Goal: Task Accomplishment & Management: Use online tool/utility

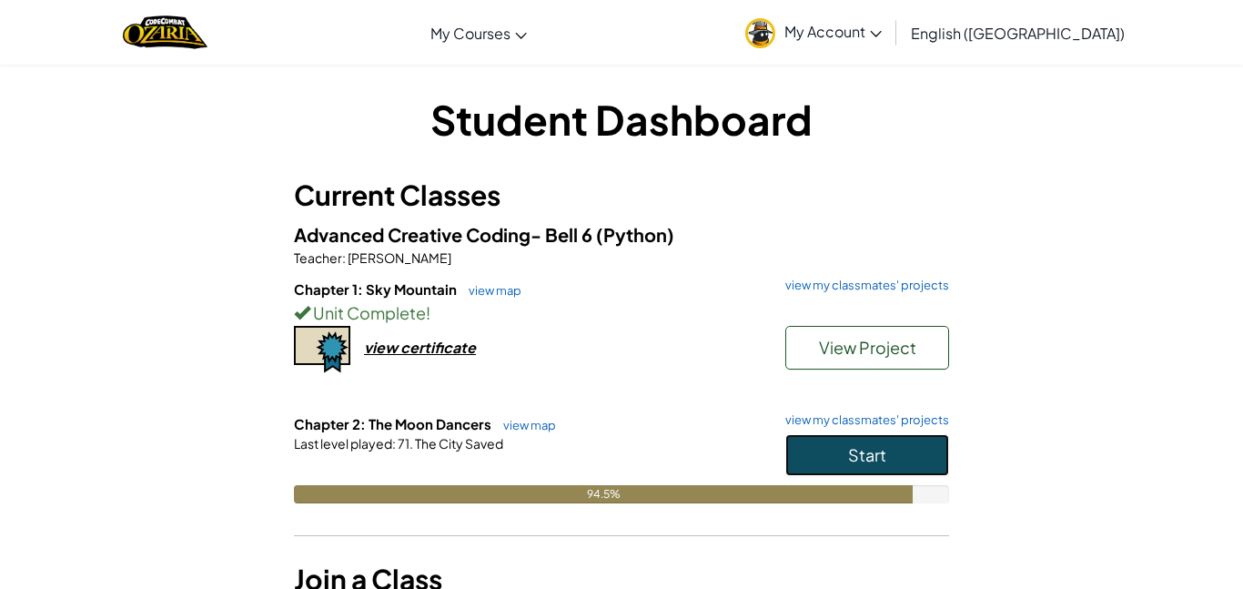
click at [863, 448] on span "Start" at bounding box center [867, 454] width 38 height 21
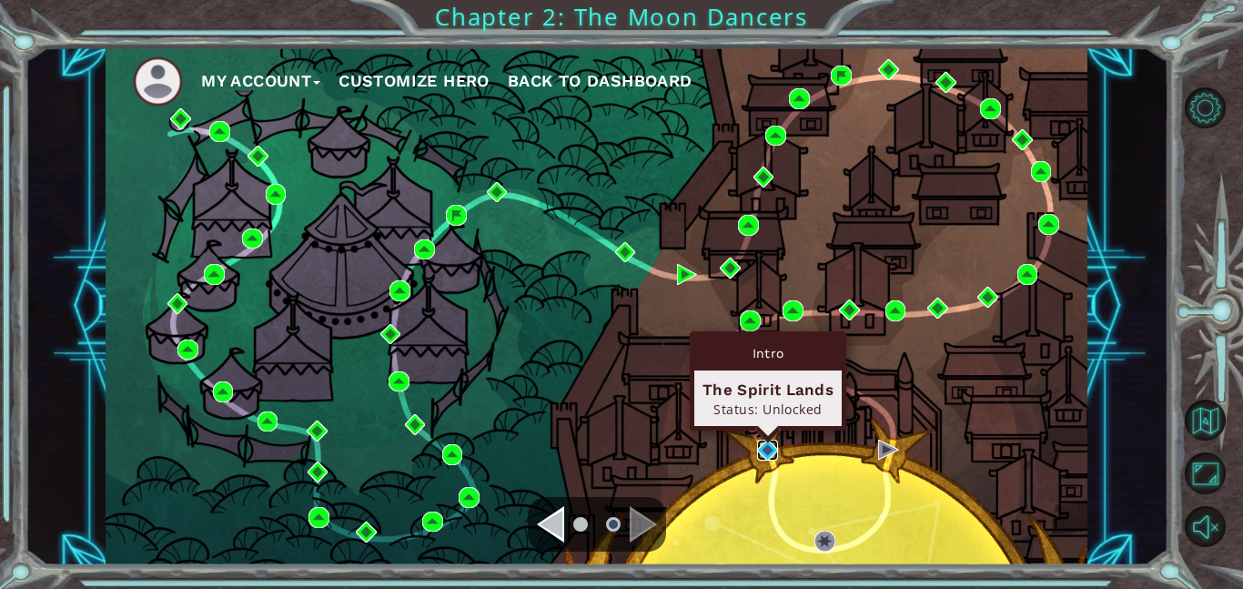
click at [769, 453] on img at bounding box center [767, 450] width 21 height 21
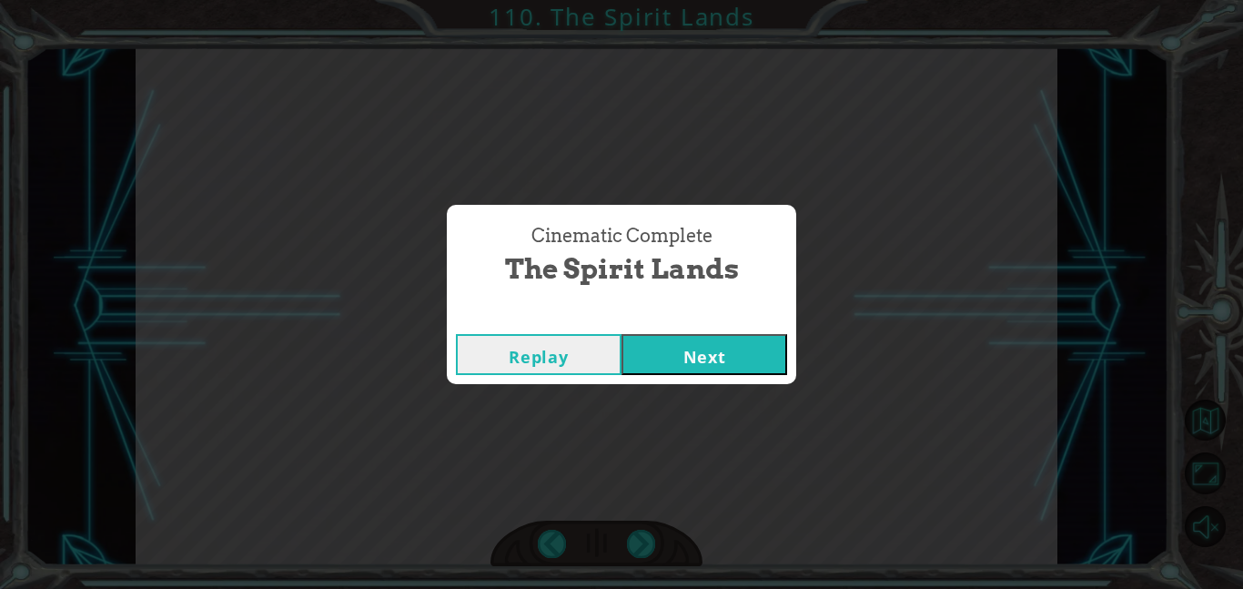
click at [622, 334] on button "Next" at bounding box center [705, 354] width 166 height 41
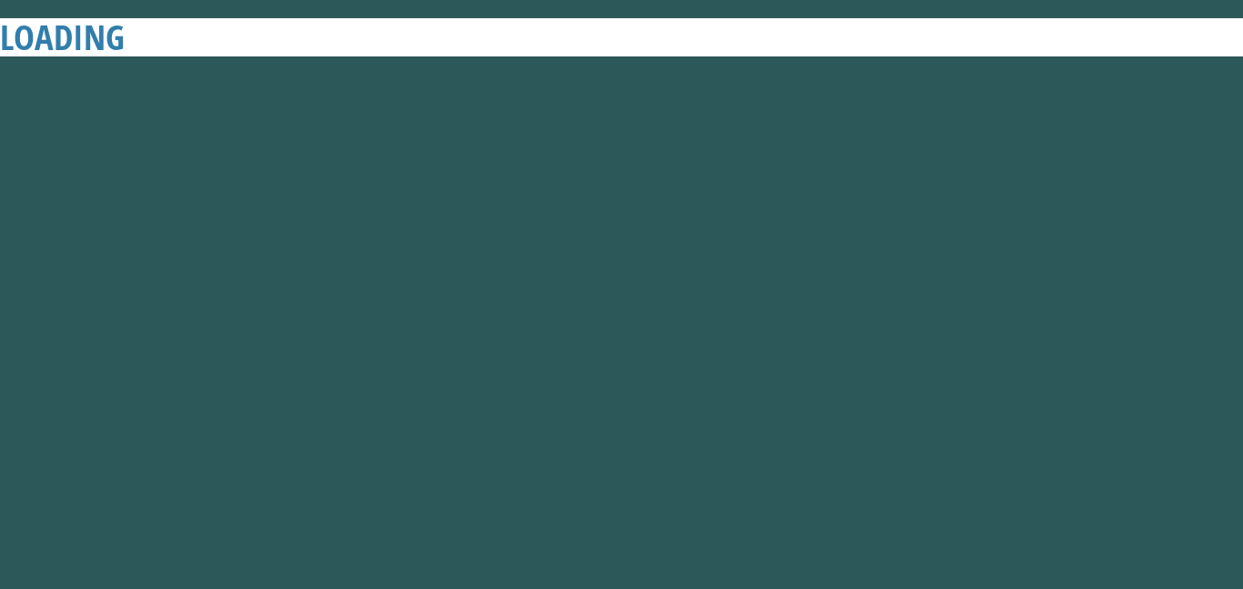
click at [622, 334] on button "Next" at bounding box center [705, 354] width 166 height 41
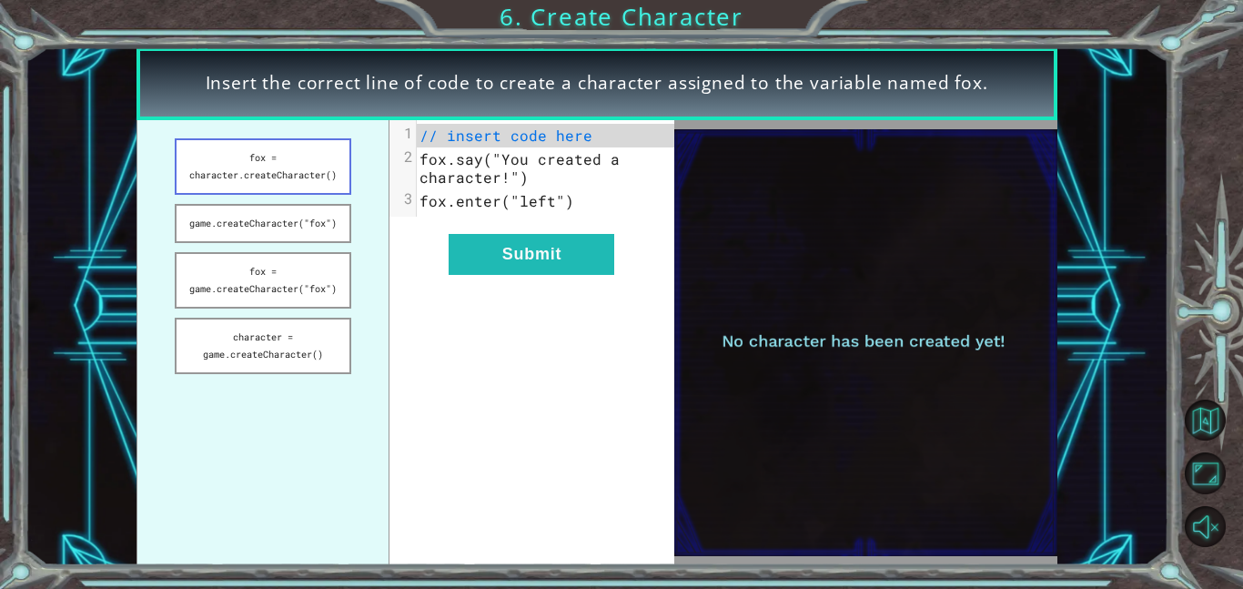
click at [277, 177] on button "fox = character.createCharacter()" at bounding box center [263, 166] width 177 height 56
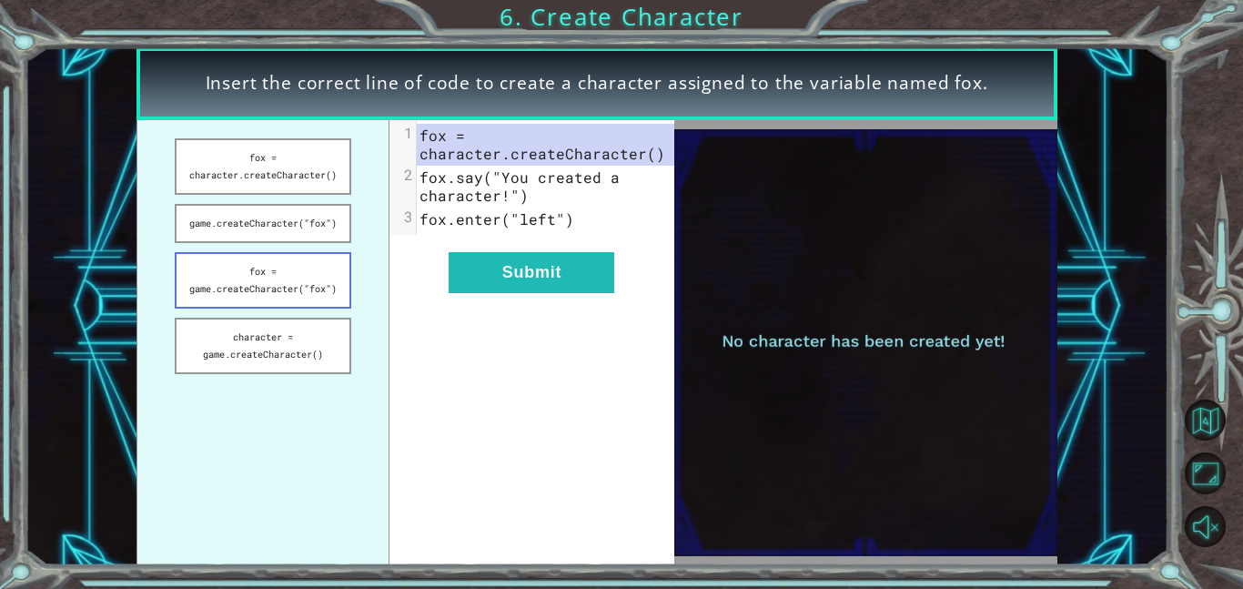
click at [336, 281] on button "fox = game.createCharacter("fox")" at bounding box center [263, 280] width 177 height 56
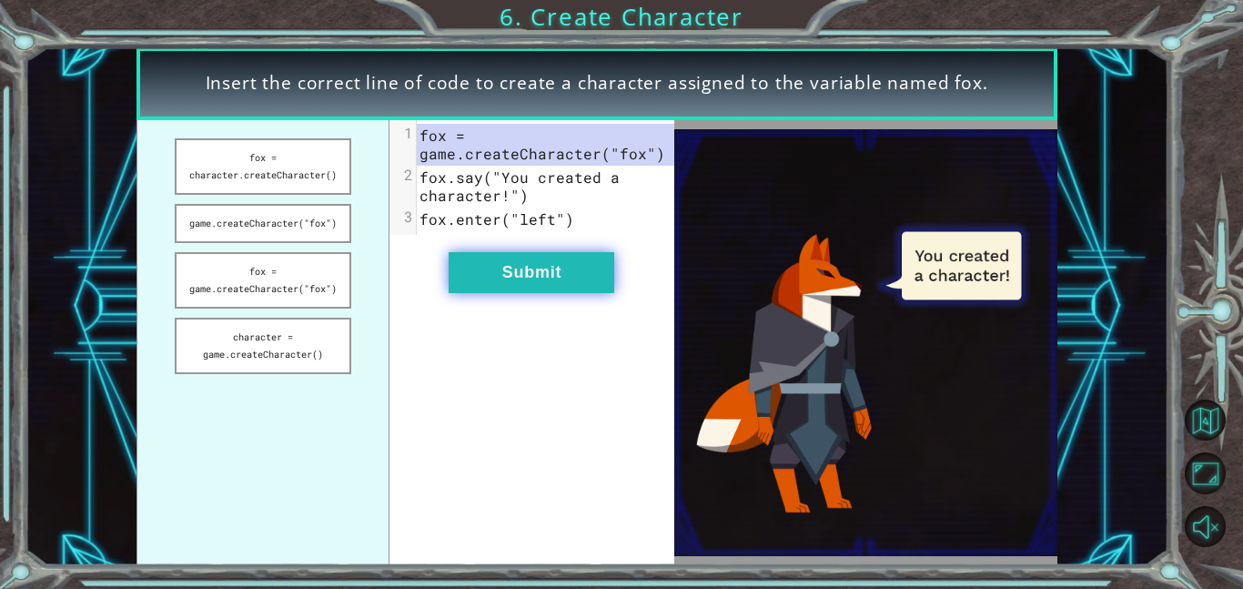
click at [521, 273] on button "Submit" at bounding box center [532, 272] width 166 height 41
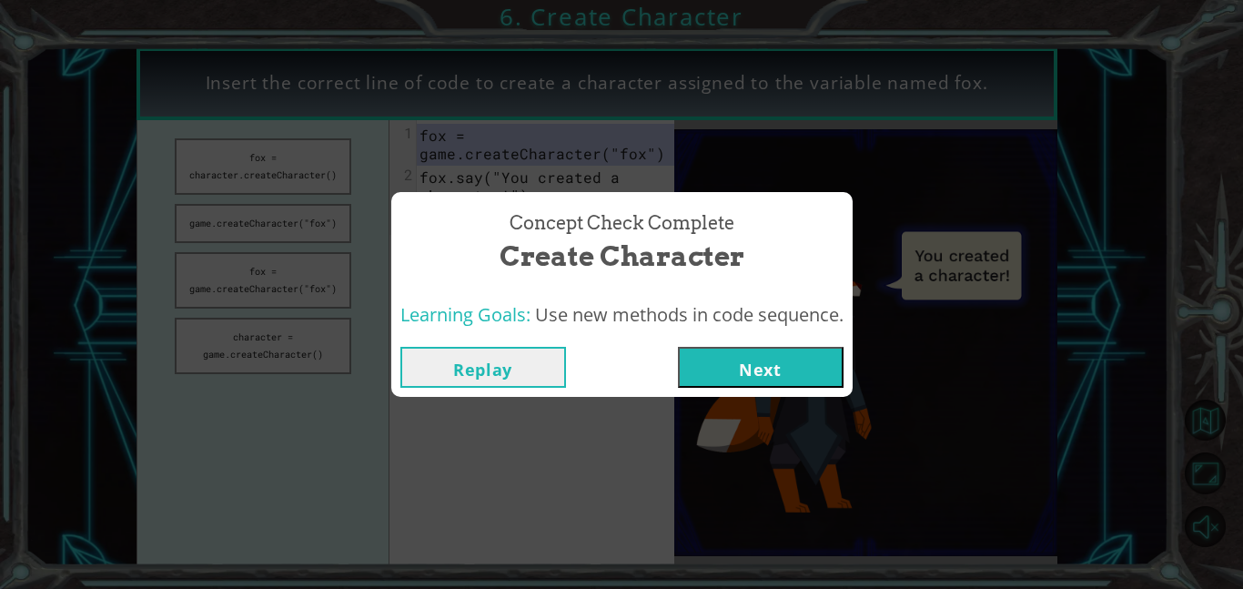
click at [740, 370] on button "Next" at bounding box center [761, 367] width 166 height 41
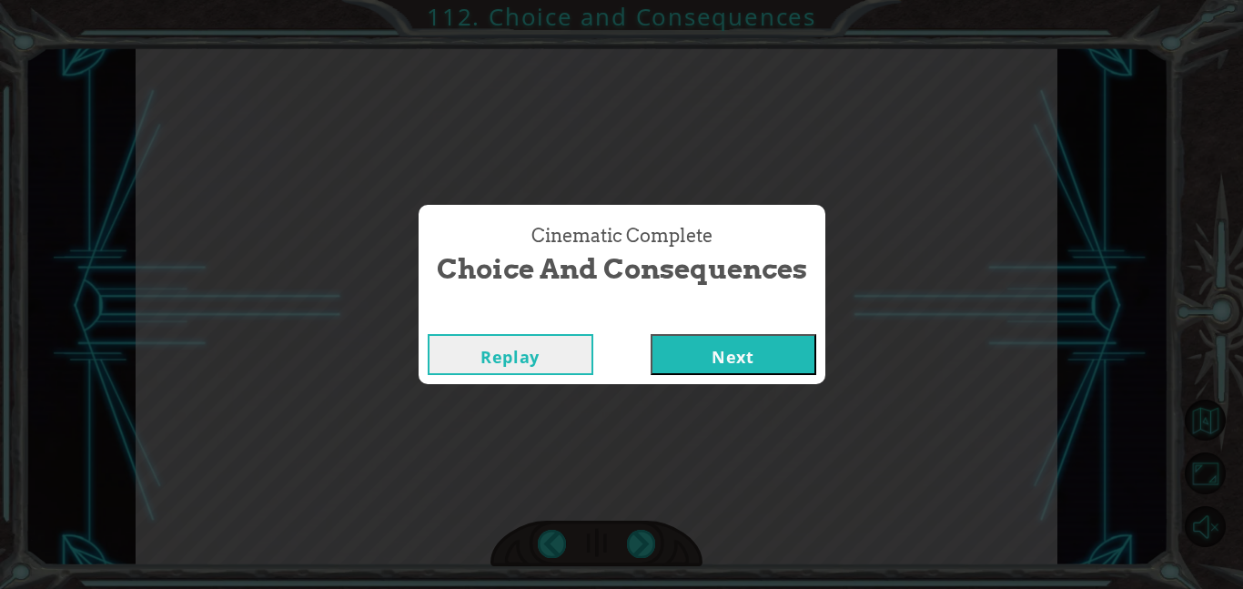
click at [679, 349] on button "Next" at bounding box center [734, 354] width 166 height 41
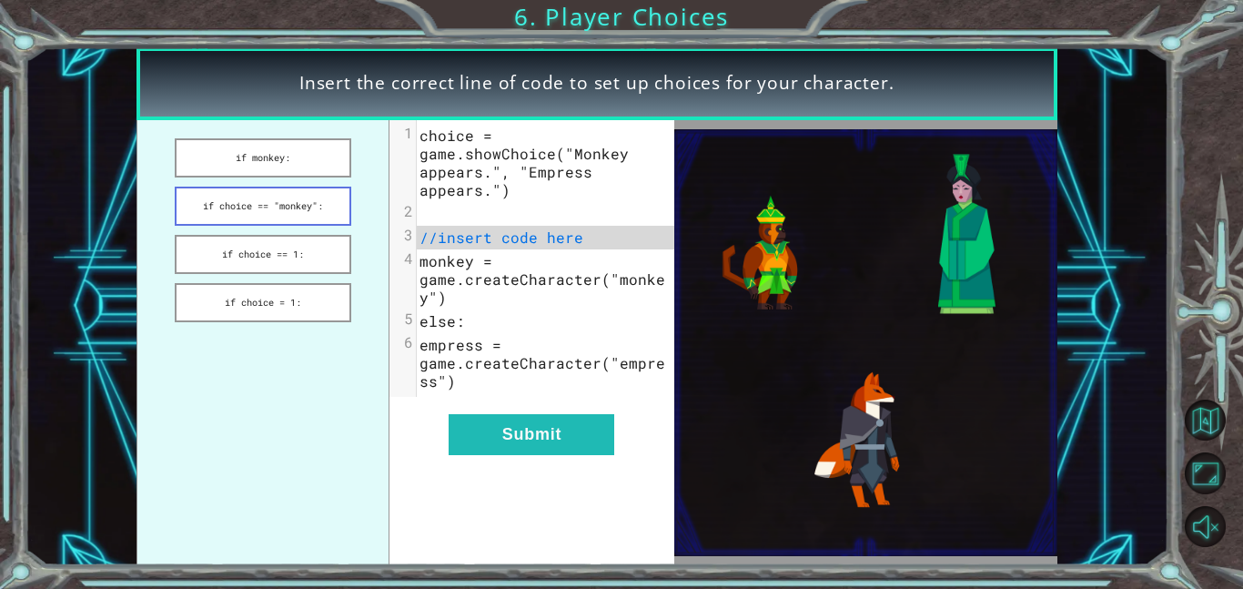
click at [324, 210] on button "if choice == "monkey":" at bounding box center [263, 206] width 177 height 39
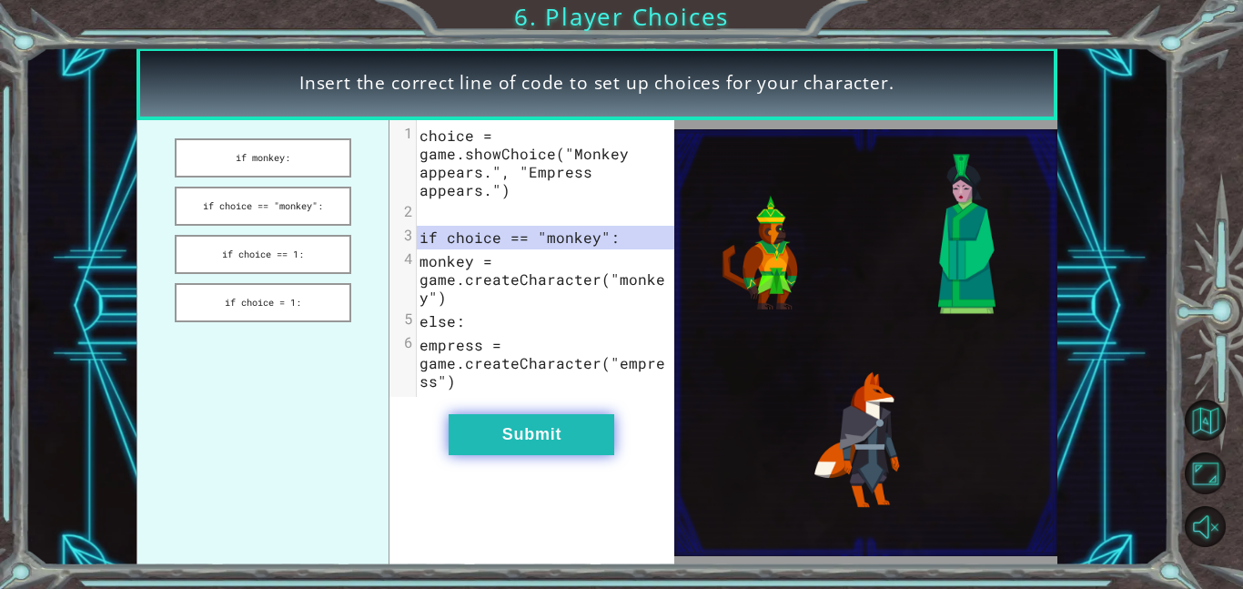
click at [576, 444] on button "Submit" at bounding box center [532, 434] width 166 height 41
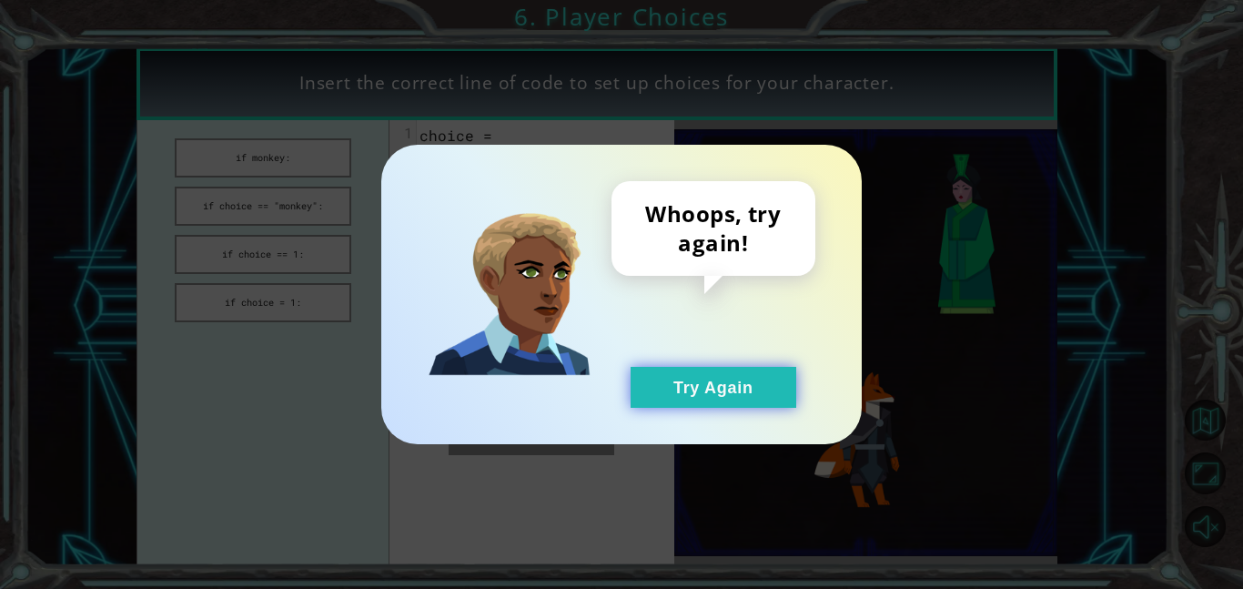
click at [745, 378] on button "Try Again" at bounding box center [714, 387] width 166 height 41
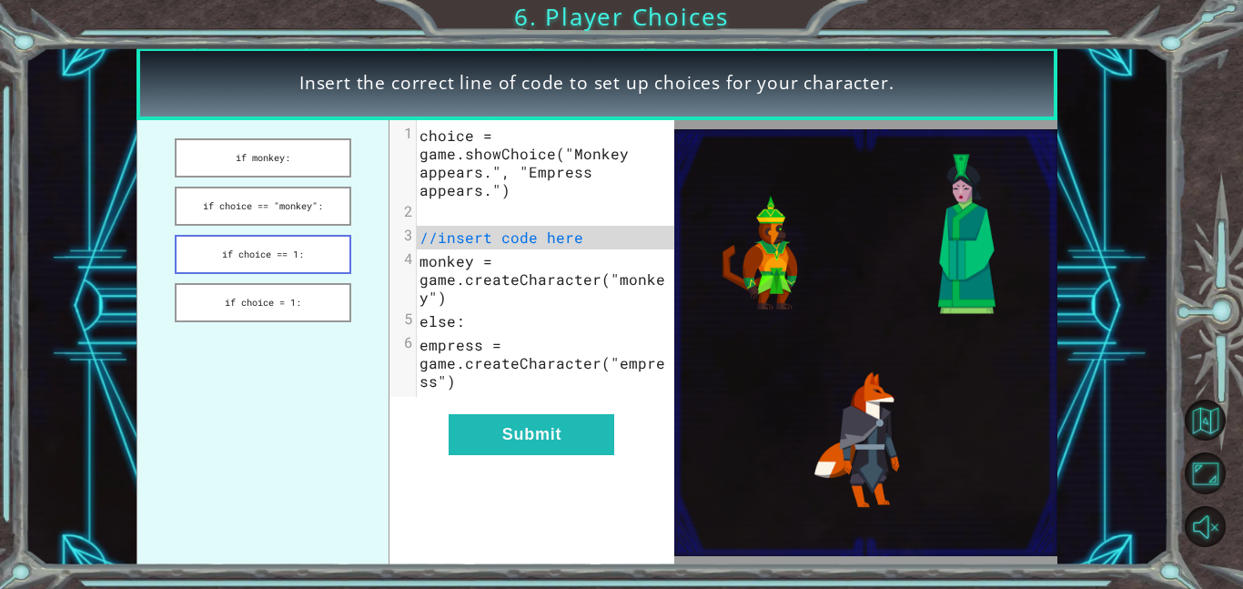
click at [294, 255] on button "if choice == 1:" at bounding box center [263, 254] width 177 height 39
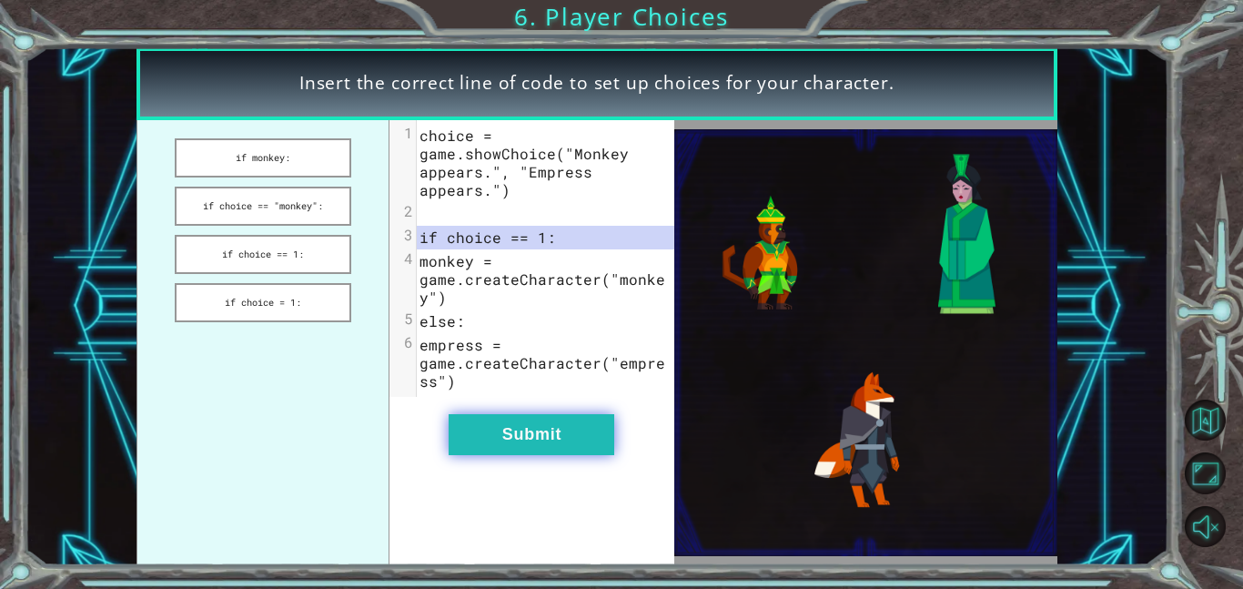
click at [566, 452] on button "Submit" at bounding box center [532, 434] width 166 height 41
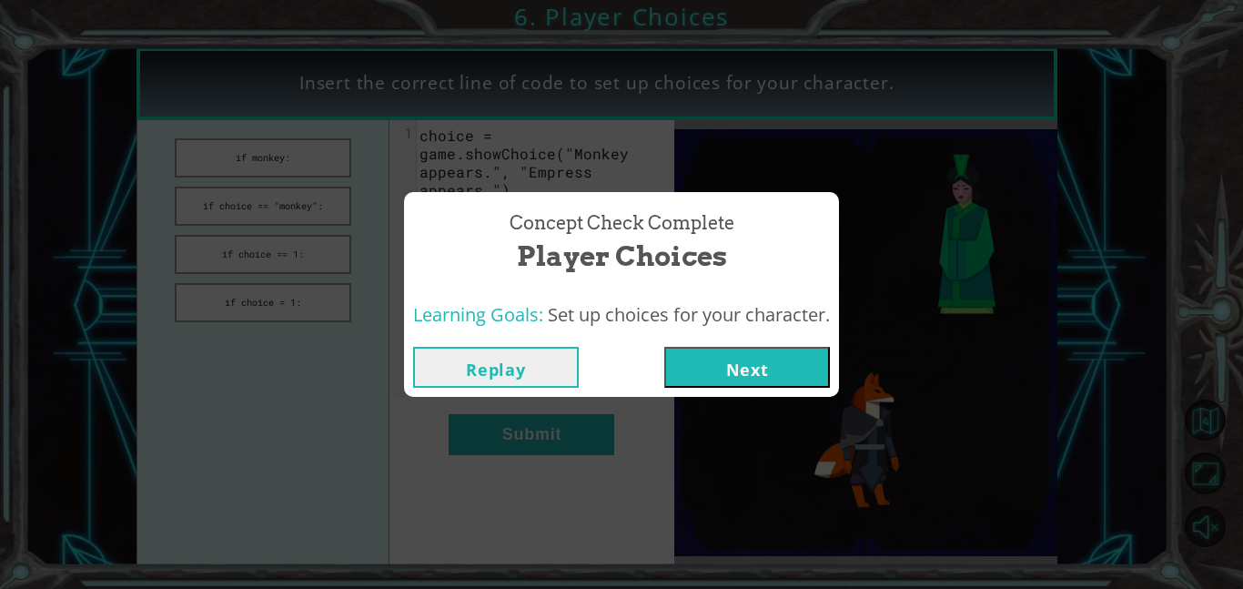
click at [772, 364] on button "Next" at bounding box center [747, 367] width 166 height 41
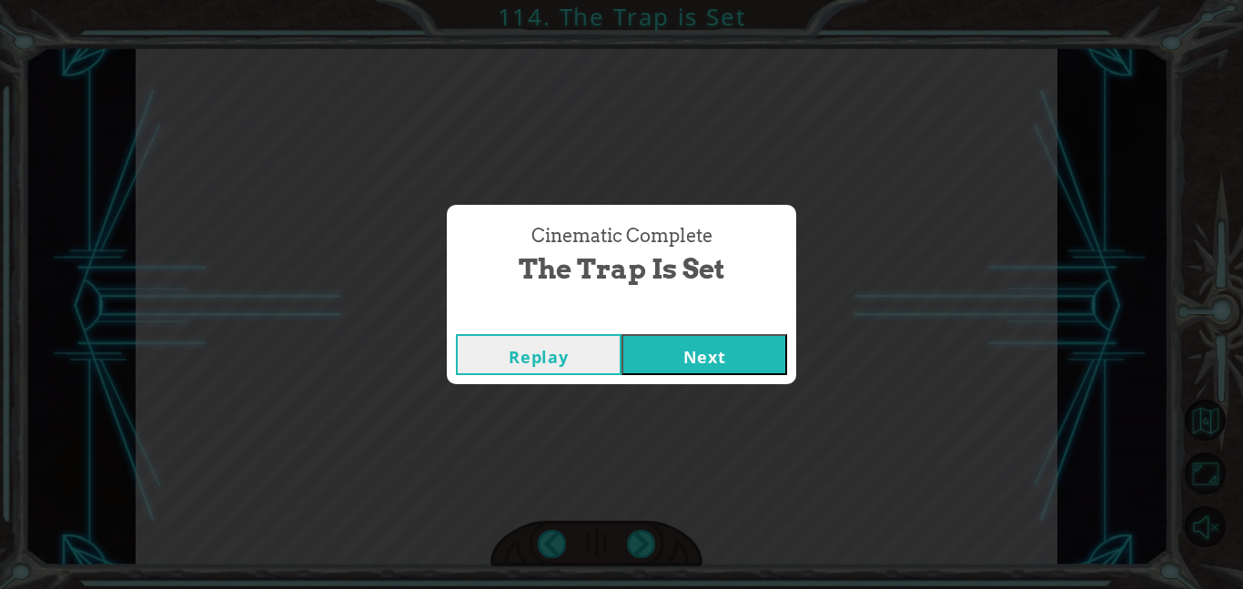
click button "Next" at bounding box center [705, 354] width 166 height 41
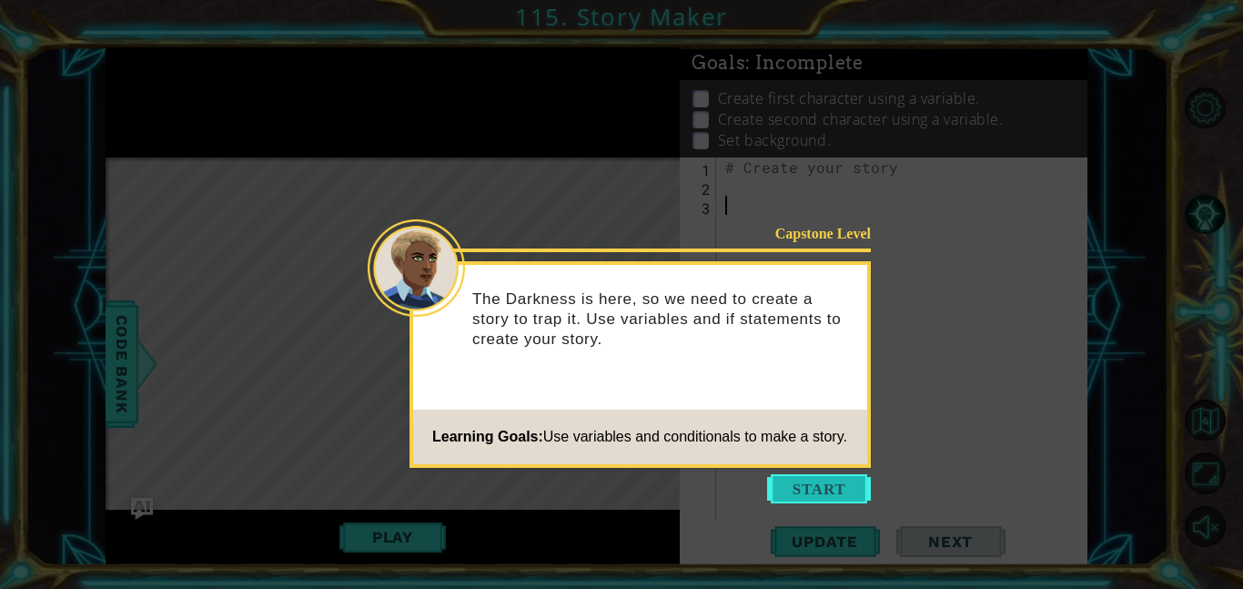
click at [827, 488] on button "Start" at bounding box center [819, 488] width 104 height 29
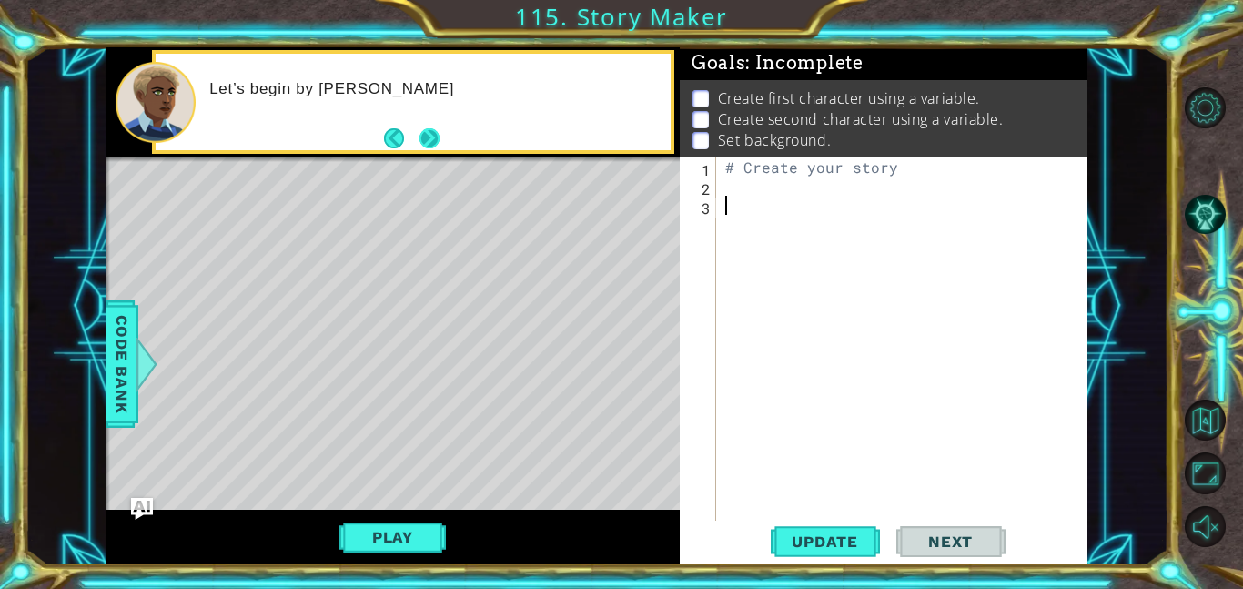
click at [433, 136] on button "Next" at bounding box center [429, 138] width 31 height 31
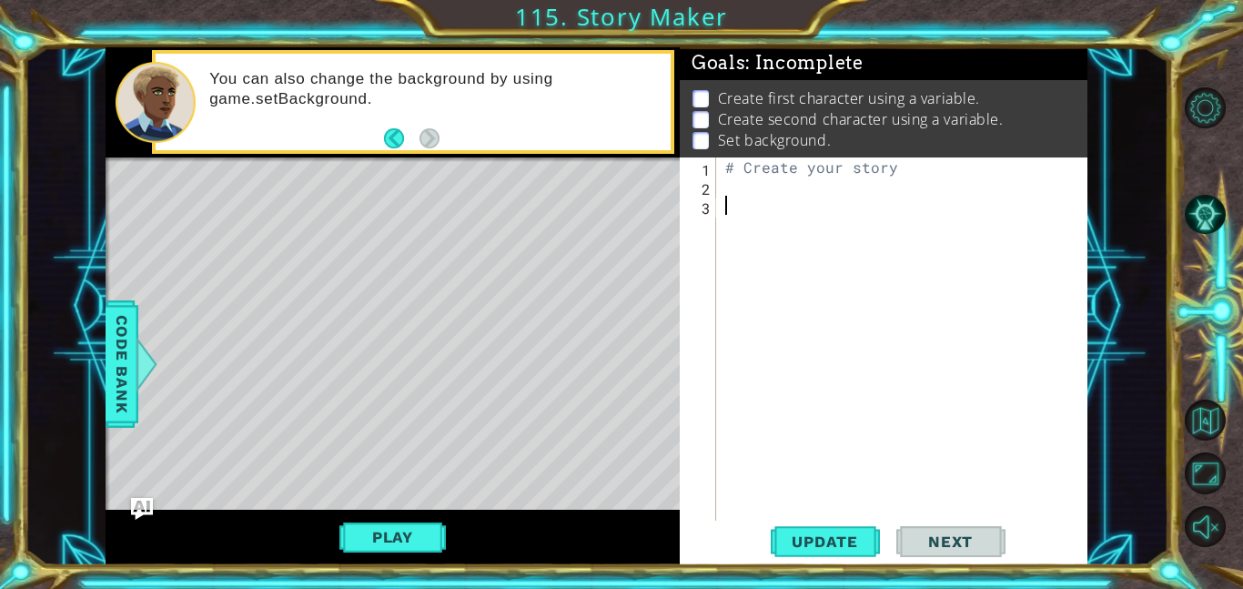
click at [881, 183] on div "# Create your story" at bounding box center [907, 357] width 371 height 401
click at [112, 393] on span "Code Bank" at bounding box center [121, 364] width 29 height 111
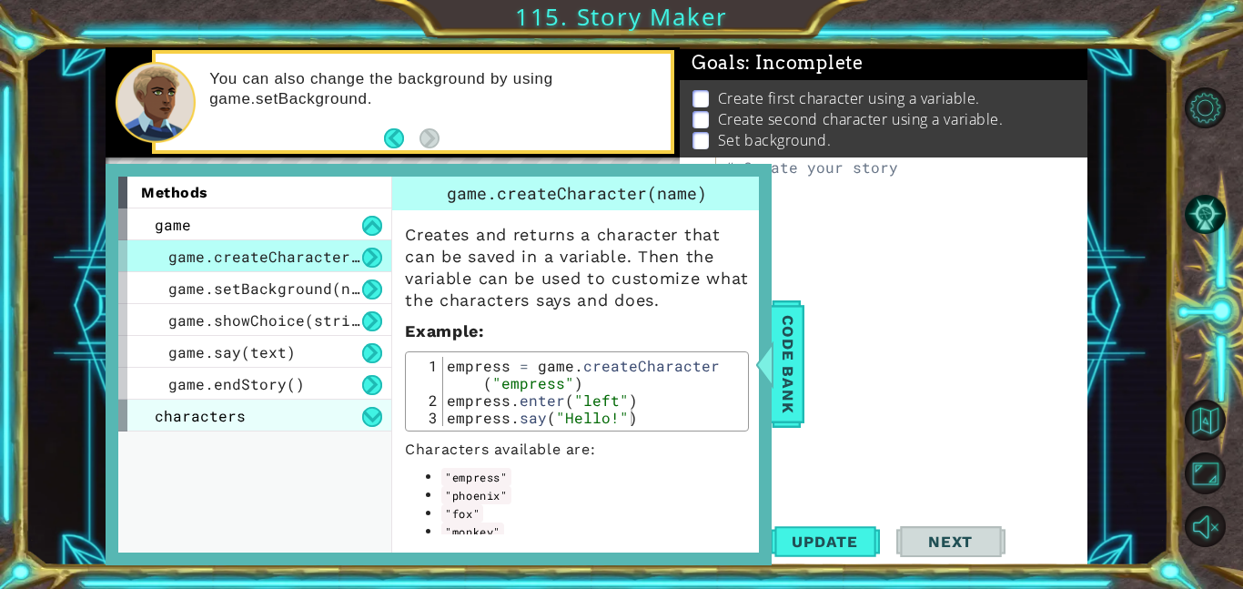
click at [242, 409] on div "characters" at bounding box center [254, 416] width 273 height 32
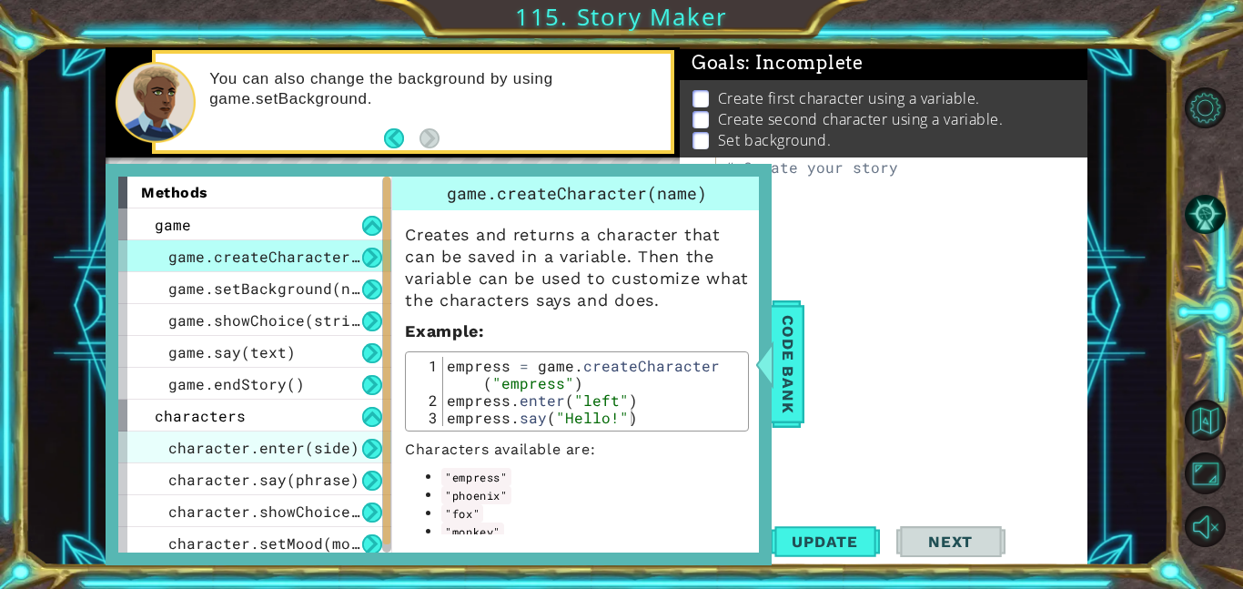
click at [293, 452] on span "character.enter(side)" at bounding box center [263, 447] width 191 height 19
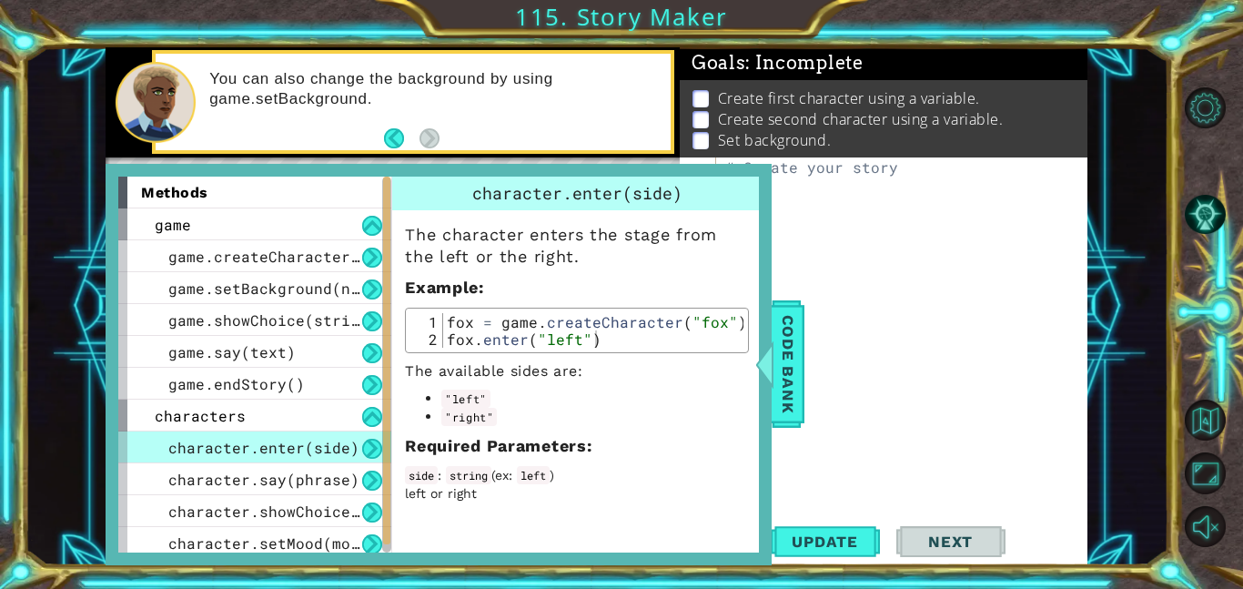
scroll to position [37, 0]
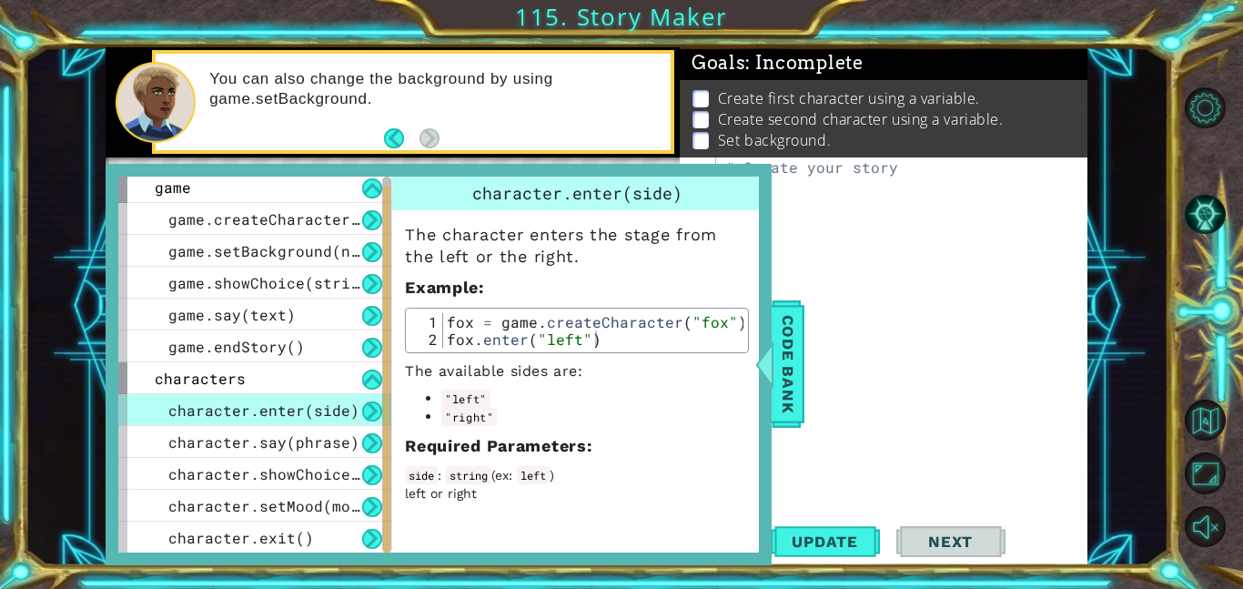
click at [795, 197] on div "# Create your story" at bounding box center [907, 357] width 371 height 401
click at [796, 370] on span "Code Bank" at bounding box center [788, 364] width 29 height 111
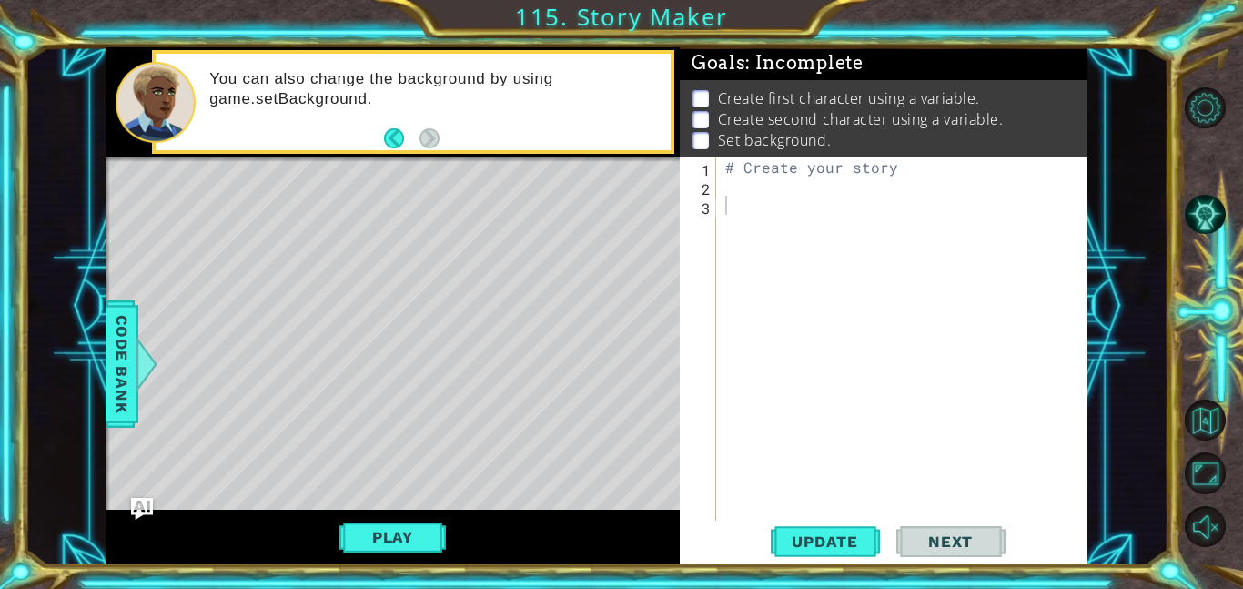
click at [734, 192] on div "# Create your story" at bounding box center [907, 357] width 371 height 401
click at [137, 378] on div at bounding box center [147, 364] width 23 height 55
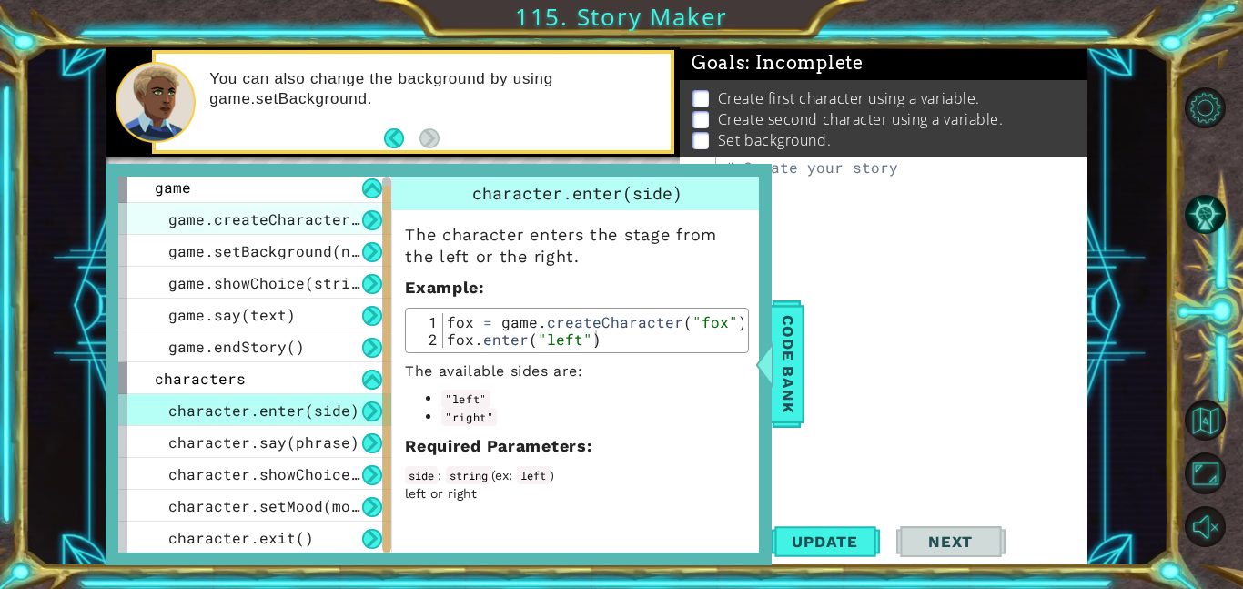
click at [289, 213] on span "game.createCharacter(name)" at bounding box center [286, 218] width 237 height 19
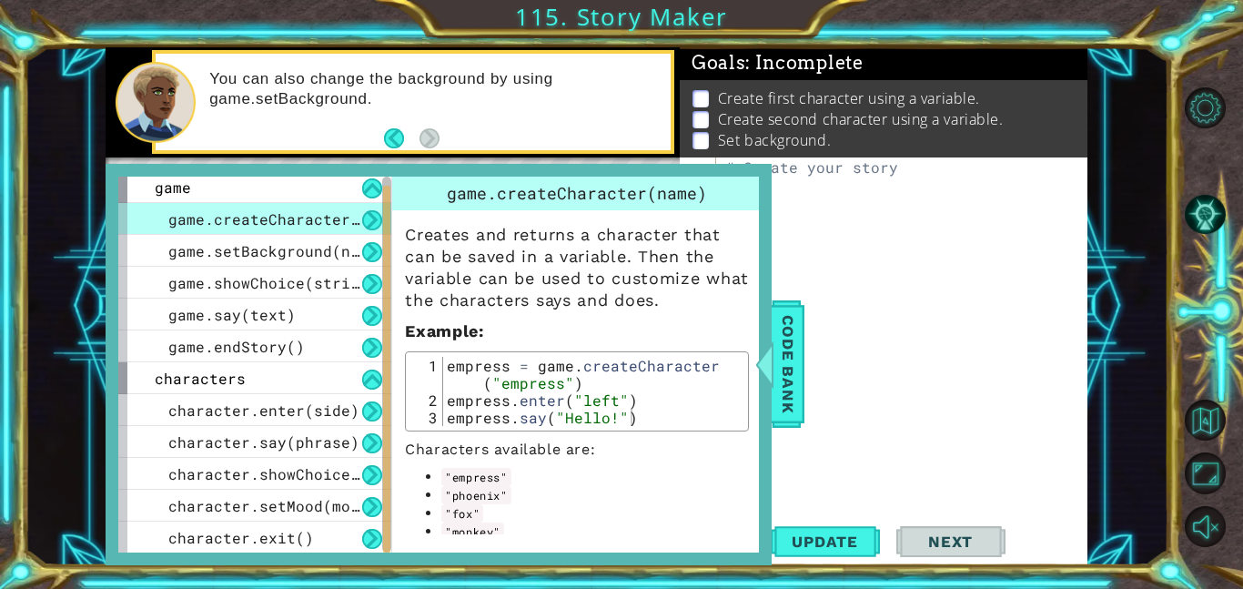
scroll to position [33, 0]
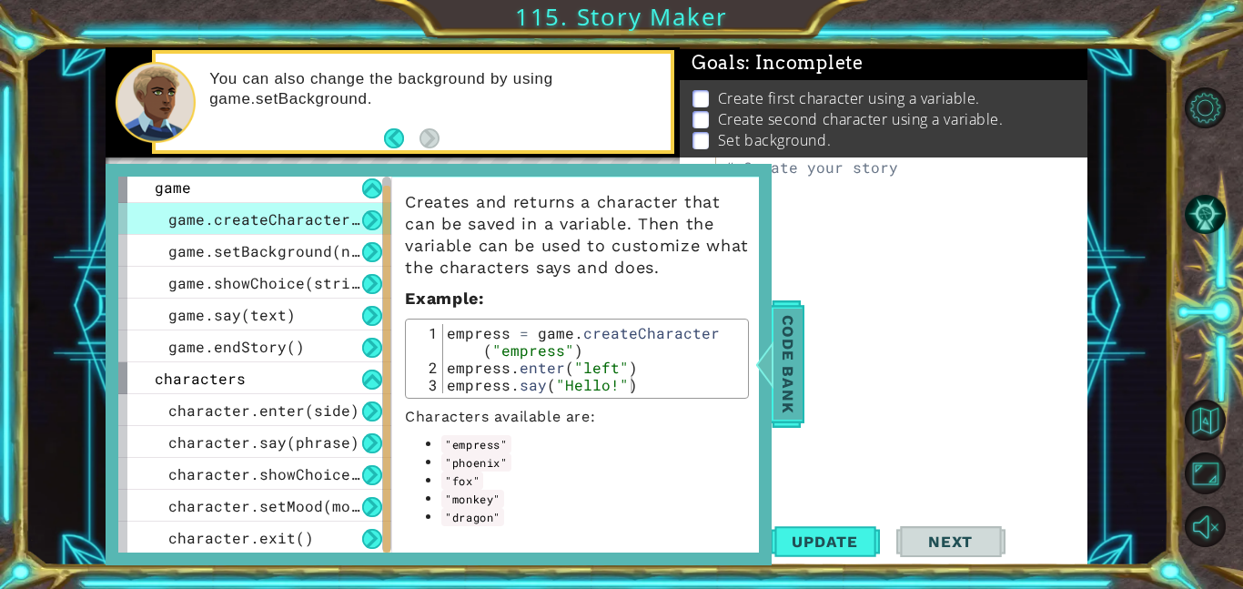
click at [786, 390] on span "Code Bank" at bounding box center [788, 364] width 29 height 111
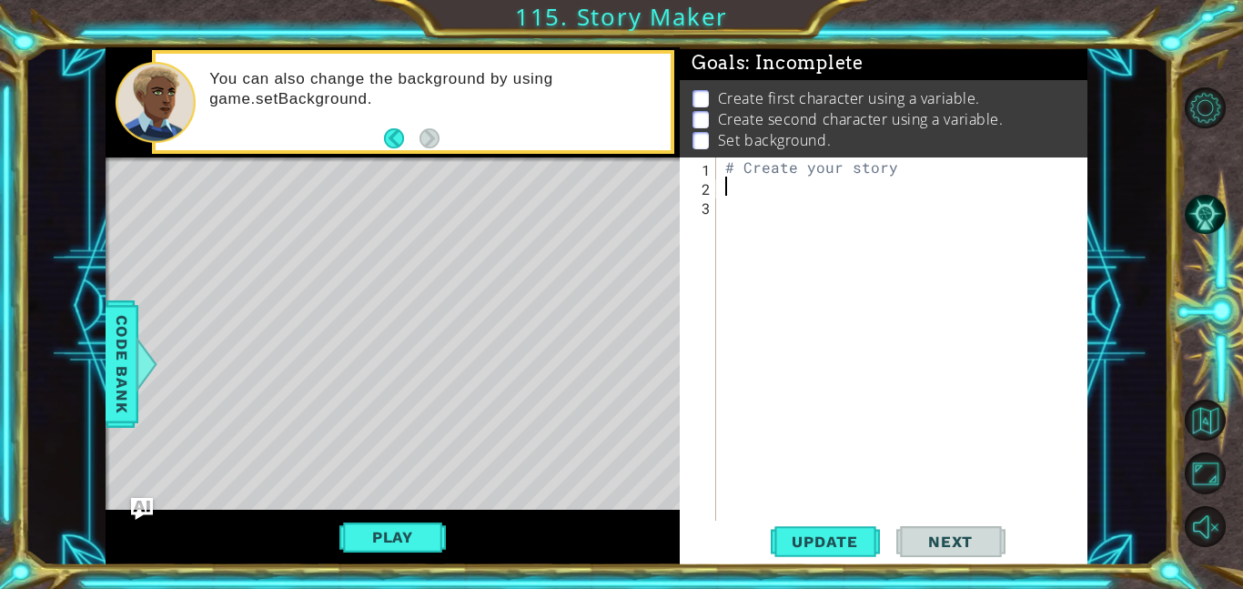
click at [732, 193] on div "# Create your story" at bounding box center [907, 357] width 371 height 401
type textarea "P"
click at [119, 354] on span "Code Bank" at bounding box center [121, 364] width 29 height 111
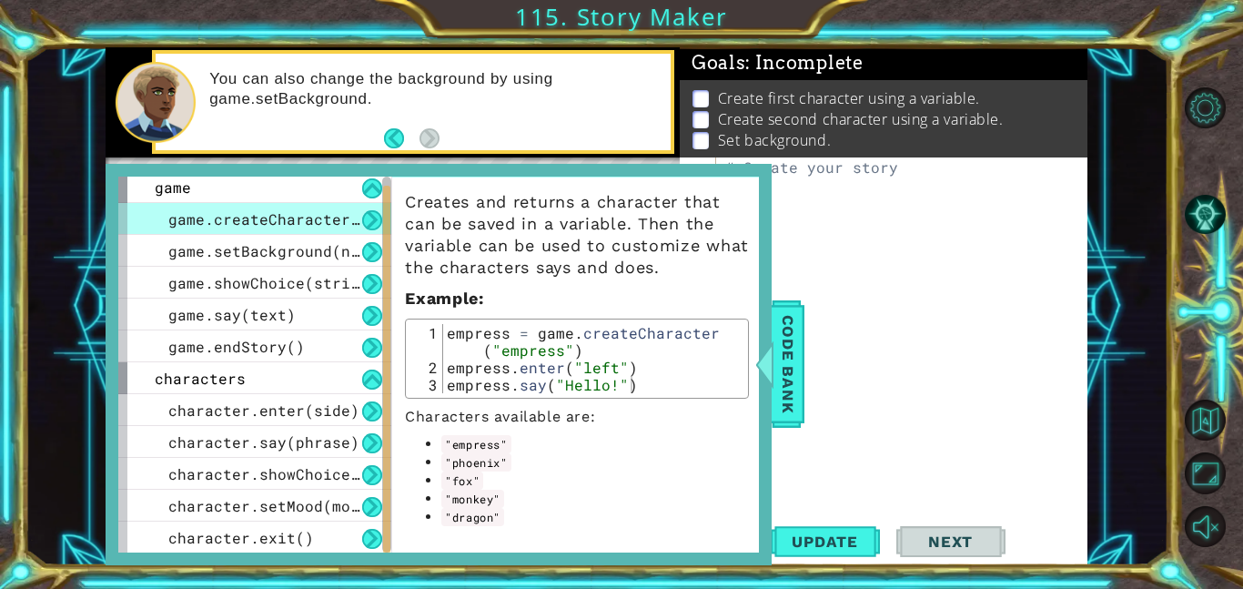
drag, startPoint x: 457, startPoint y: 462, endPoint x: 487, endPoint y: 463, distance: 30.1
click at [487, 463] on code ""phoenix"" at bounding box center [475, 462] width 69 height 18
click at [772, 343] on div "methods game game.createCharacter(name) game.setBackground(name) game.showChoic…" at bounding box center [439, 365] width 666 height 402
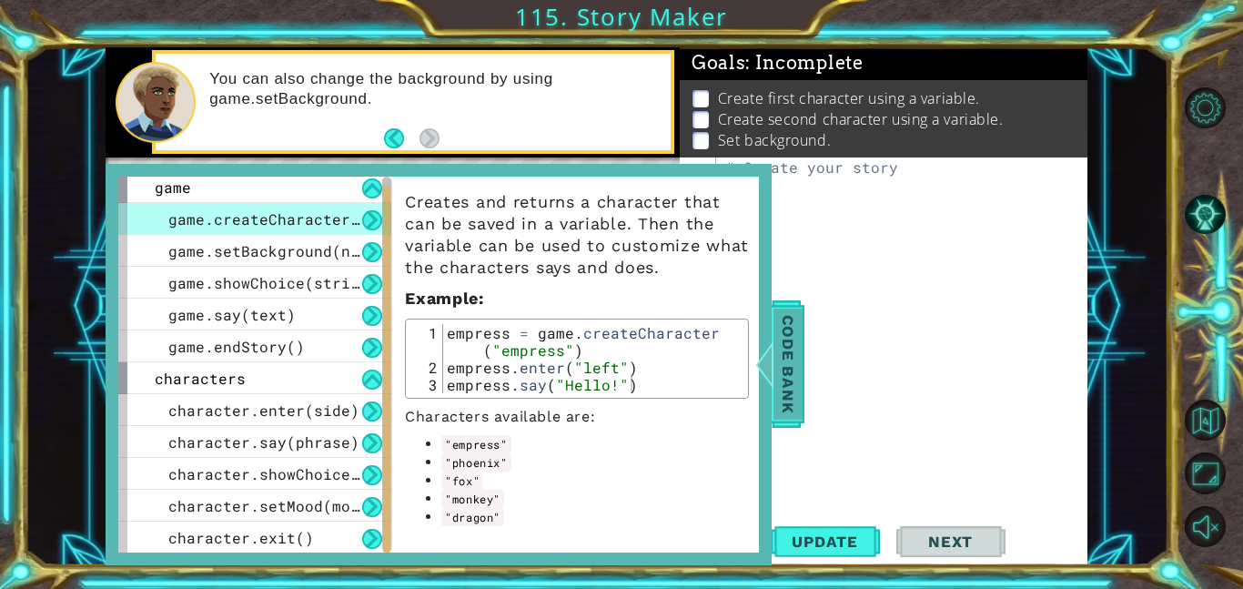
click at [781, 331] on span "Code Bank" at bounding box center [788, 364] width 29 height 111
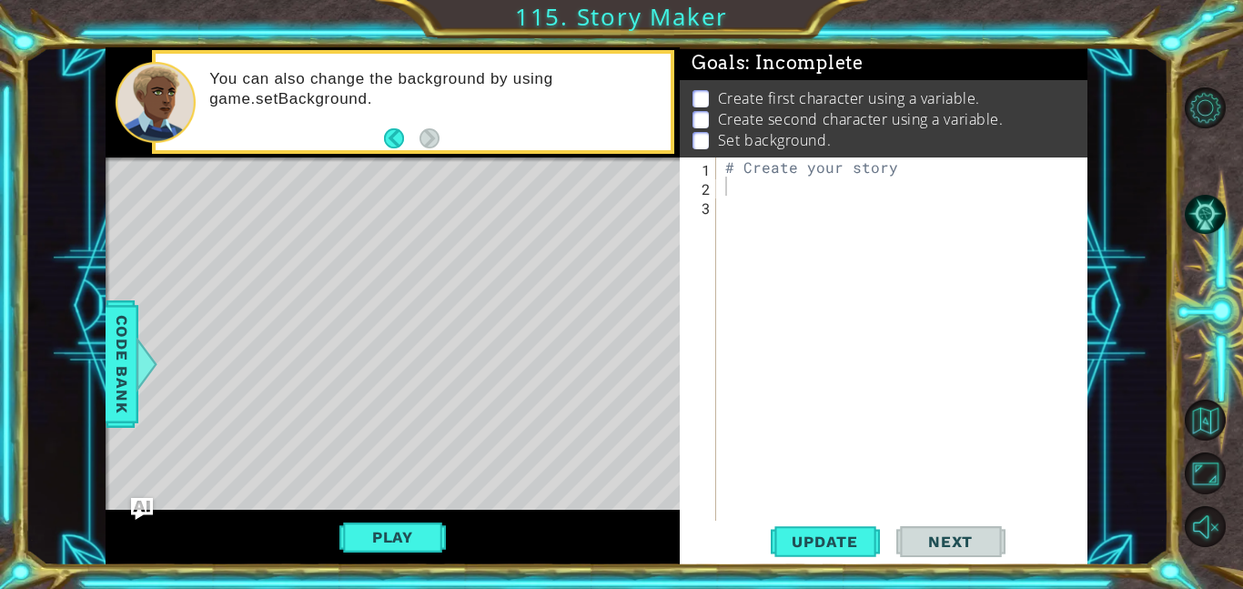
click at [733, 190] on div "# Create your story" at bounding box center [907, 357] width 371 height 401
type textarea "{"
type textarea "Phoenix ="
click at [136, 354] on div at bounding box center [147, 364] width 23 height 55
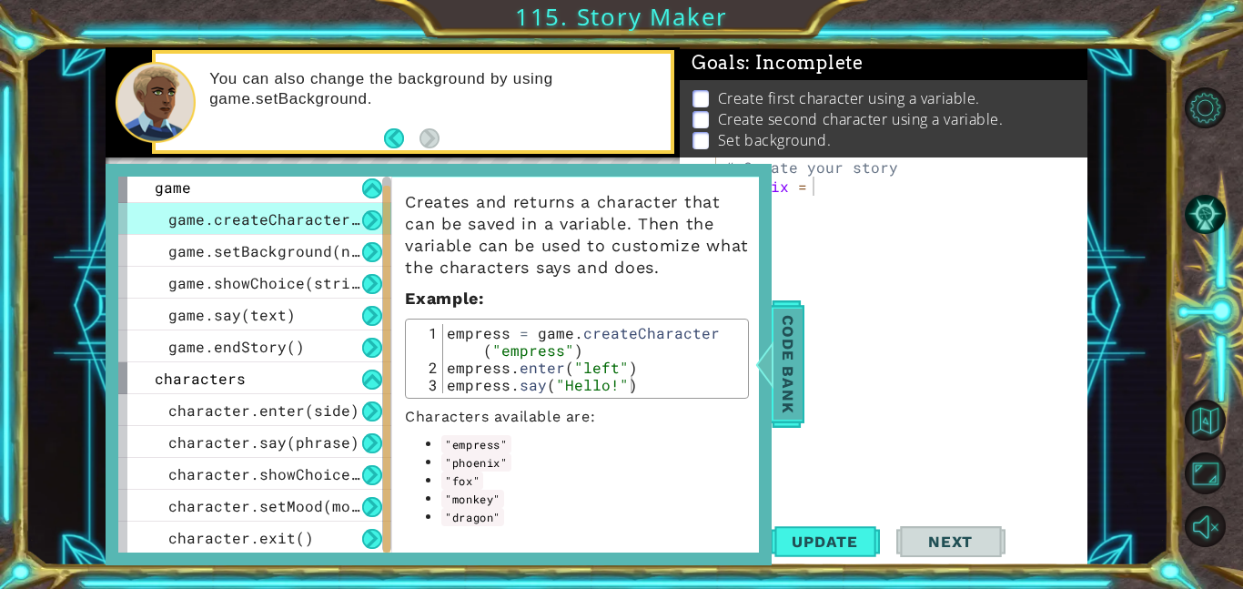
click at [801, 370] on span "Code Bank" at bounding box center [788, 364] width 29 height 111
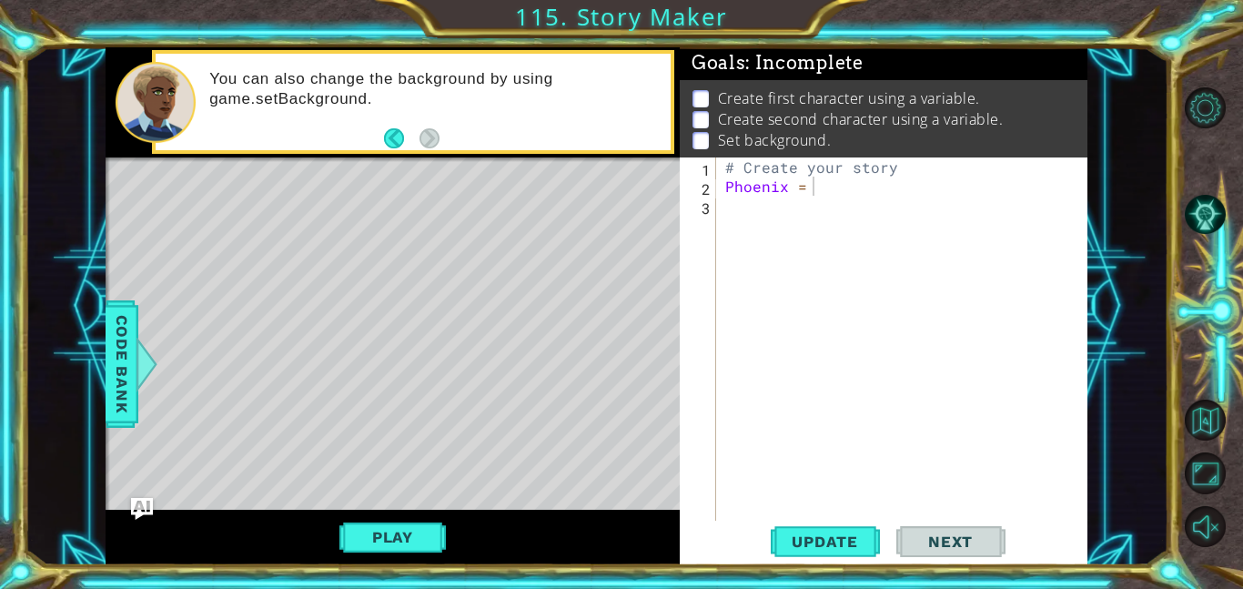
click at [852, 197] on div "# Create your story Phoenix =" at bounding box center [907, 357] width 371 height 401
click at [850, 193] on div "# Create your story Phoenix =" at bounding box center [907, 357] width 371 height 401
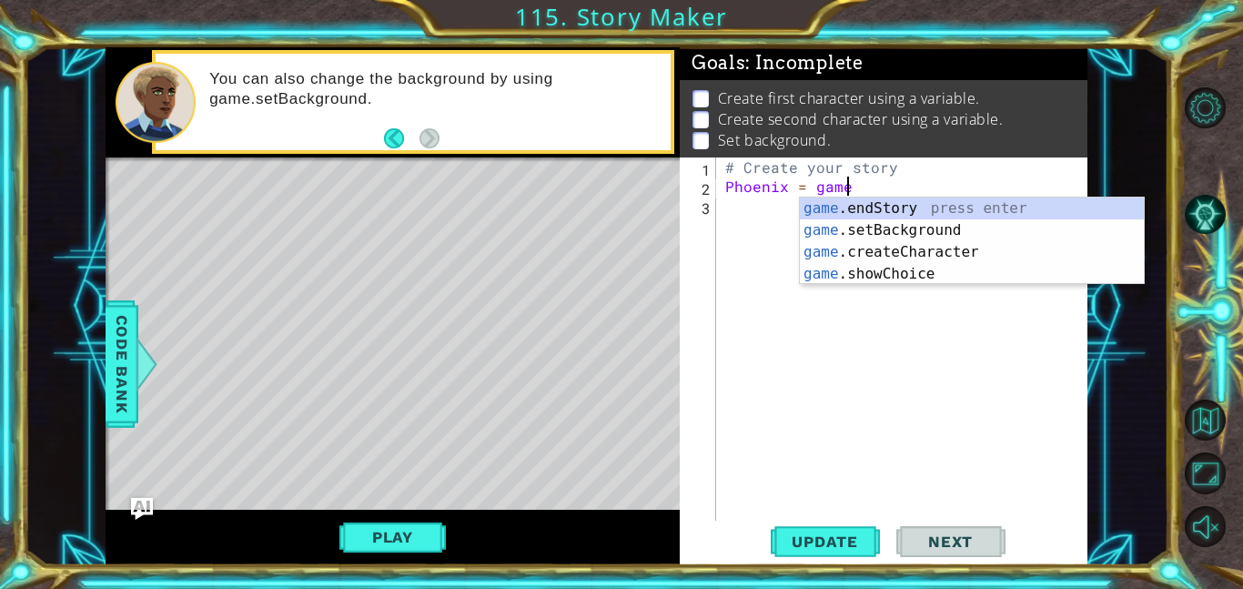
scroll to position [0, 7]
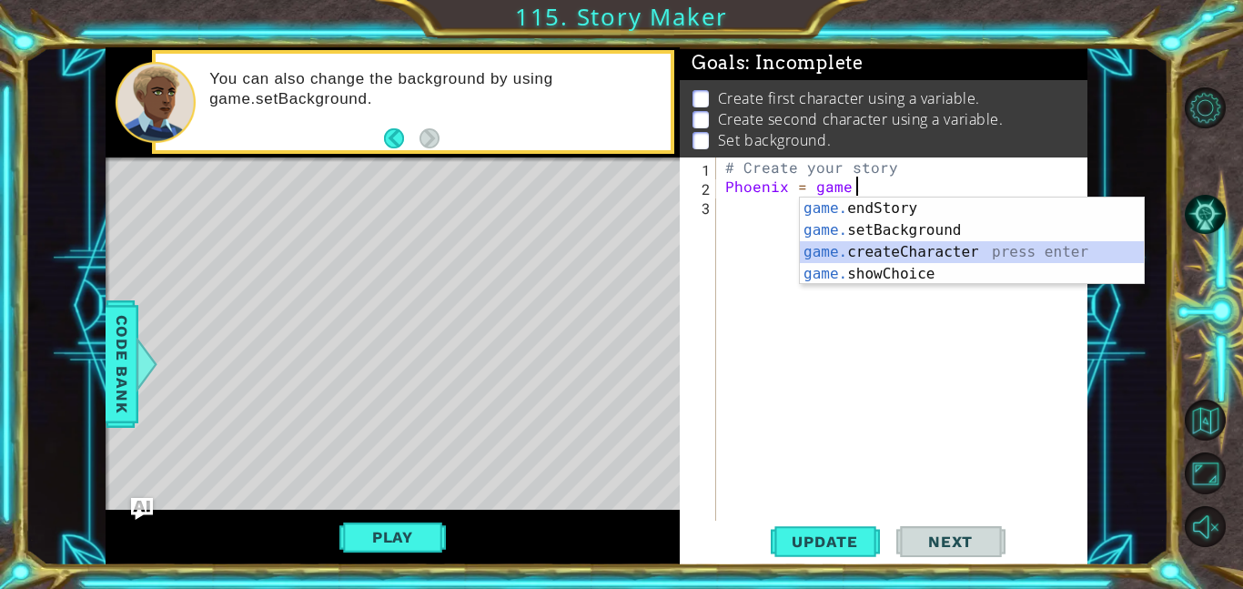
click at [918, 249] on div "game. endStory press enter game. setBackground press enter game. createCharacte…" at bounding box center [972, 263] width 344 height 131
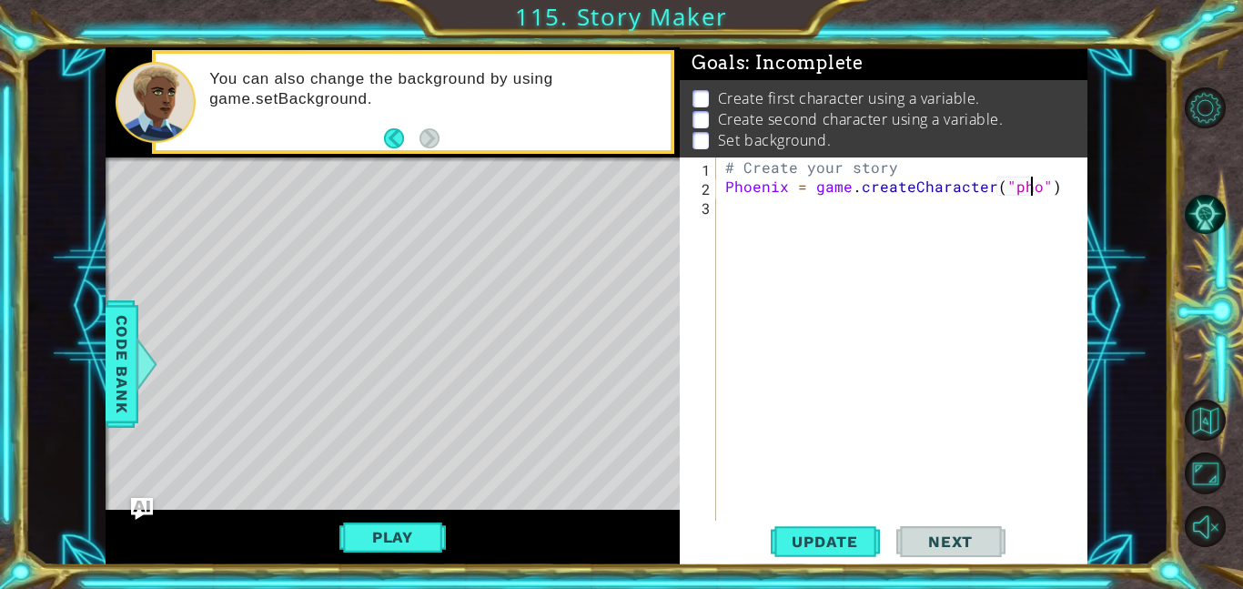
scroll to position [0, 19]
type textarea "Phoenix = game.createCharacter("phoenix")"
click at [842, 221] on div "# Create your story Phoenix = game . createCharacter ( "phoenix" )" at bounding box center [907, 357] width 371 height 401
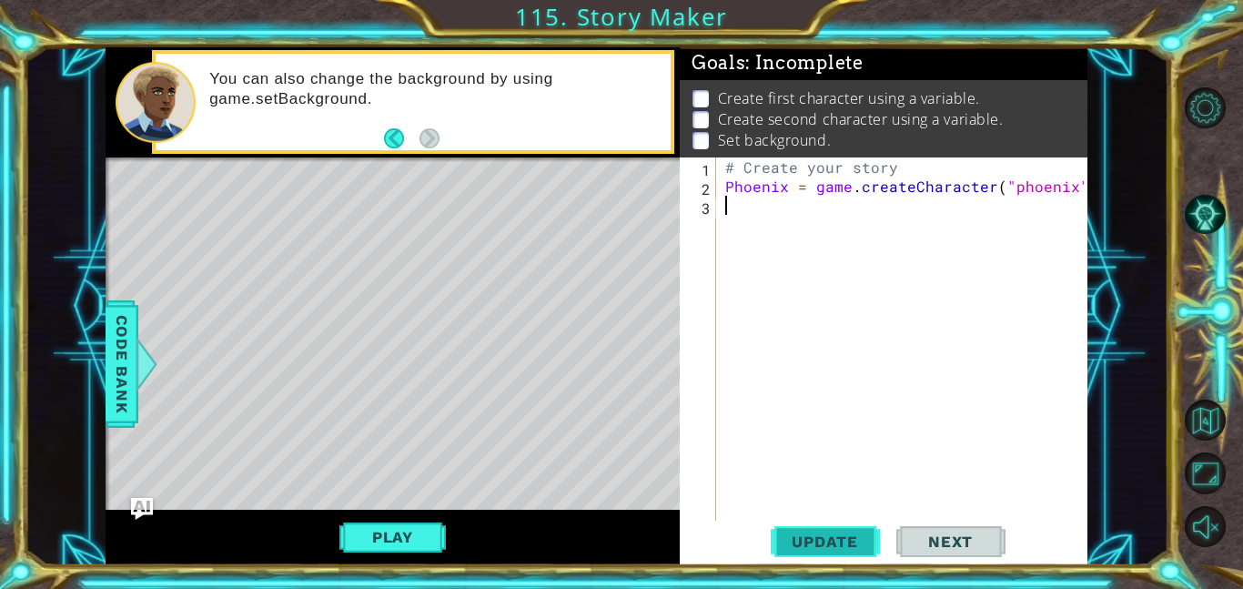
click at [810, 543] on span "Update" at bounding box center [825, 541] width 103 height 18
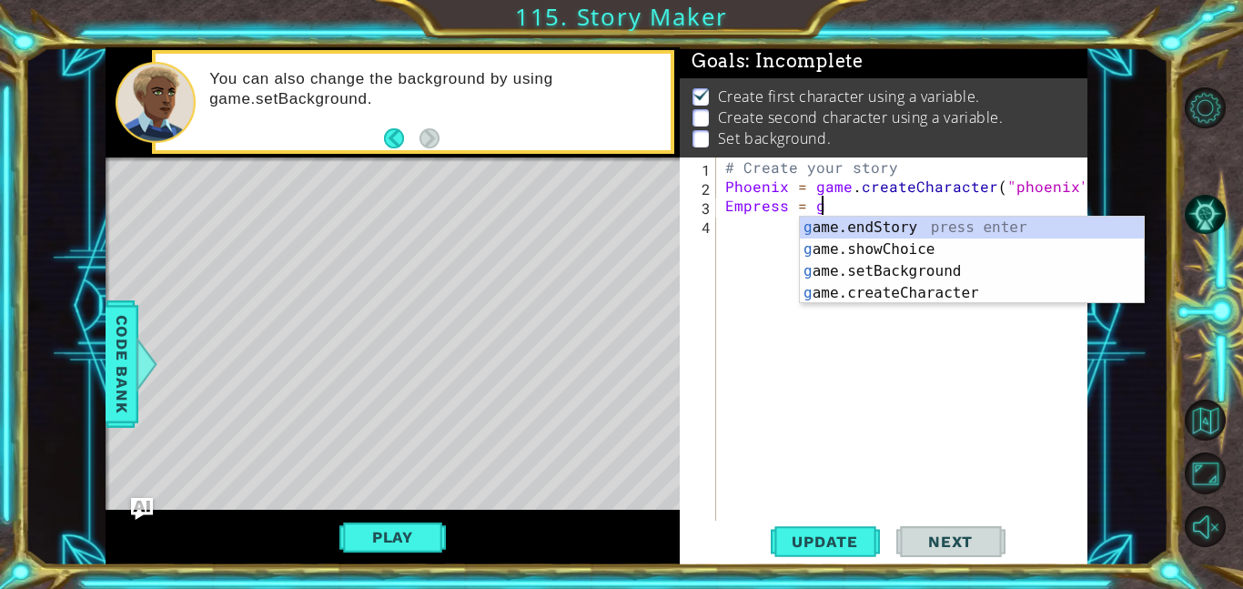
scroll to position [0, 5]
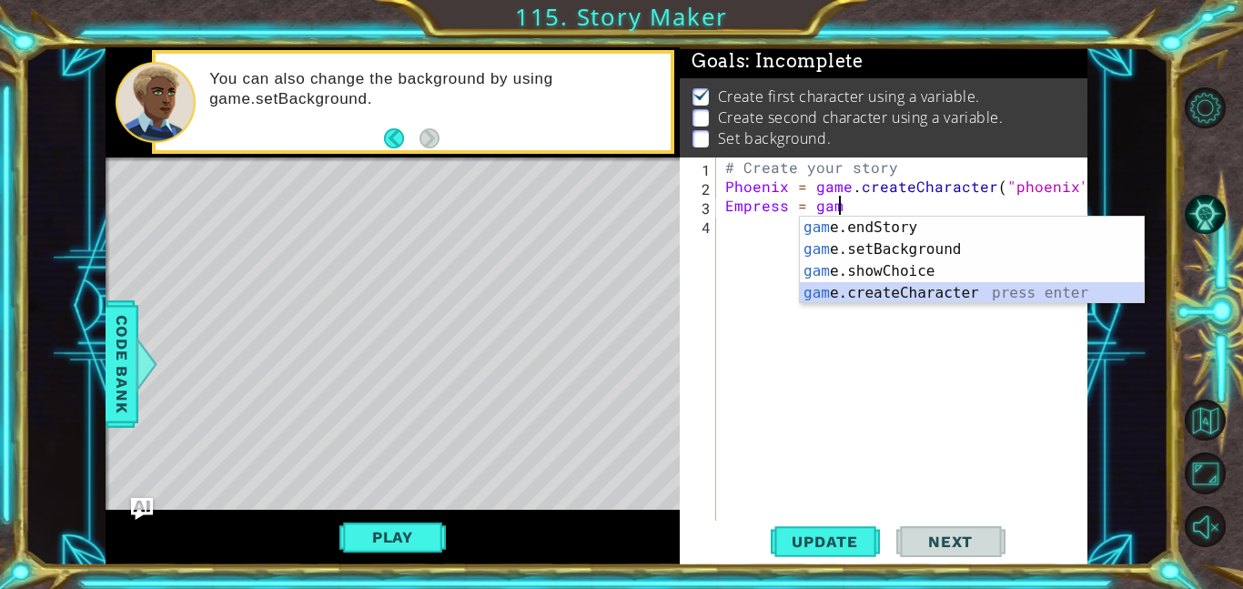
click at [1000, 295] on div "gam e.endStory press enter gam e.setBackground press enter gam e.showChoice pre…" at bounding box center [972, 282] width 344 height 131
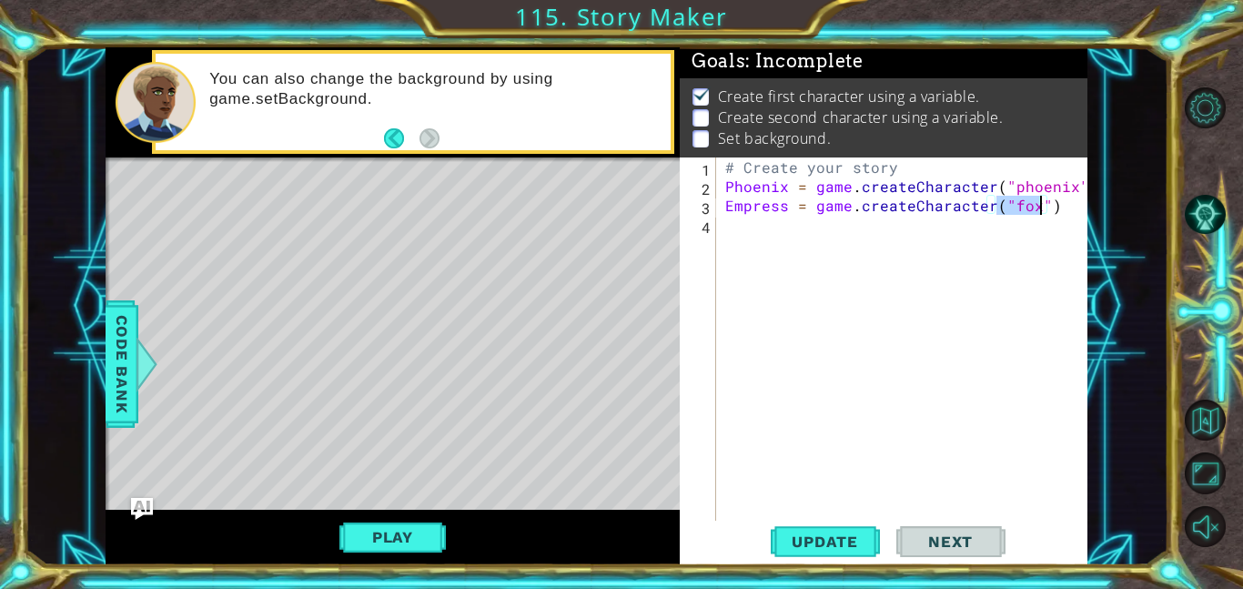
click at [1032, 209] on div "# Create your story Phoenix = game . createCharacter ( "phoenix" ) Empress = ga…" at bounding box center [903, 338] width 362 height 363
type textarea "Empress = game.createCharacter("empress")"
click at [838, 540] on span "Update" at bounding box center [825, 541] width 103 height 18
click at [749, 237] on div "# Create your story Phoenix = game . createCharacter ( "phoenix" ) Empress = ga…" at bounding box center [907, 357] width 371 height 401
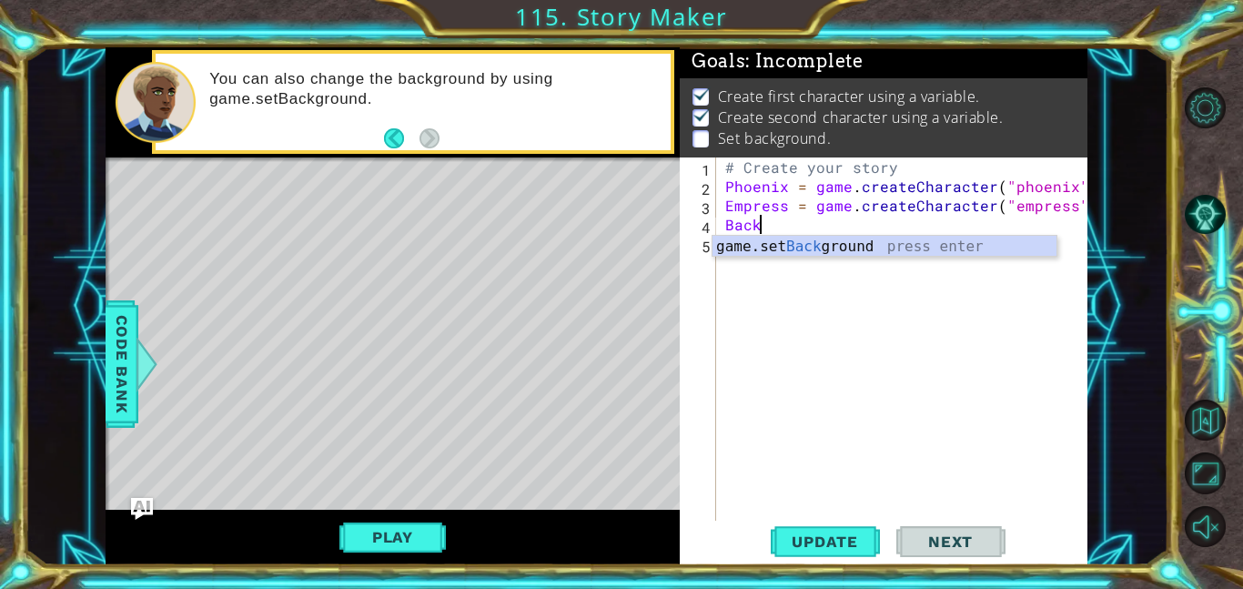
scroll to position [0, 1]
click at [801, 248] on div "game.set Back ground press enter" at bounding box center [885, 269] width 344 height 66
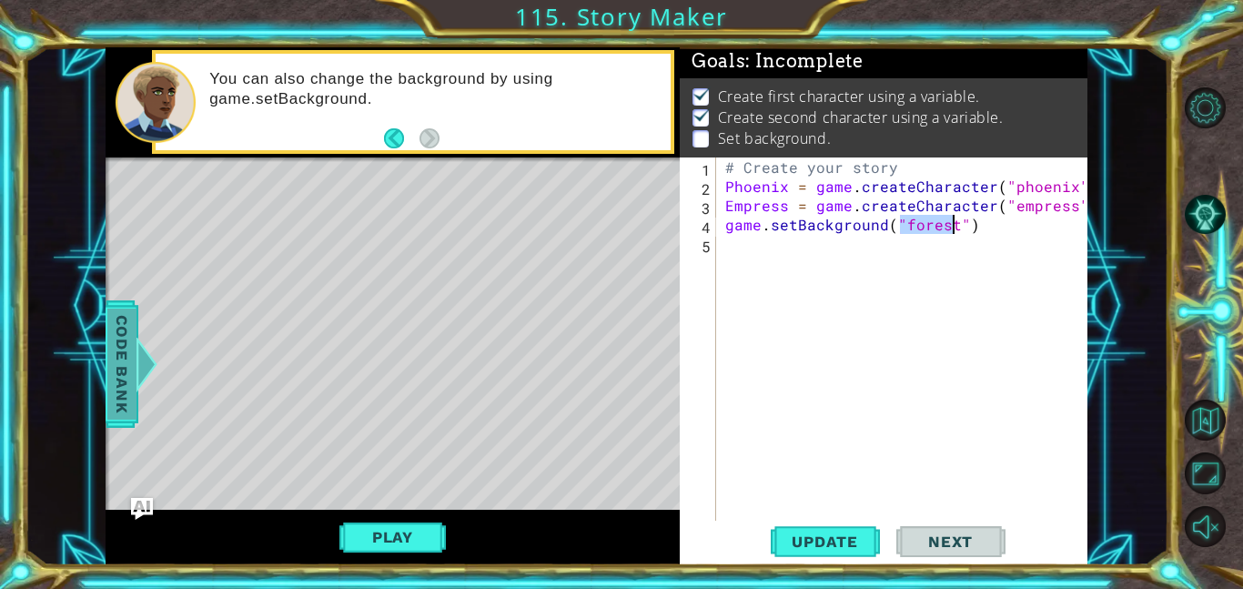
click at [120, 303] on div "Code Bank" at bounding box center [122, 363] width 33 height 127
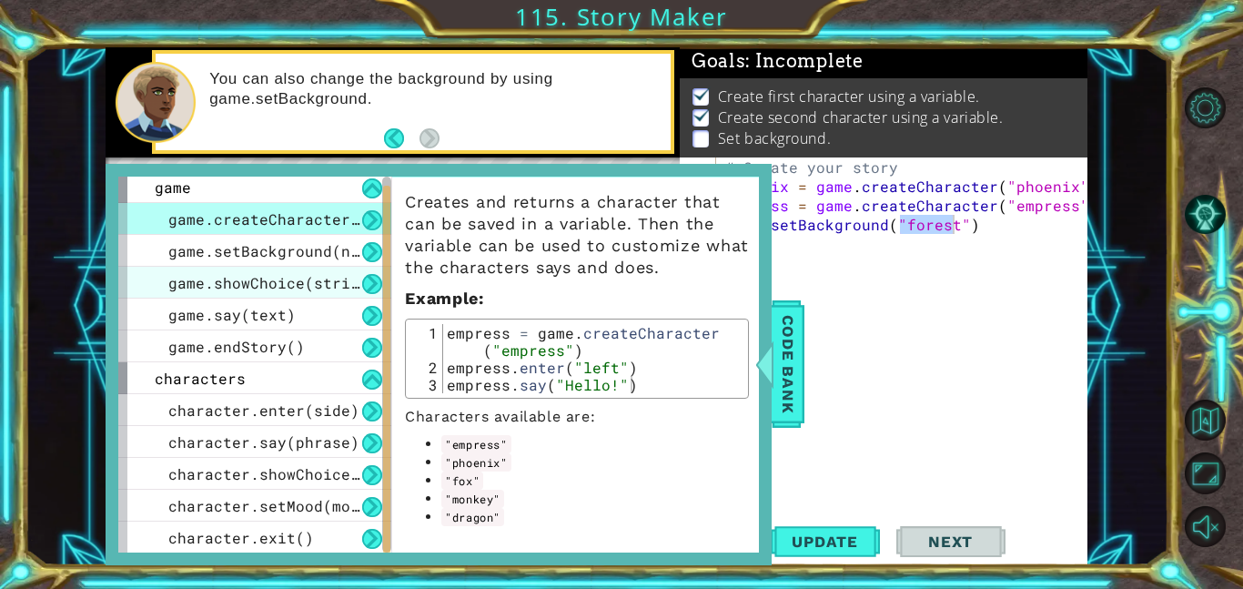
click at [238, 273] on span "game.showChoice(string1, string2)" at bounding box center [318, 282] width 300 height 19
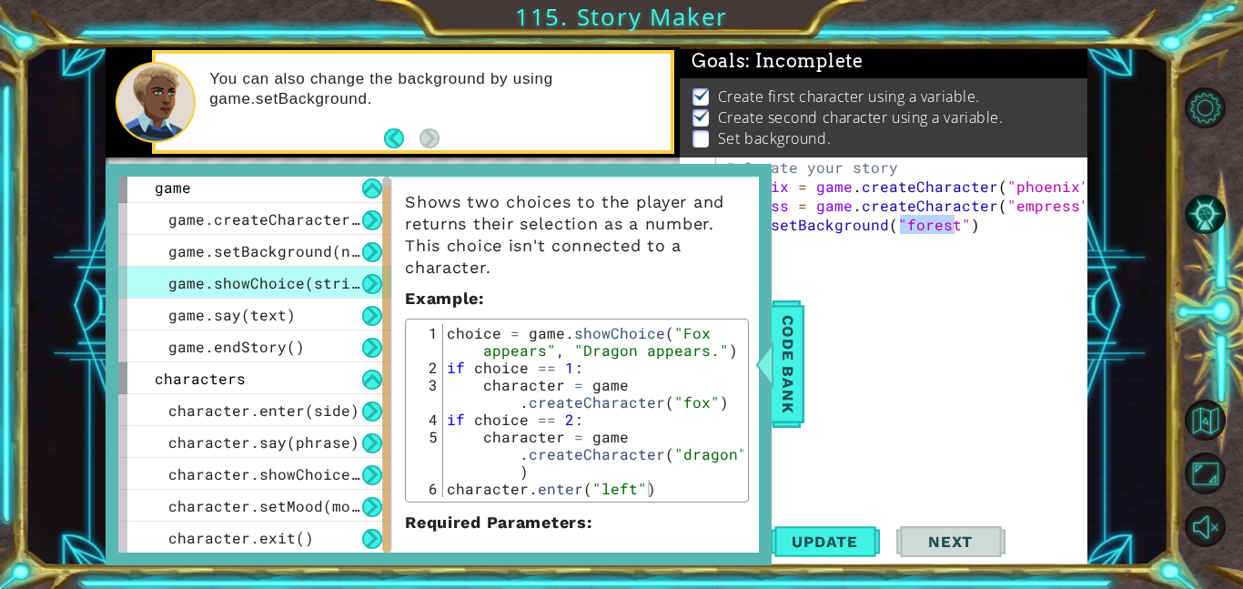
scroll to position [0, 0]
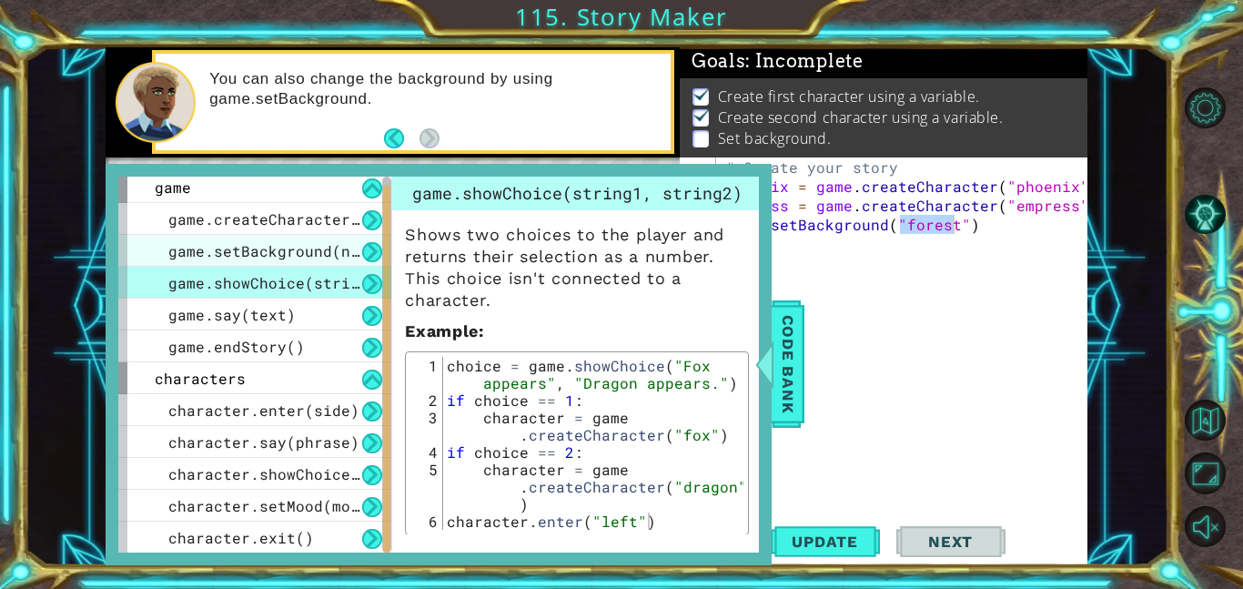
click at [233, 255] on span "game.setBackground(name)" at bounding box center [277, 250] width 218 height 19
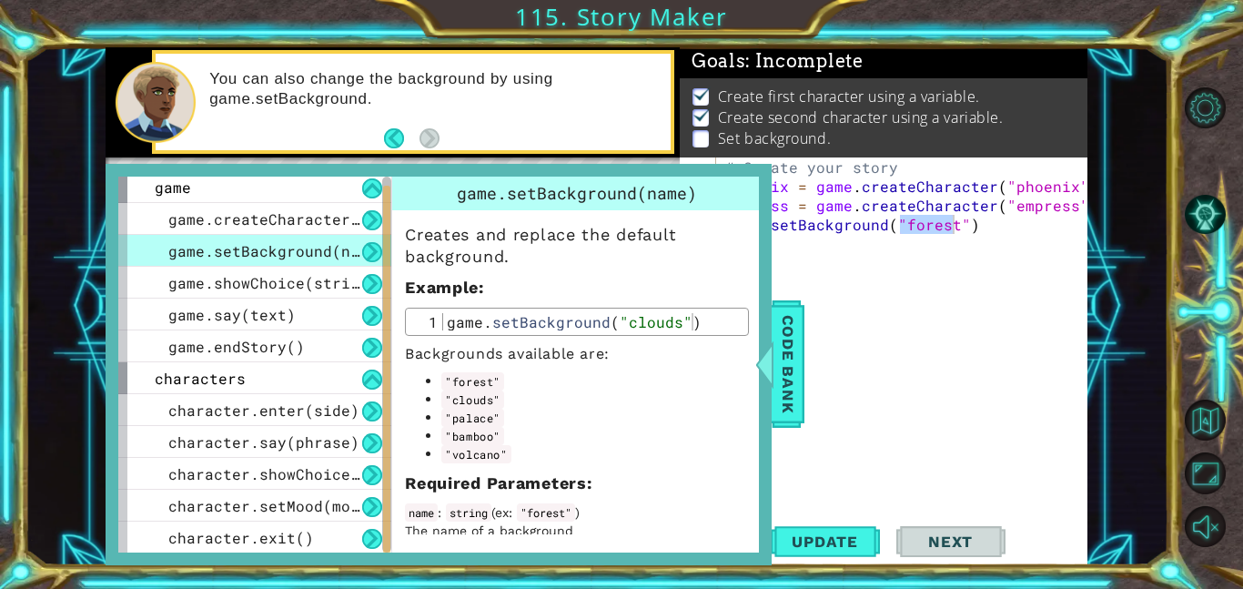
scroll to position [14, 0]
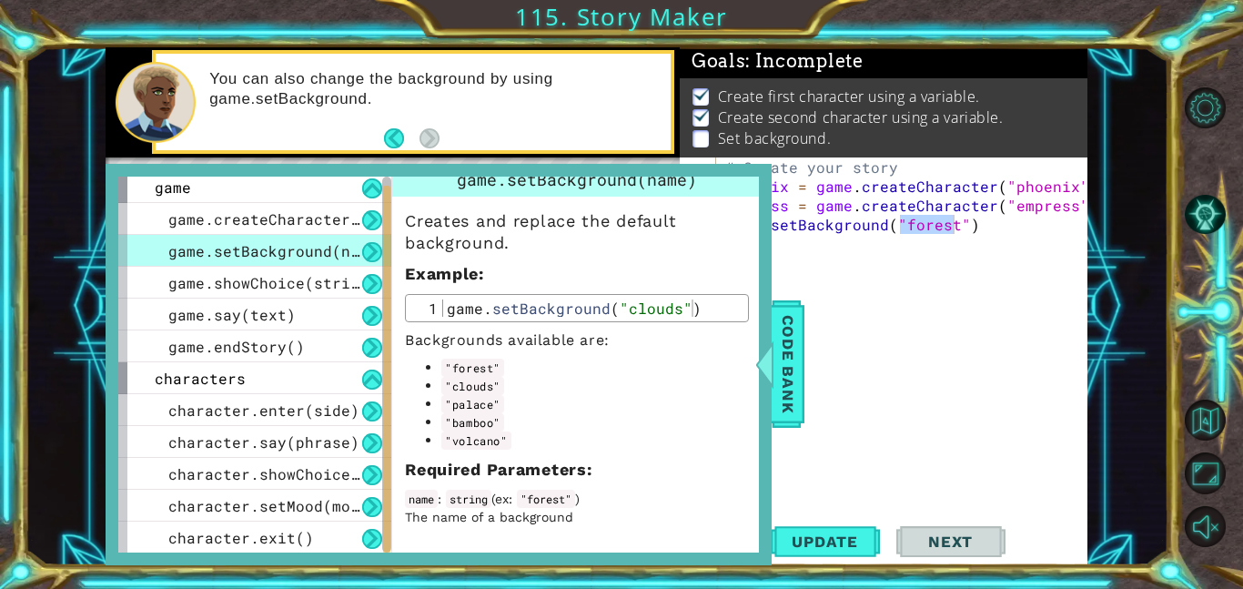
click at [952, 222] on div "# Create your story Phoenix = game . createCharacter ( "phoenix" ) Empress = ga…" at bounding box center [903, 338] width 362 height 363
type textarea "game.setBackground("clouds")"
click at [853, 539] on span "Update" at bounding box center [825, 541] width 103 height 18
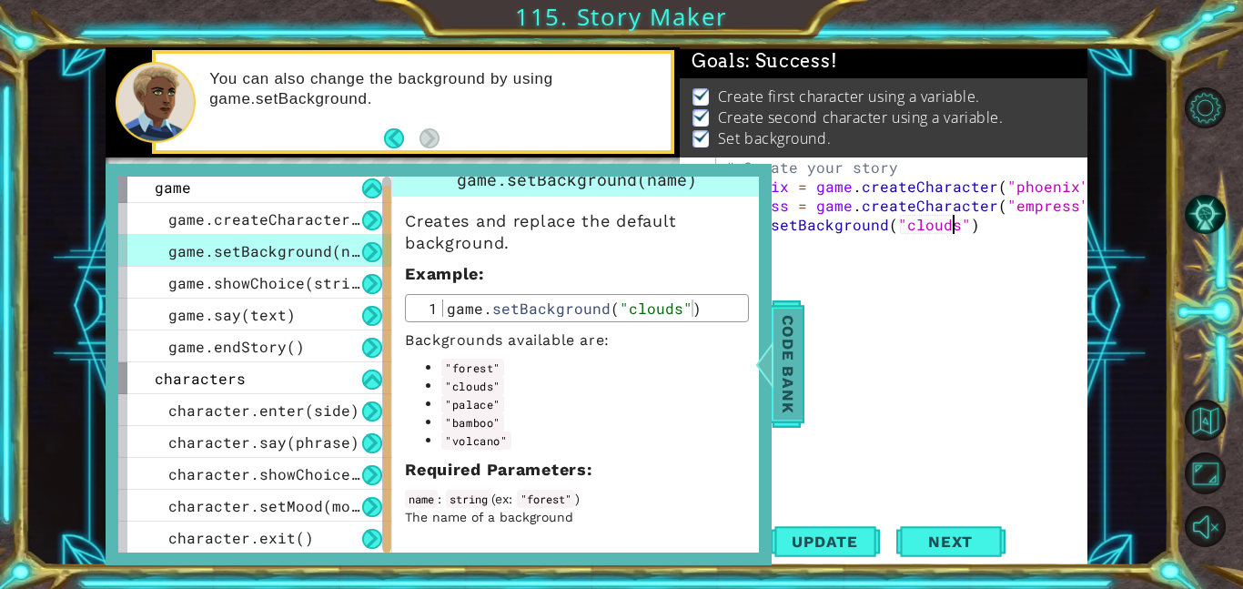
click at [796, 372] on span "Code Bank" at bounding box center [788, 364] width 29 height 111
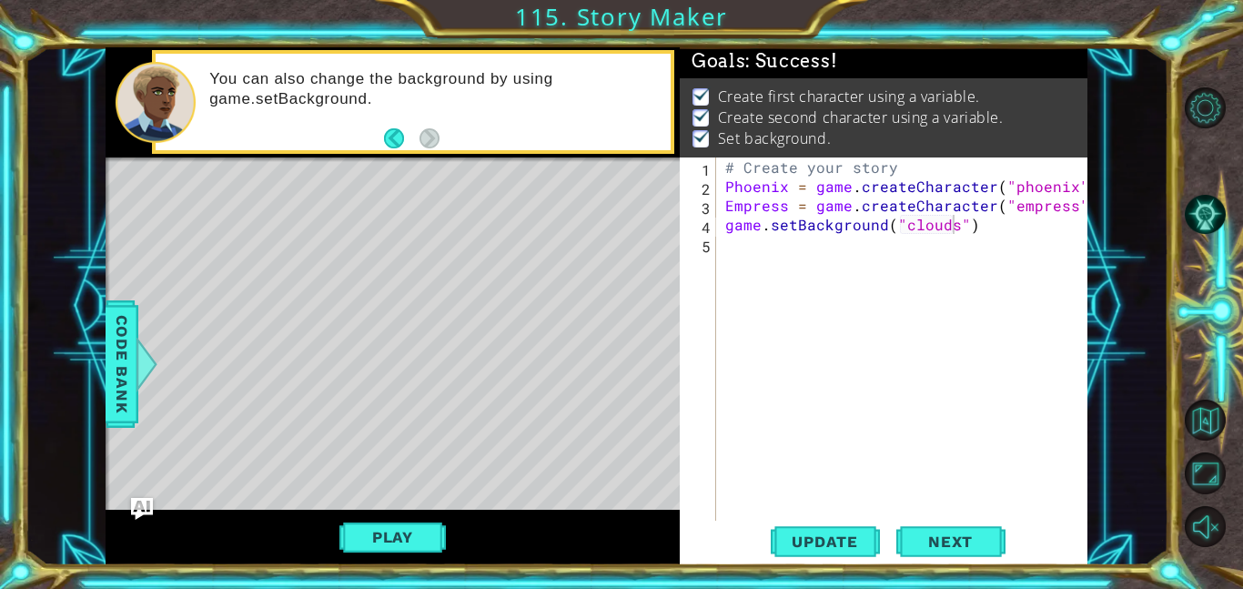
click at [728, 252] on div "# Create your story Phoenix = game . createCharacter ( "phoenix" ) Empress = ga…" at bounding box center [907, 357] width 371 height 401
type textarea "p"
type textarea "P"
click at [919, 529] on button "Next" at bounding box center [951, 539] width 109 height 41
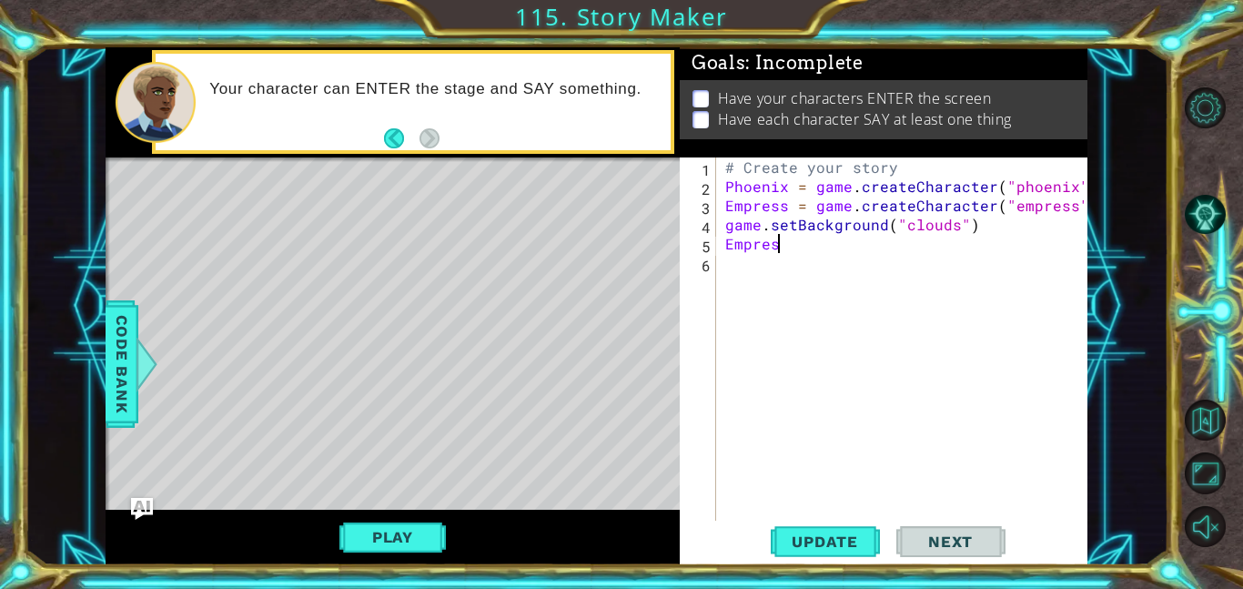
scroll to position [0, 3]
click at [107, 357] on span "Code Bank" at bounding box center [121, 364] width 29 height 111
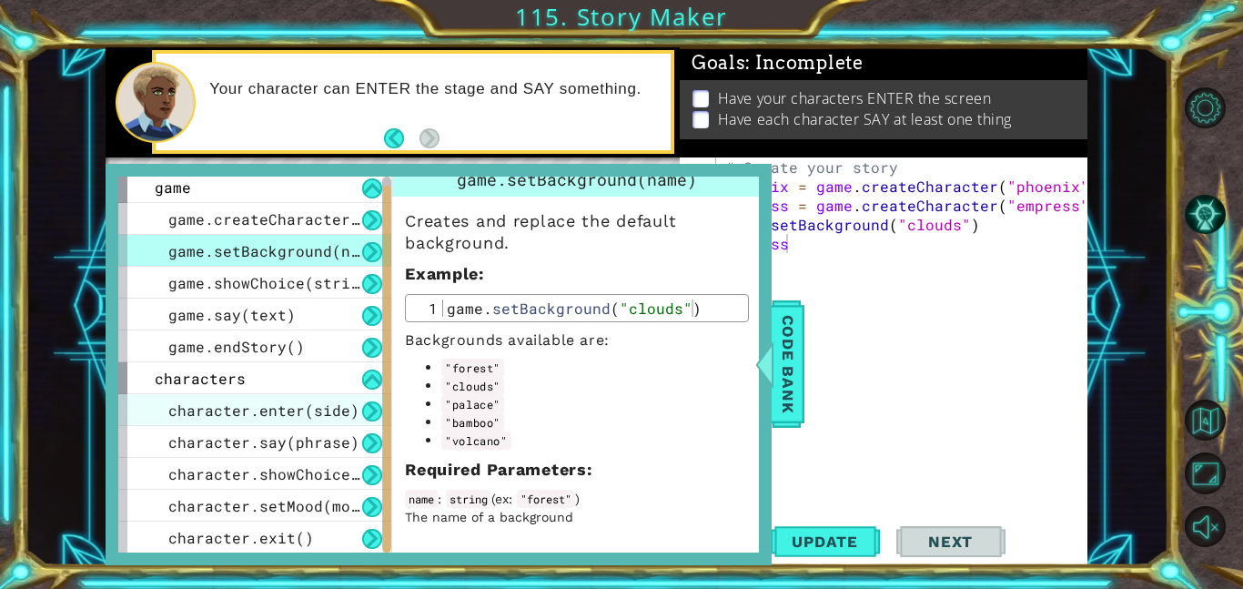
click at [330, 421] on div "character.enter(side)" at bounding box center [254, 410] width 273 height 32
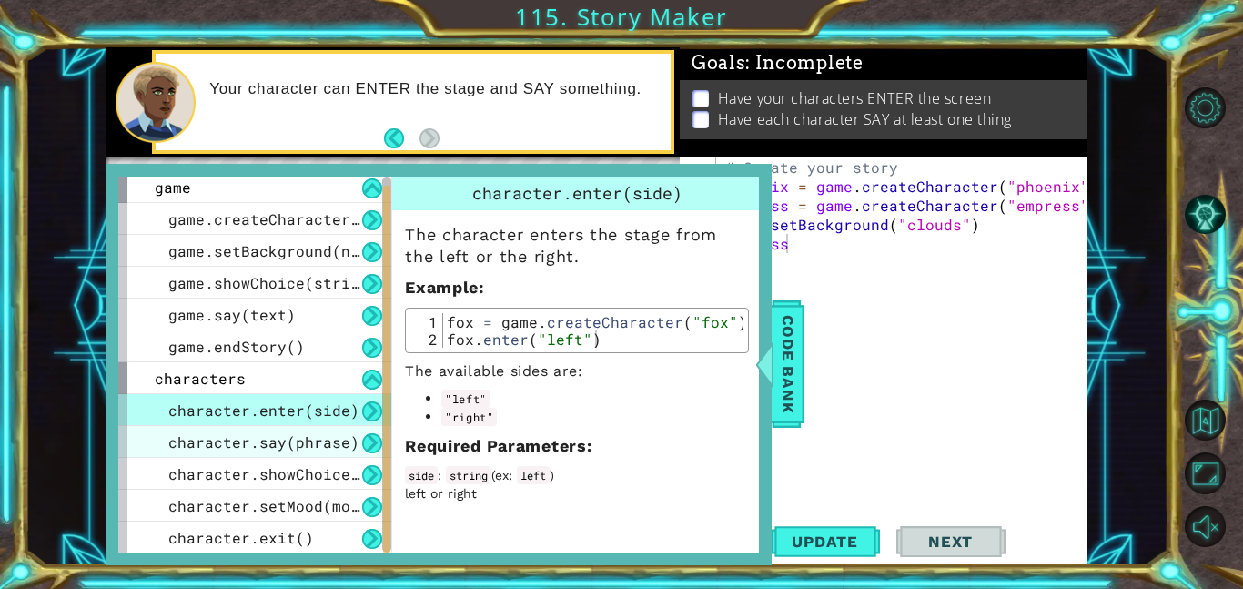
click at [324, 440] on span "character.say(phrase)" at bounding box center [263, 441] width 191 height 19
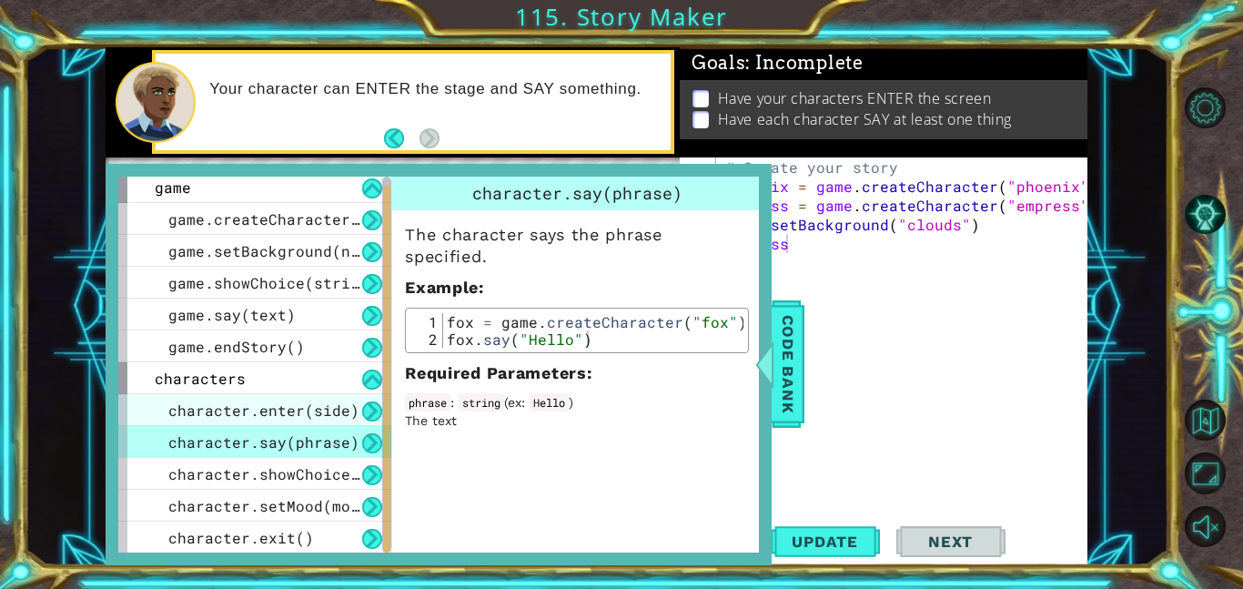
click at [326, 411] on span "character.enter(side)" at bounding box center [263, 410] width 191 height 19
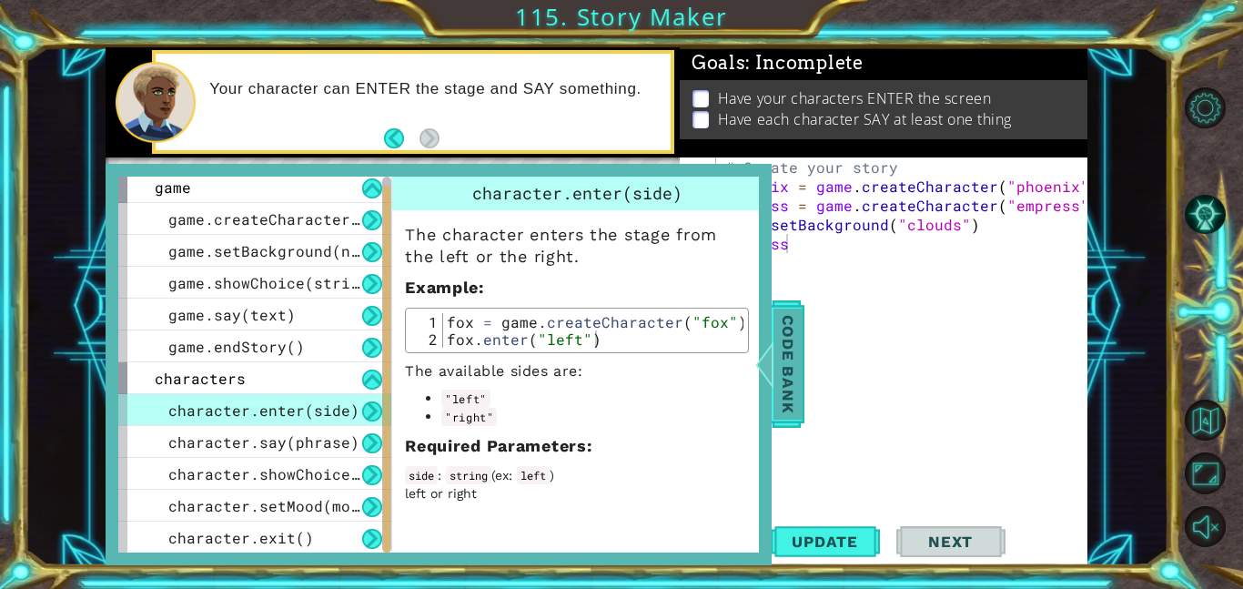
click at [771, 379] on div at bounding box center [765, 364] width 23 height 55
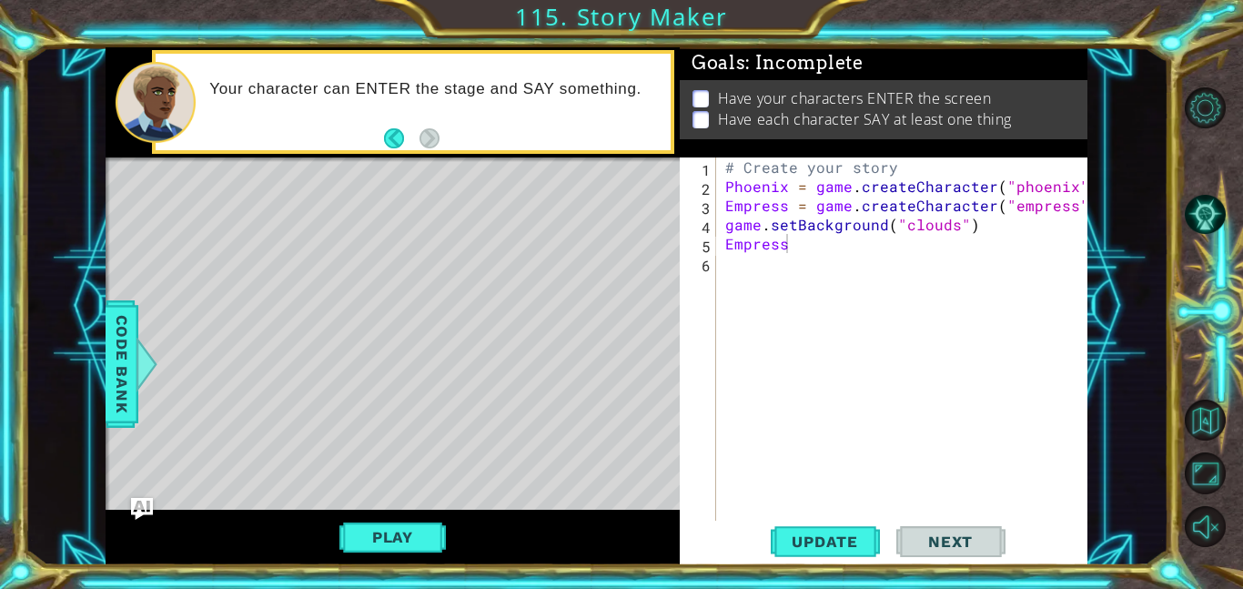
click at [803, 251] on div "# Create your story Phoenix = game . createCharacter ( "phoenix" ) Empress = ga…" at bounding box center [907, 357] width 371 height 401
click at [816, 549] on span "Update" at bounding box center [825, 541] width 103 height 18
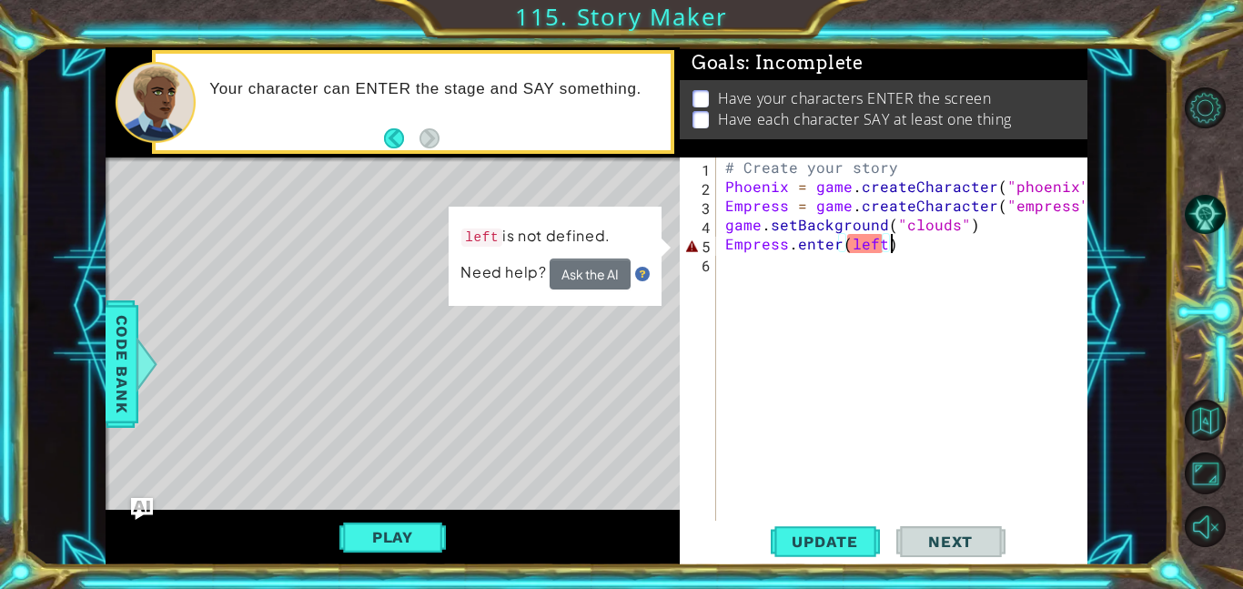
click at [849, 245] on div "# Create your story Phoenix = game . createCharacter ( "phoenix" ) Empress = ga…" at bounding box center [907, 357] width 371 height 401
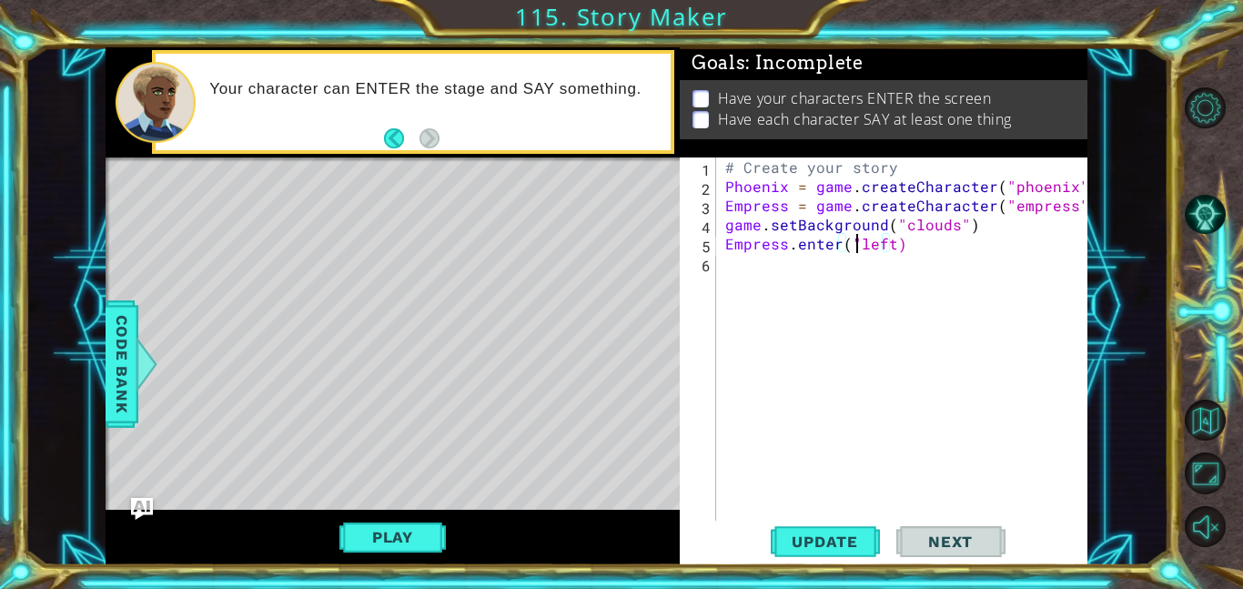
scroll to position [0, 8]
click at [892, 246] on div "# Create your story Phoenix = game . createCharacter ( "phoenix" ) Empress = ga…" at bounding box center [907, 357] width 371 height 401
click at [414, 543] on button "Play" at bounding box center [393, 537] width 106 height 35
click at [843, 540] on span "Update" at bounding box center [825, 541] width 103 height 18
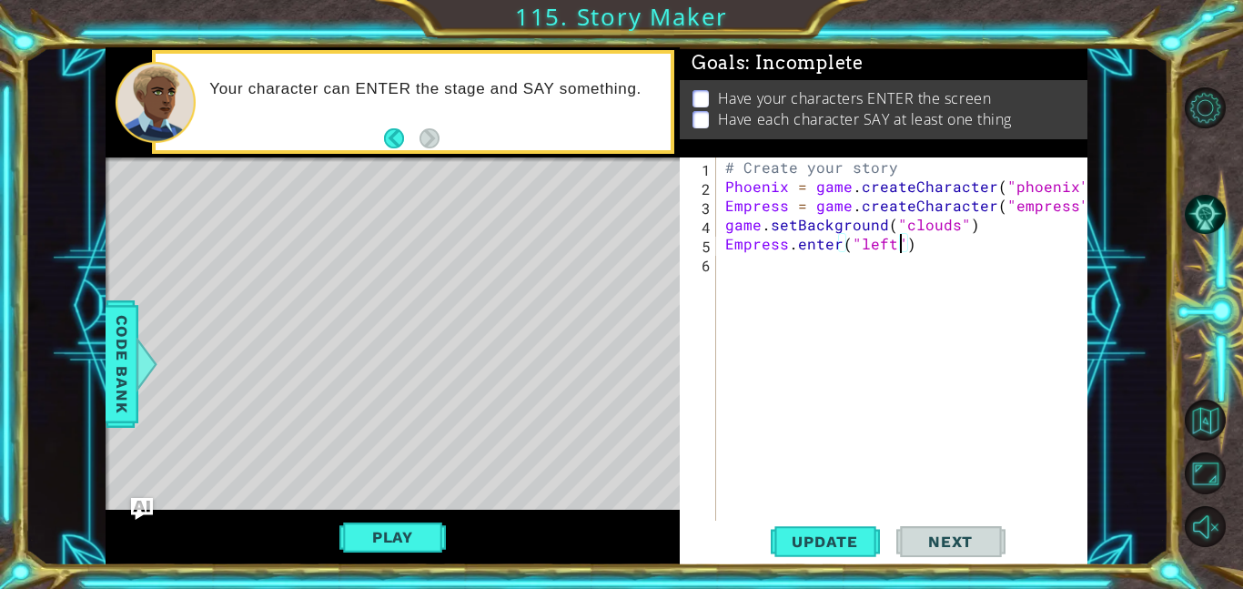
click at [927, 248] on div "# Create your story Phoenix = game . createCharacter ( "phoenix" ) Empress = ga…" at bounding box center [907, 357] width 371 height 401
click at [988, 221] on div "# Create your story Phoenix = game . createCharacter ( "phoenix" ) Empress = ga…" at bounding box center [907, 357] width 371 height 401
type textarea "game.setBackground("clouds")"
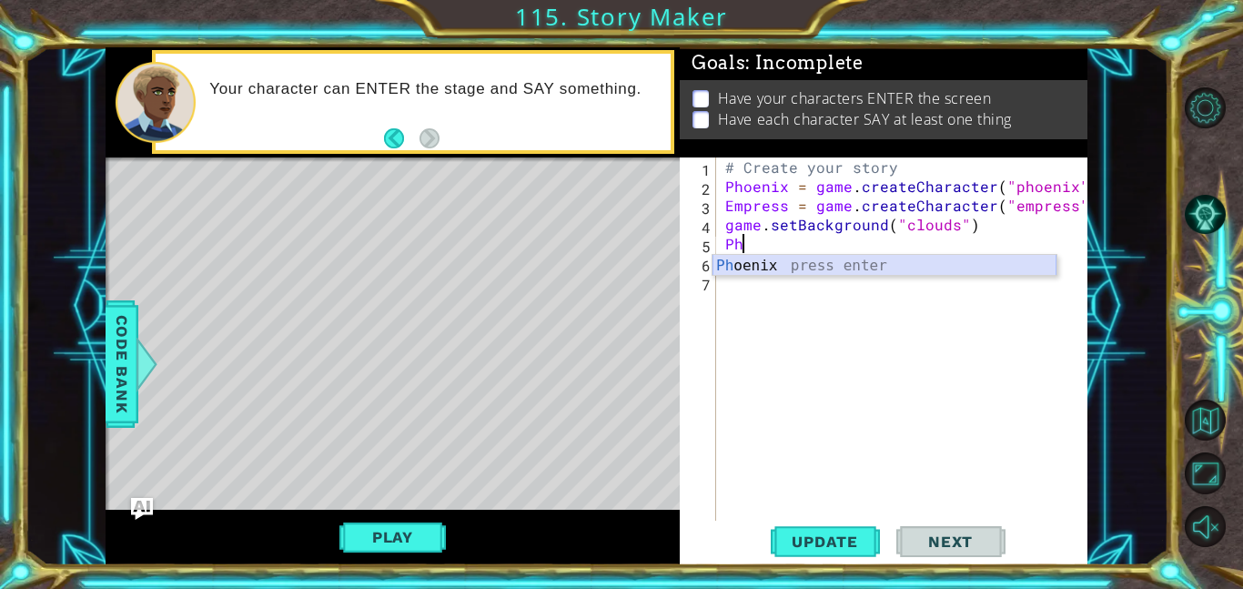
click at [973, 266] on div "Ph oenix press enter" at bounding box center [885, 288] width 344 height 66
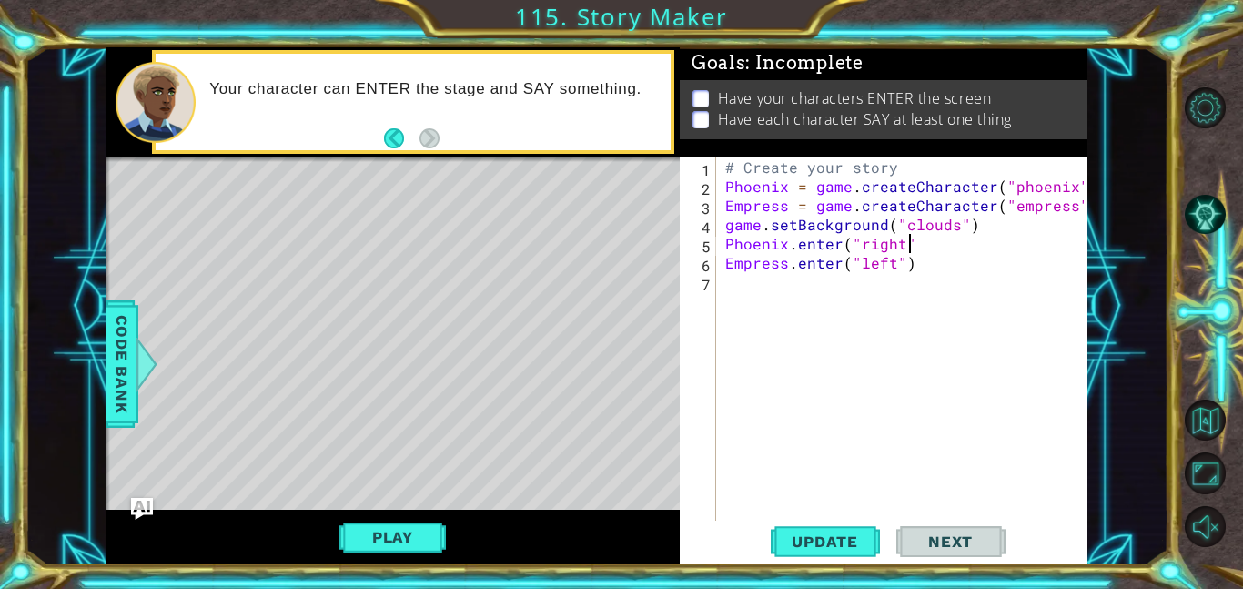
scroll to position [0, 11]
type textarea "Phoenix.enter("right")"
click at [821, 540] on span "Update" at bounding box center [825, 541] width 103 height 18
click at [421, 541] on button "Play" at bounding box center [393, 537] width 106 height 35
click at [771, 288] on div "# Create your story Phoenix = game . createCharacter ( "phoenix" ) Empress = ga…" at bounding box center [907, 357] width 371 height 401
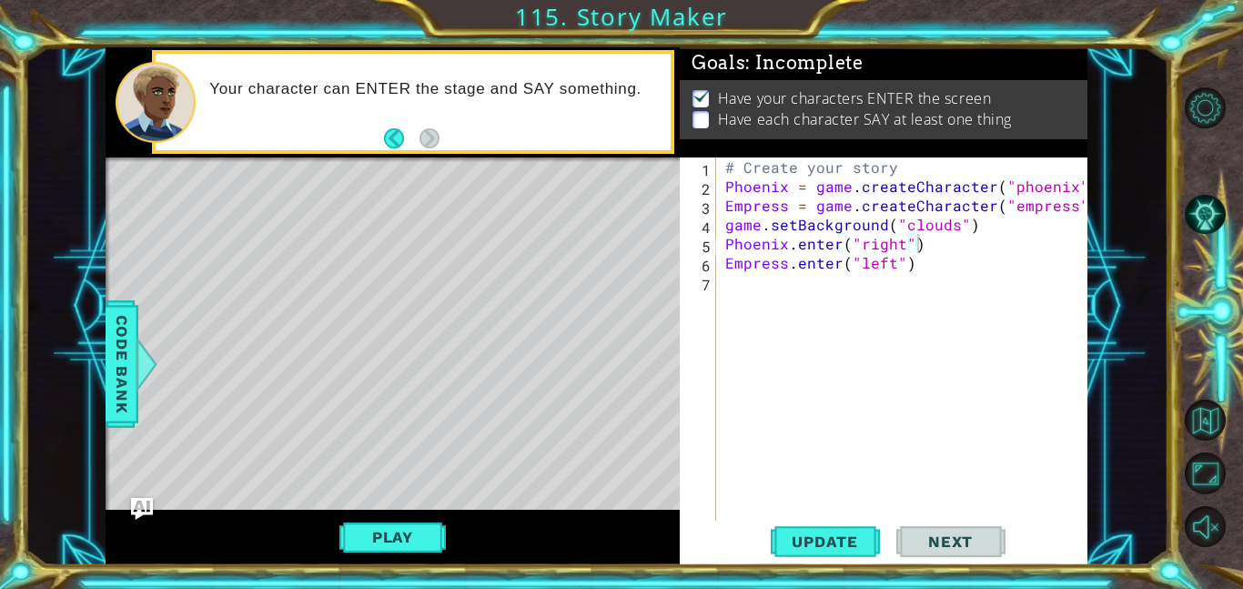
scroll to position [0, 0]
click at [740, 284] on div "# Create your story Phoenix = game . createCharacter ( "phoenix" ) Empress = ga…" at bounding box center [907, 357] width 371 height 401
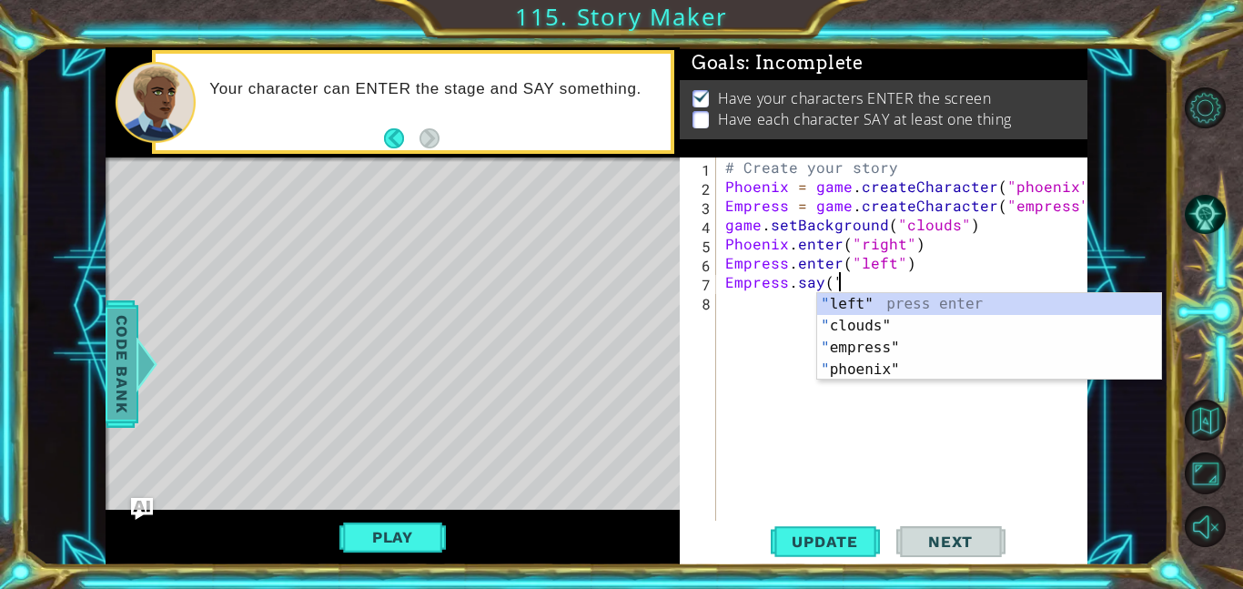
click at [127, 364] on span "Code Bank" at bounding box center [121, 364] width 29 height 111
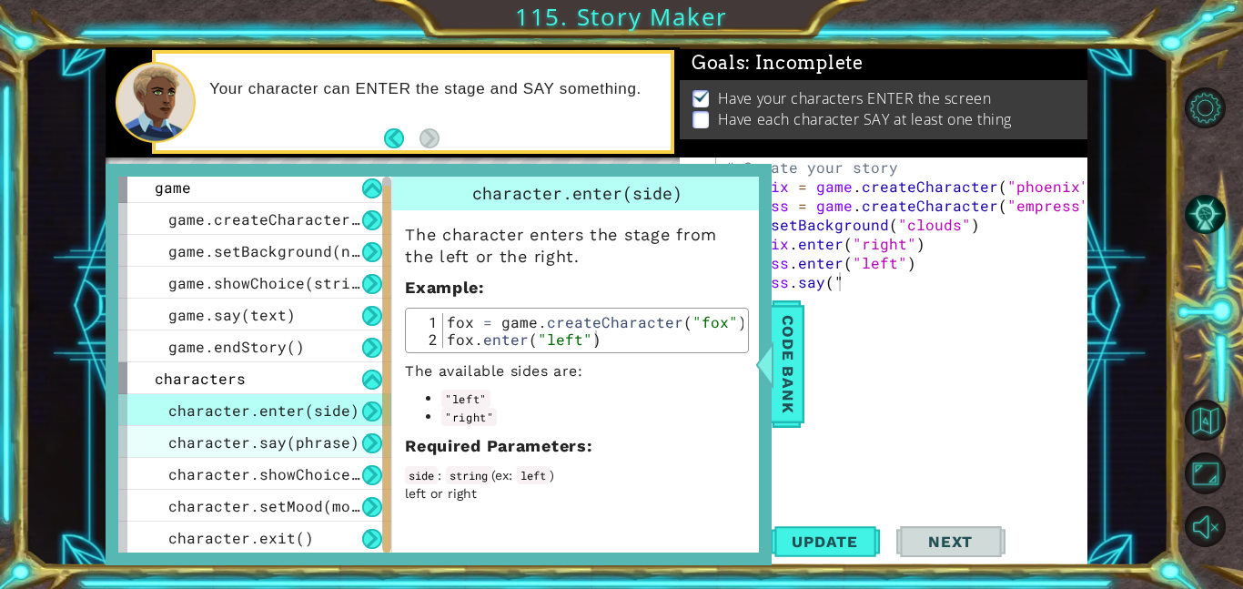
click at [259, 441] on span "character.say(phrase)" at bounding box center [263, 441] width 191 height 19
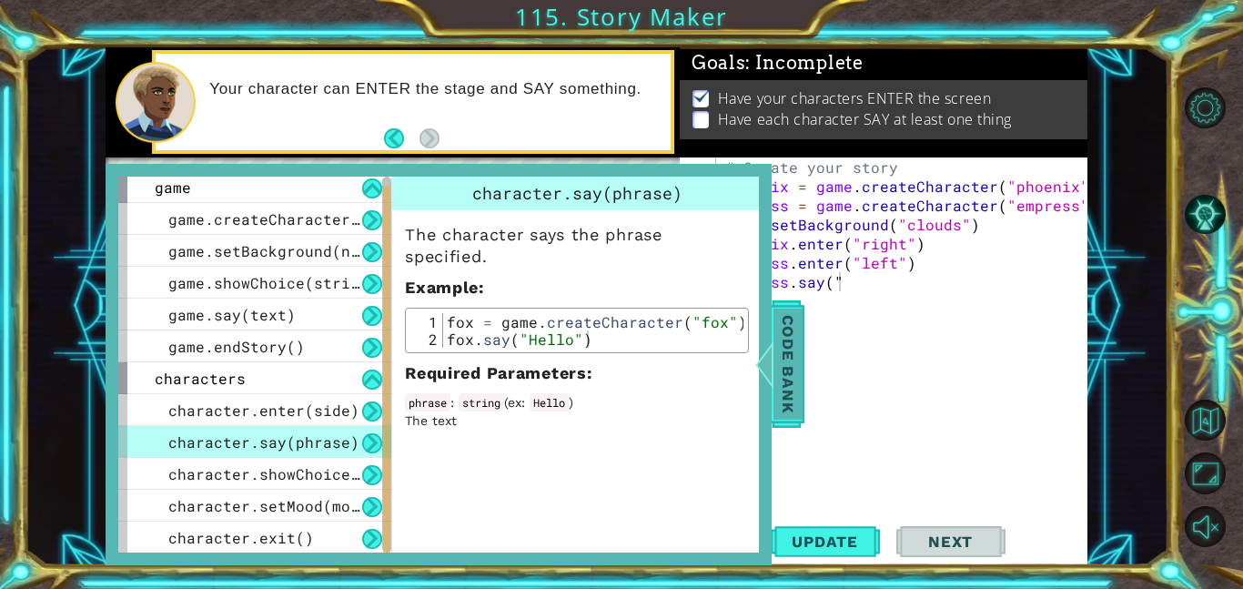
click at [776, 370] on span "Code Bank" at bounding box center [788, 364] width 29 height 111
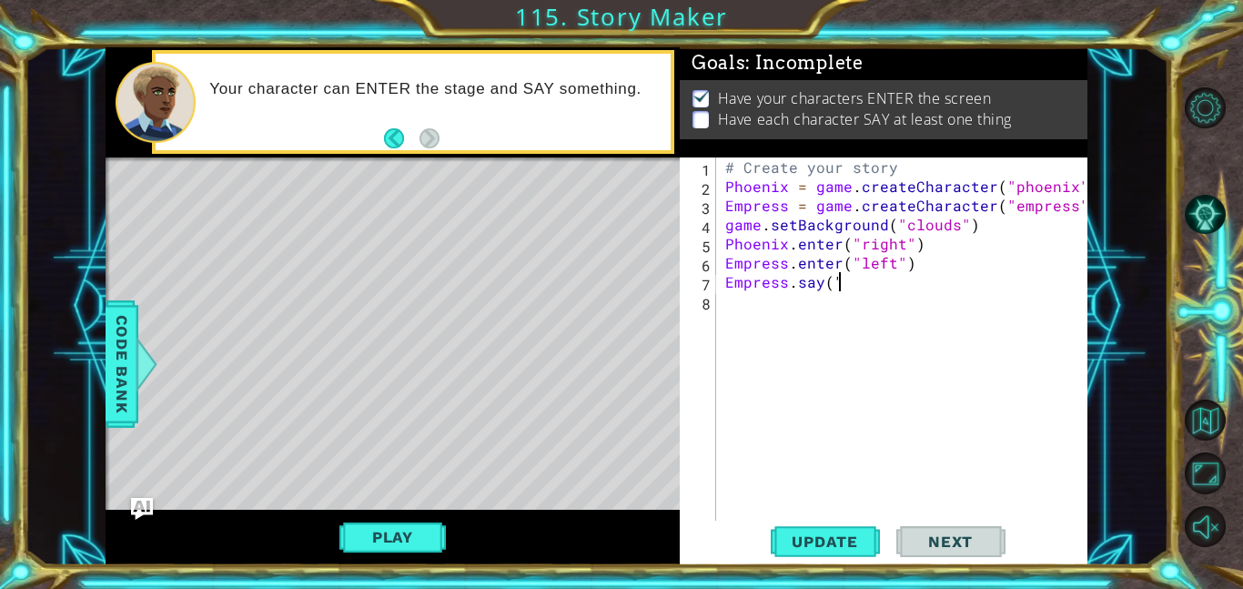
click at [860, 284] on div "# Create your story Phoenix = game . createCharacter ( "phoenix" ) Empress = ga…" at bounding box center [907, 357] width 371 height 401
click at [897, 289] on div "# Create your story Phoenix = game . createCharacter ( "phoenix" ) Empress = ga…" at bounding box center [907, 357] width 371 height 401
type textarea "Empress.say("Hello mighty Phoenix.")"
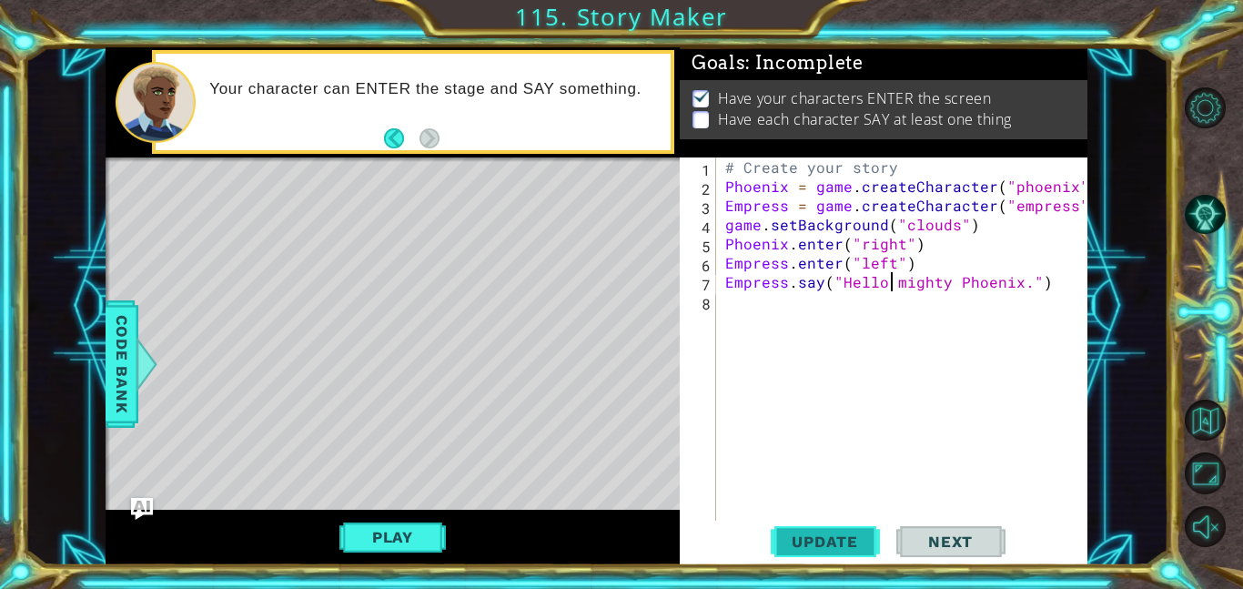
click at [823, 558] on button "Update" at bounding box center [825, 541] width 109 height 41
click at [373, 522] on button "Play" at bounding box center [393, 537] width 106 height 35
click at [816, 319] on div "# Create your story Phoenix = game . createCharacter ( "phoenix" ) Empress = ga…" at bounding box center [907, 357] width 371 height 401
type textarea "Phoenix.say("Hello.")"
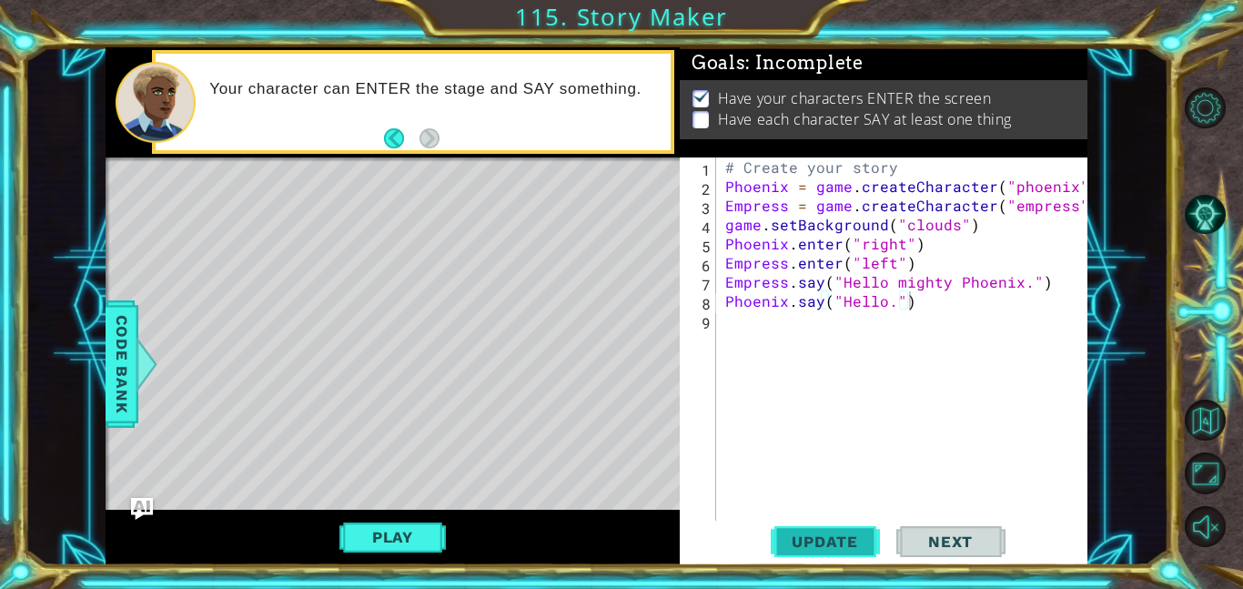
click at [820, 552] on button "Update" at bounding box center [825, 541] width 109 height 41
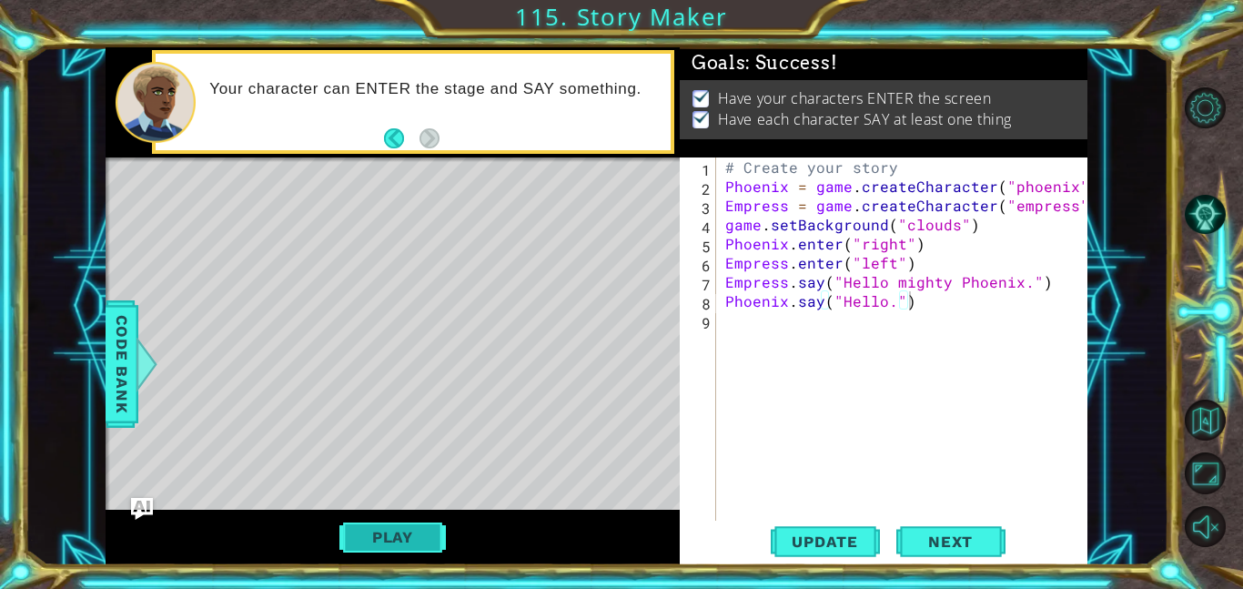
click at [377, 528] on button "Play" at bounding box center [393, 537] width 106 height 35
click at [939, 546] on span "Next" at bounding box center [950, 537] width 81 height 18
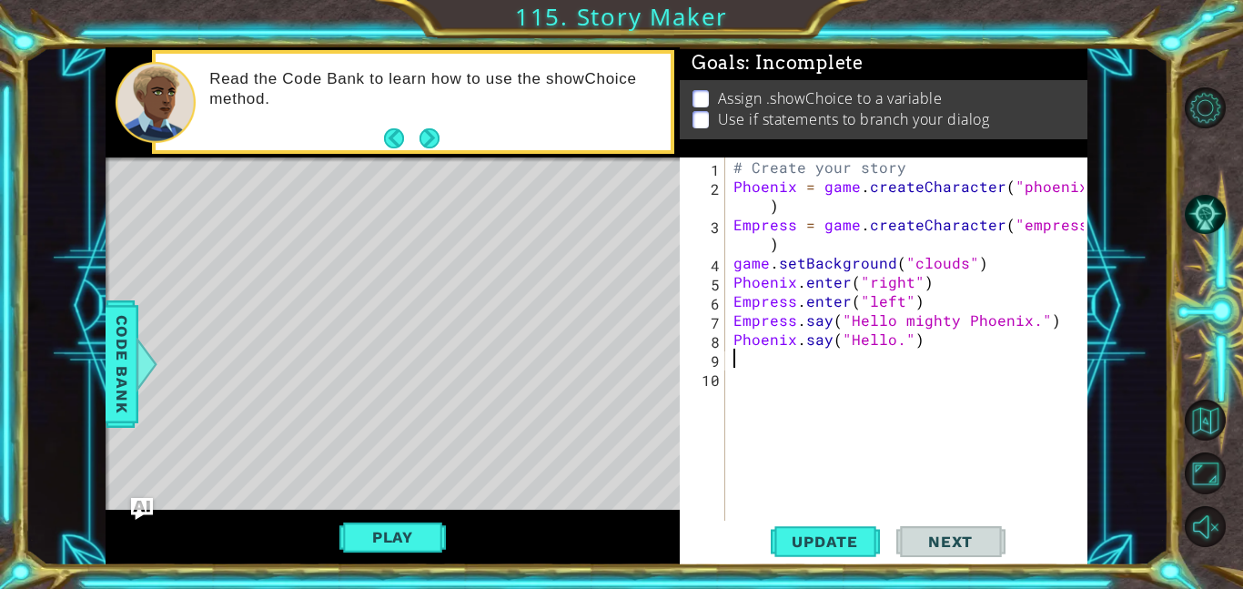
scroll to position [0, 0]
type textarea "Phoenix.say("Hello.")"
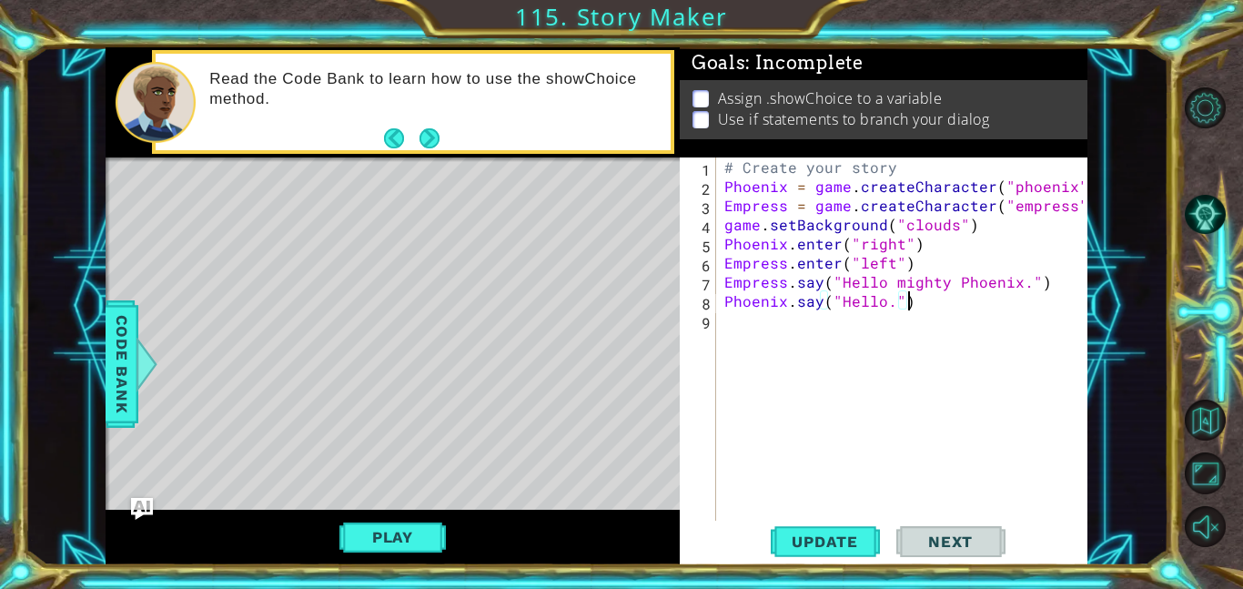
click at [778, 319] on div "# Create your story Phoenix = game . createCharacter ( "phoenix" ) Empress = ga…" at bounding box center [906, 357] width 371 height 401
click at [421, 137] on button "Next" at bounding box center [429, 137] width 21 height 21
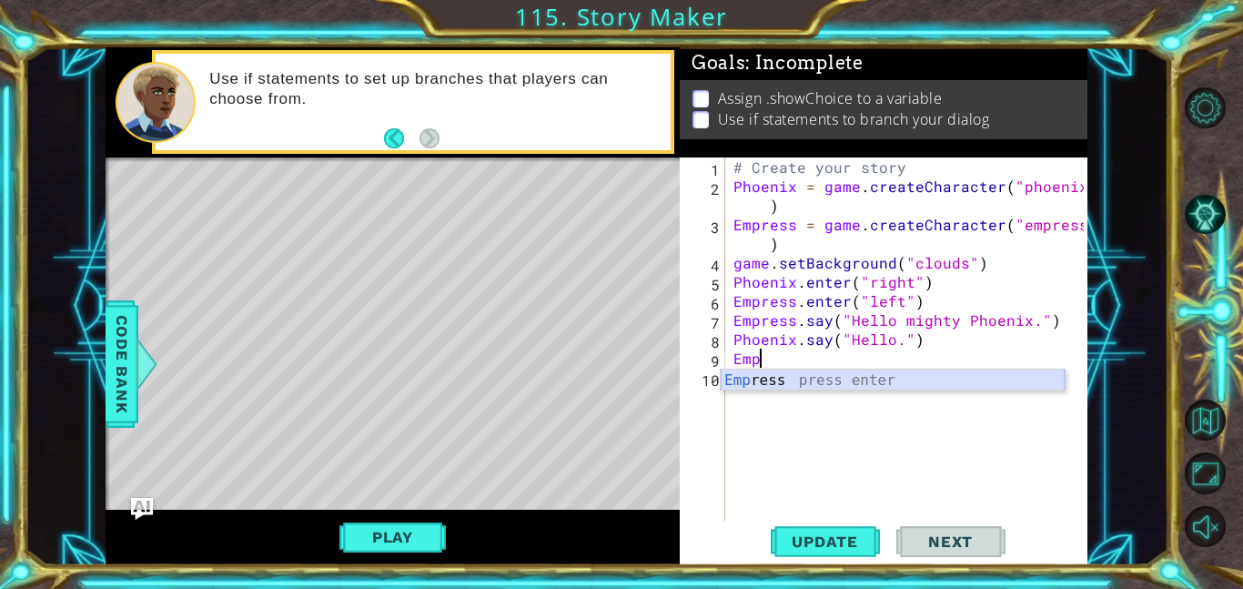
click at [849, 377] on div "Emp ress press enter" at bounding box center [893, 403] width 344 height 66
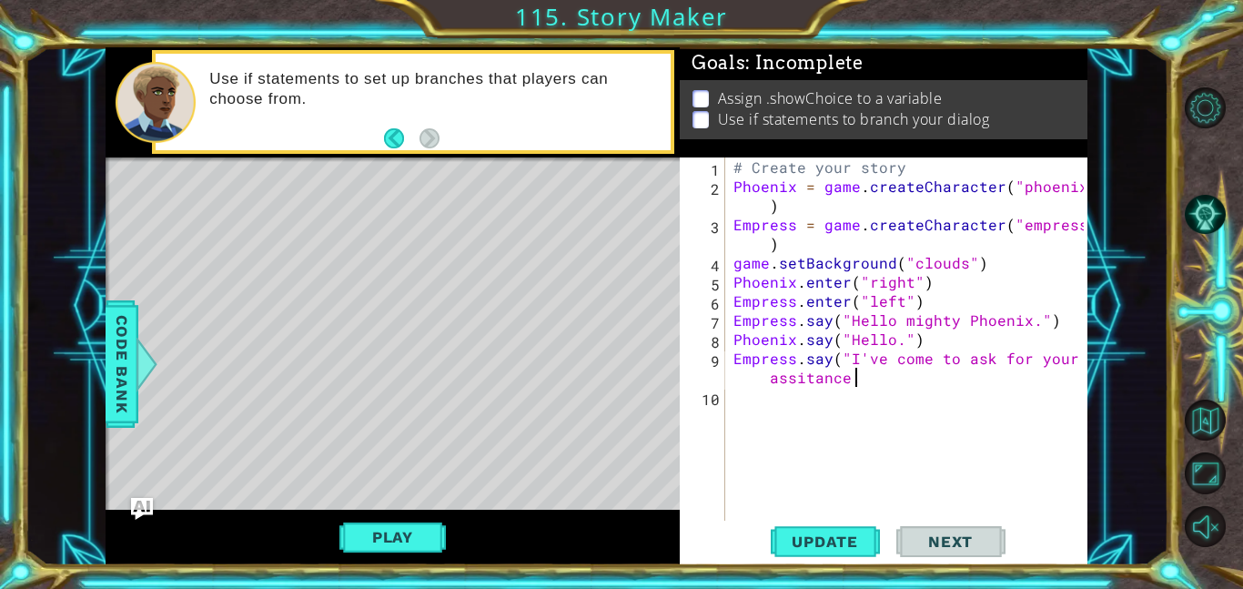
scroll to position [0, 26]
drag, startPoint x: 912, startPoint y: 347, endPoint x: 903, endPoint y: 345, distance: 9.3
click at [903, 345] on div "# Create your story Phoenix = game . createCharacter ( "phoenix" ) Empress = ga…" at bounding box center [911, 357] width 363 height 401
type textarea "Phoenix.say("Hello.")"
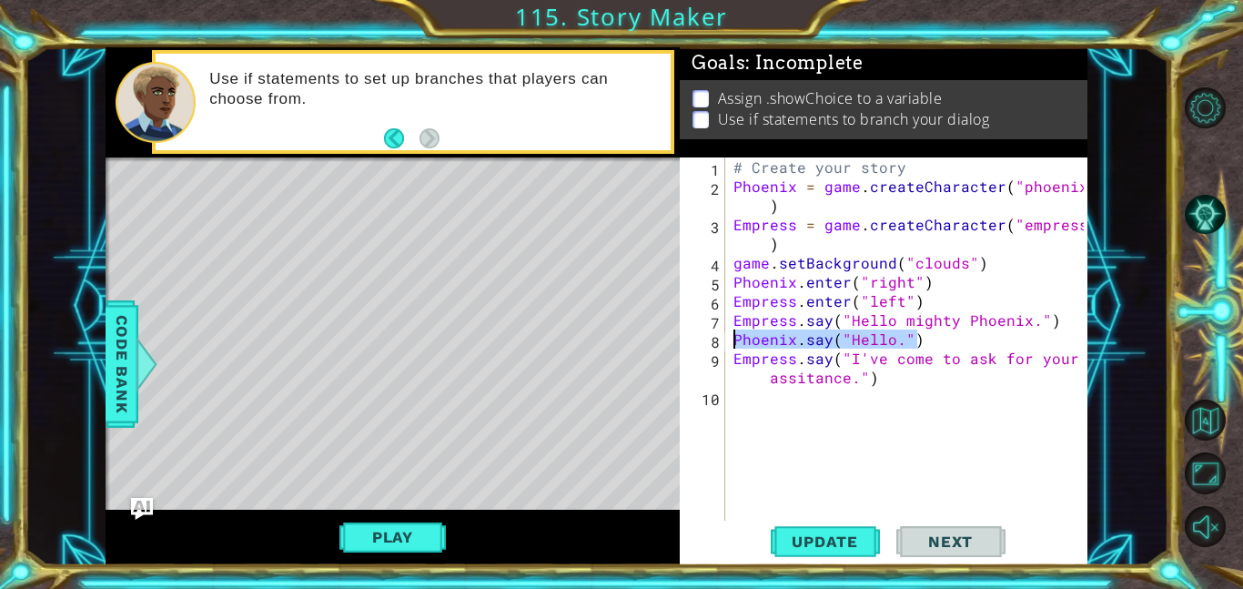
drag, startPoint x: 930, startPoint y: 344, endPoint x: 736, endPoint y: 335, distance: 194.1
click at [736, 335] on div "# Create your story Phoenix = game . createCharacter ( "phoenix" ) Empress = ga…" at bounding box center [911, 357] width 363 height 401
click at [759, 400] on div "# Create your story Phoenix = game . createCharacter ( "phoenix" ) Empress = ga…" at bounding box center [911, 357] width 363 height 401
paste textarea "Phoenix.say("Hello.")"
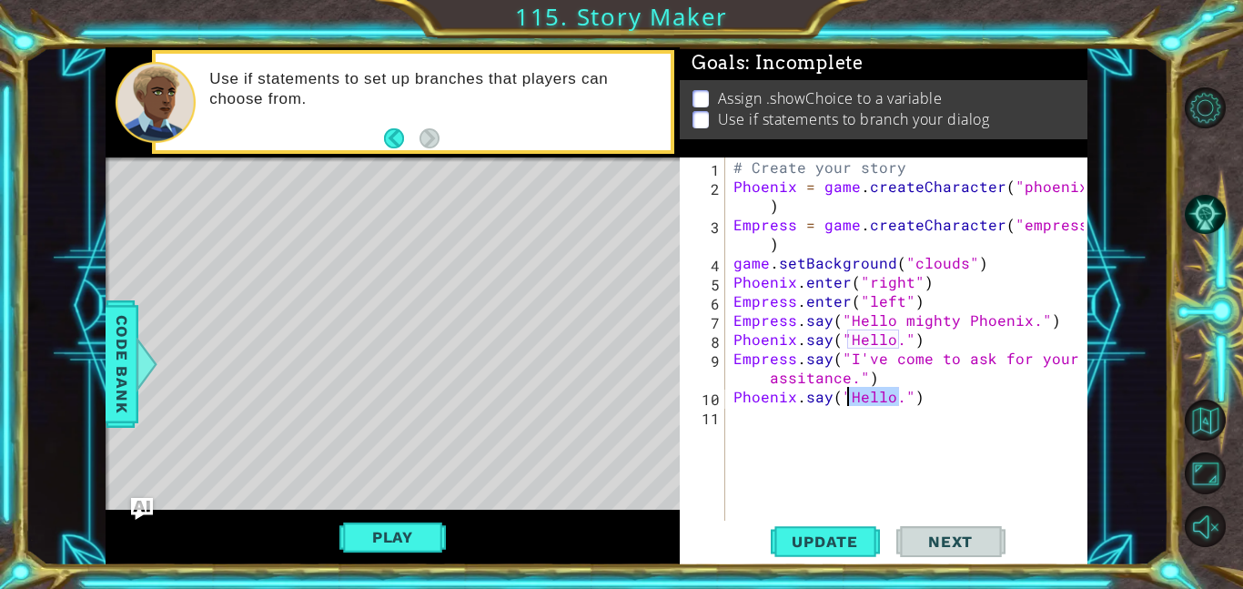
drag, startPoint x: 897, startPoint y: 399, endPoint x: 847, endPoint y: 400, distance: 51.0
click at [847, 400] on div "# Create your story Phoenix = game . createCharacter ( "phoenix" ) Empress = ga…" at bounding box center [911, 357] width 363 height 401
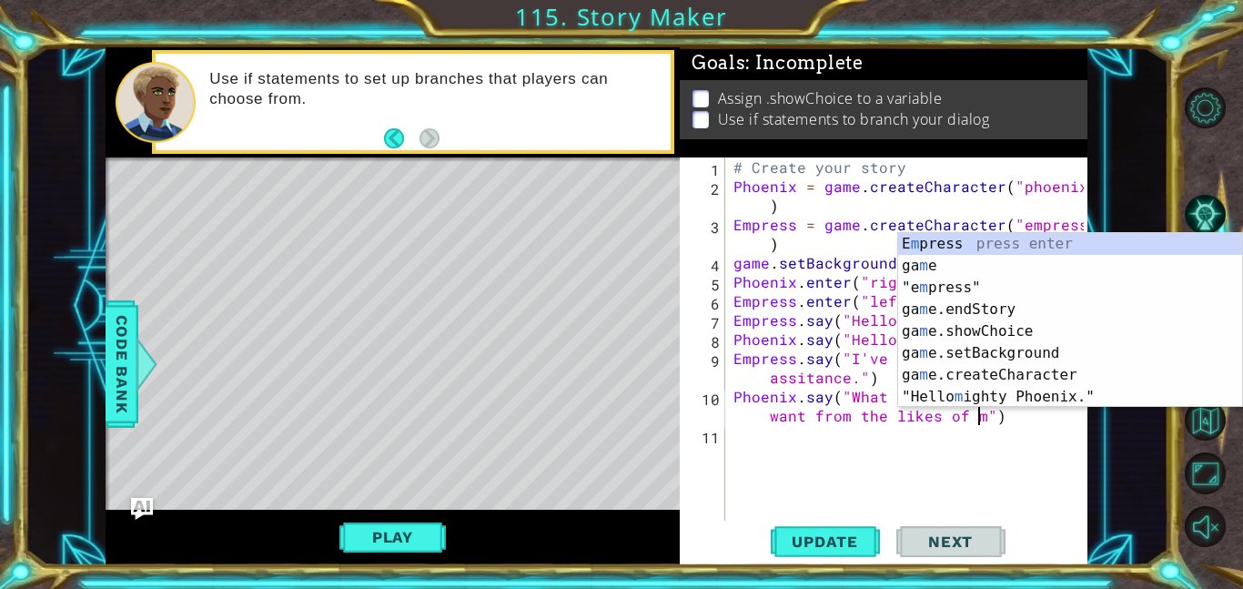
scroll to position [0, 34]
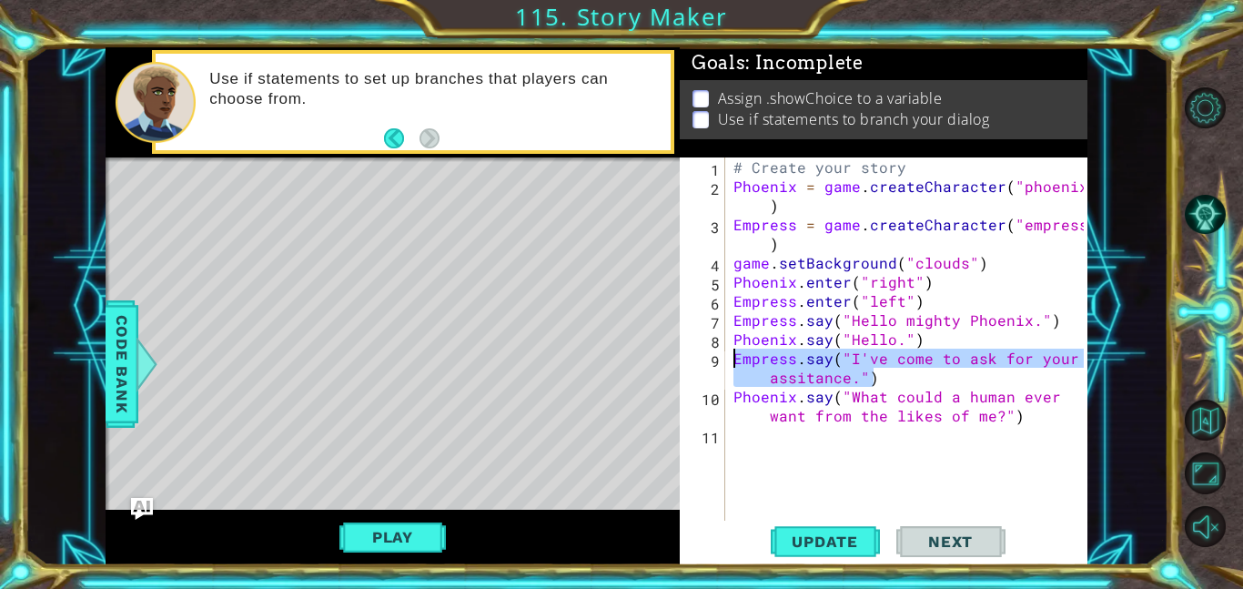
drag, startPoint x: 874, startPoint y: 372, endPoint x: 723, endPoint y: 357, distance: 151.9
click at [723, 357] on div "Phoenix.say("What could a human ever want from the likes of me?") 1 2 3 4 5 6 7…" at bounding box center [882, 338] width 404 height 363
type textarea "Empress.say("I've come to ask for your assitance.")"
click at [741, 442] on div "# Create your story Phoenix = game . createCharacter ( "phoenix" ) Empress = ga…" at bounding box center [911, 357] width 363 height 401
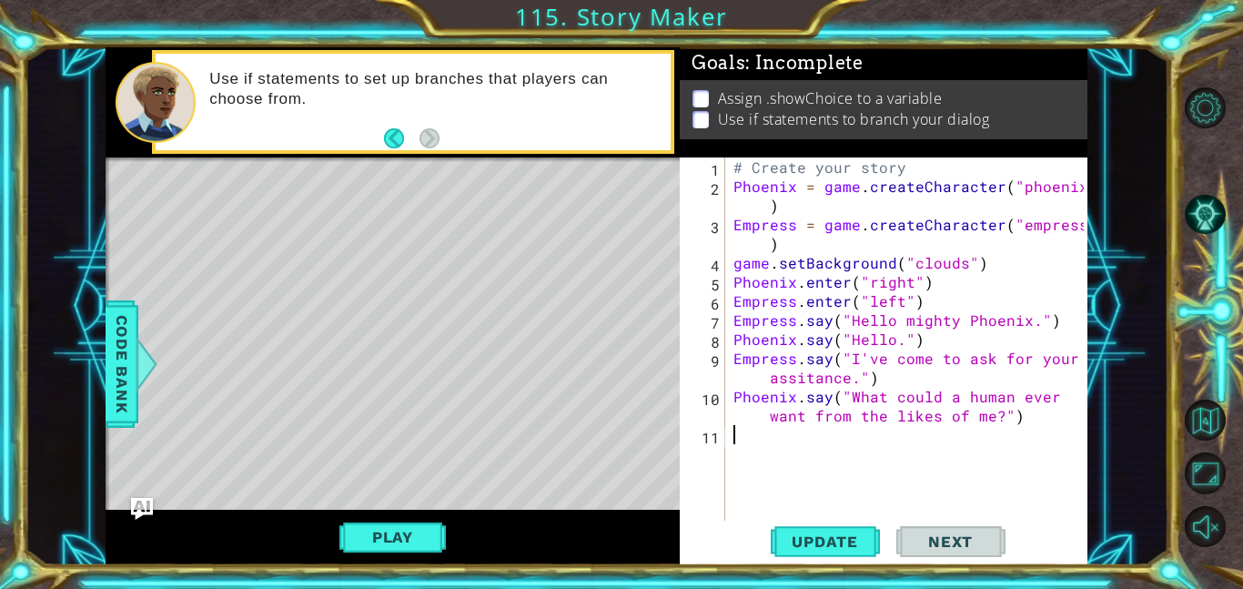
scroll to position [0, 0]
paste textarea "Empress.say("I've come to ask for your assitance.")"
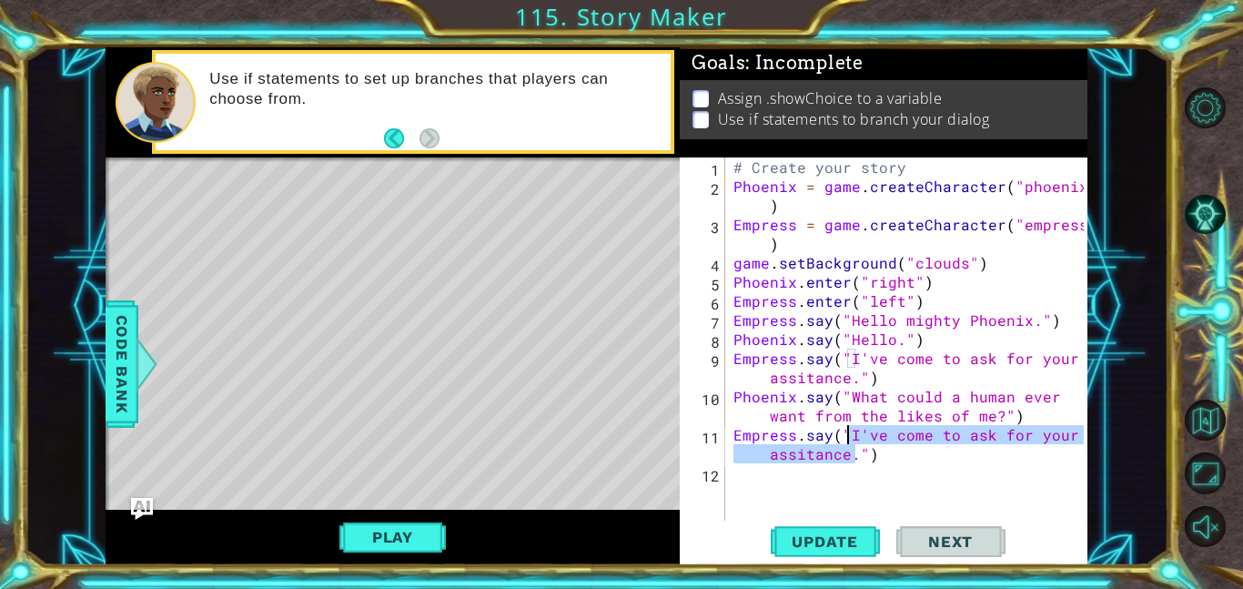
drag, startPoint x: 855, startPoint y: 461, endPoint x: 847, endPoint y: 436, distance: 25.6
click at [847, 436] on div "# Create your story Phoenix = game . createCharacter ( "phoenix" ) Empress = ga…" at bounding box center [911, 357] width 363 height 401
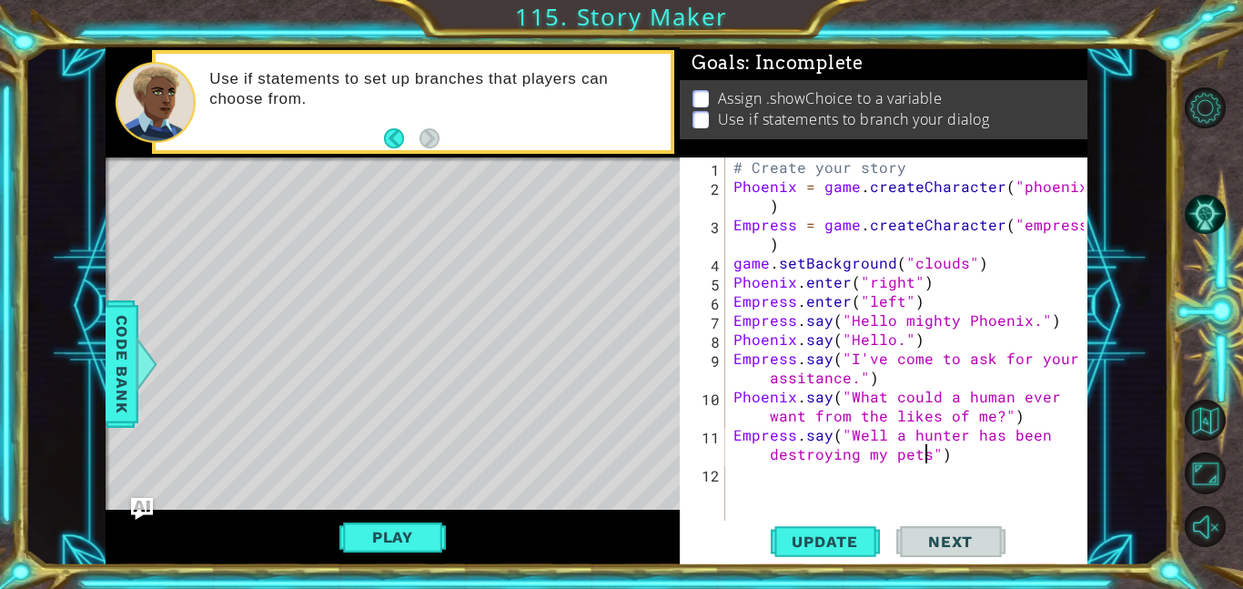
scroll to position [0, 30]
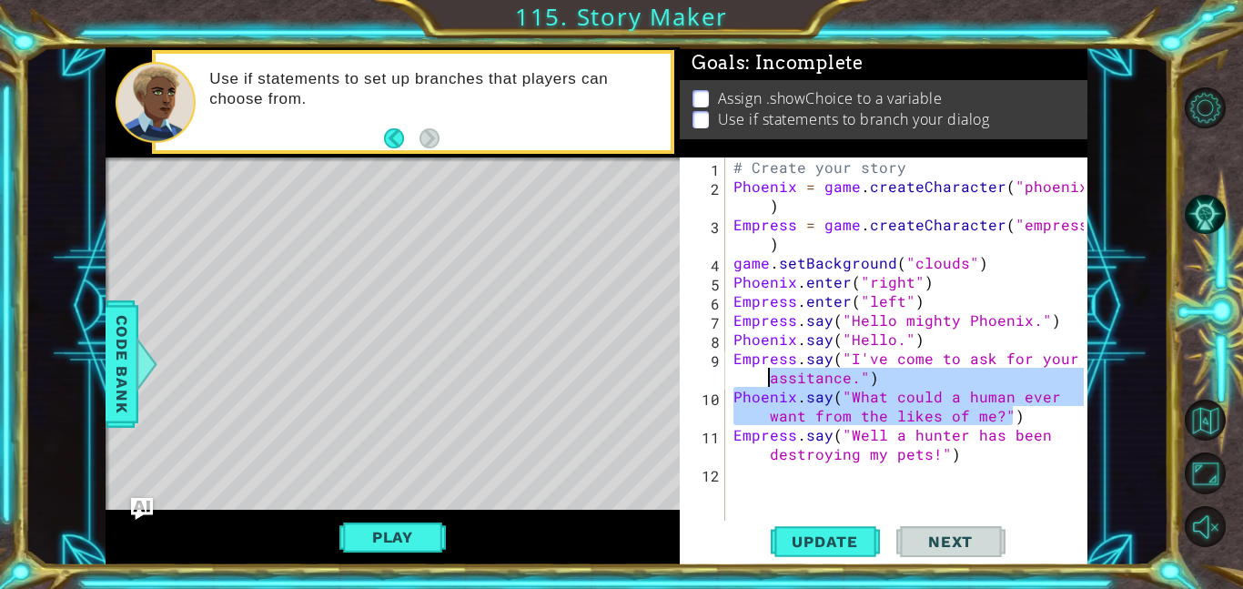
click at [649, 387] on div "1 ההההההההההההההההההההההההההההההההההההההההההההההההההההההההההההההההההההההההההההה…" at bounding box center [597, 306] width 982 height 518
click at [734, 395] on div "# Create your story Phoenix = game . createCharacter ( "phoenix" ) Empress = ga…" at bounding box center [907, 338] width 354 height 363
type textarea "Phoenix.say("What could a human ever want from the likes of me?")"
drag, startPoint x: 735, startPoint y: 395, endPoint x: 1007, endPoint y: 419, distance: 272.3
click at [1007, 419] on div "# Create your story Phoenix = game . createCharacter ( "phoenix" ) Empress = ga…" at bounding box center [911, 357] width 363 height 401
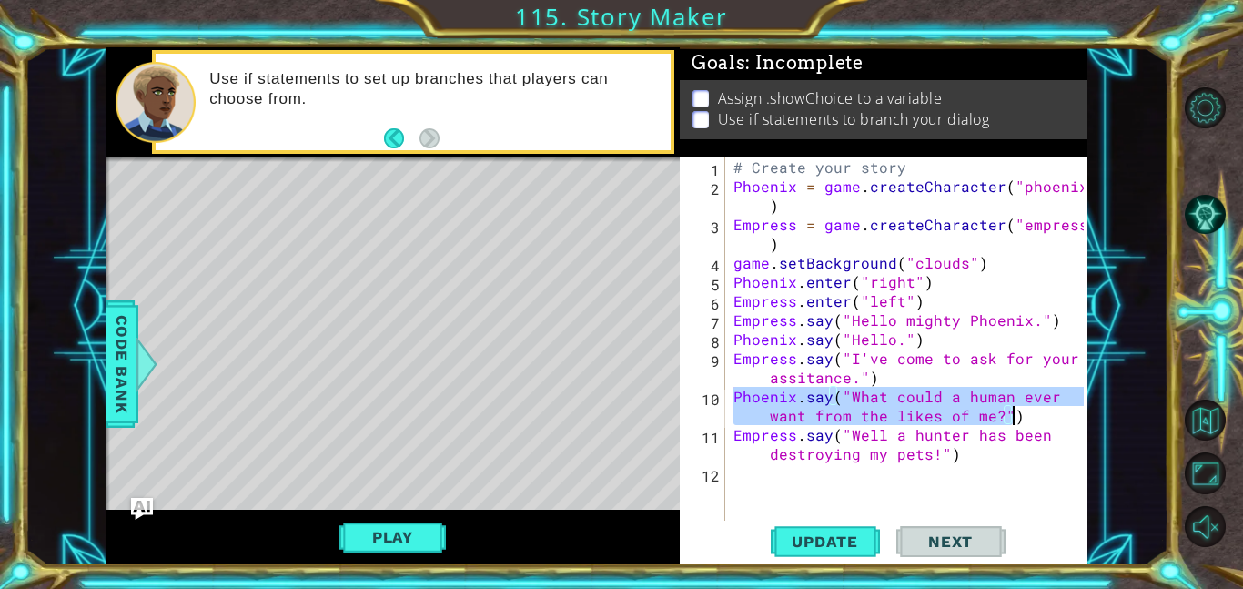
click at [733, 477] on div "# Create your story Phoenix = game . createCharacter ( "phoenix" ) Empress = ga…" at bounding box center [911, 357] width 363 height 401
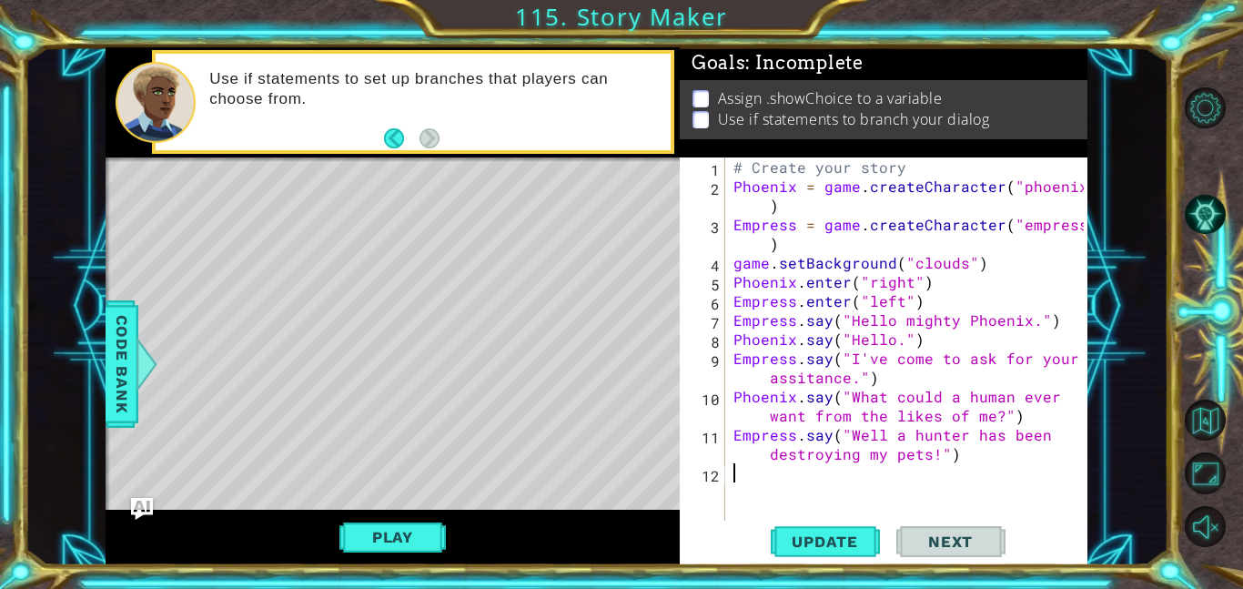
paste textarea "Phoenix.say("What could a human ever want from the likes of me?")"
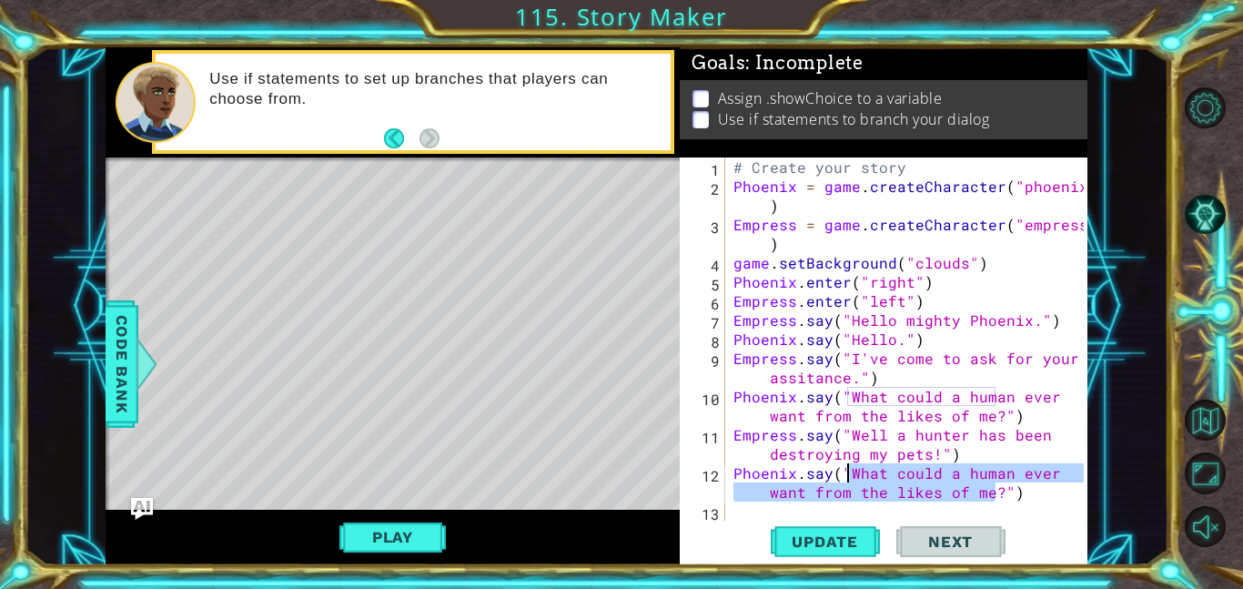
drag, startPoint x: 995, startPoint y: 493, endPoint x: 848, endPoint y: 479, distance: 147.3
click at [848, 479] on div "# Create your story Phoenix = game . createCharacter ( "phoenix" ) Empress = ga…" at bounding box center [911, 357] width 363 height 401
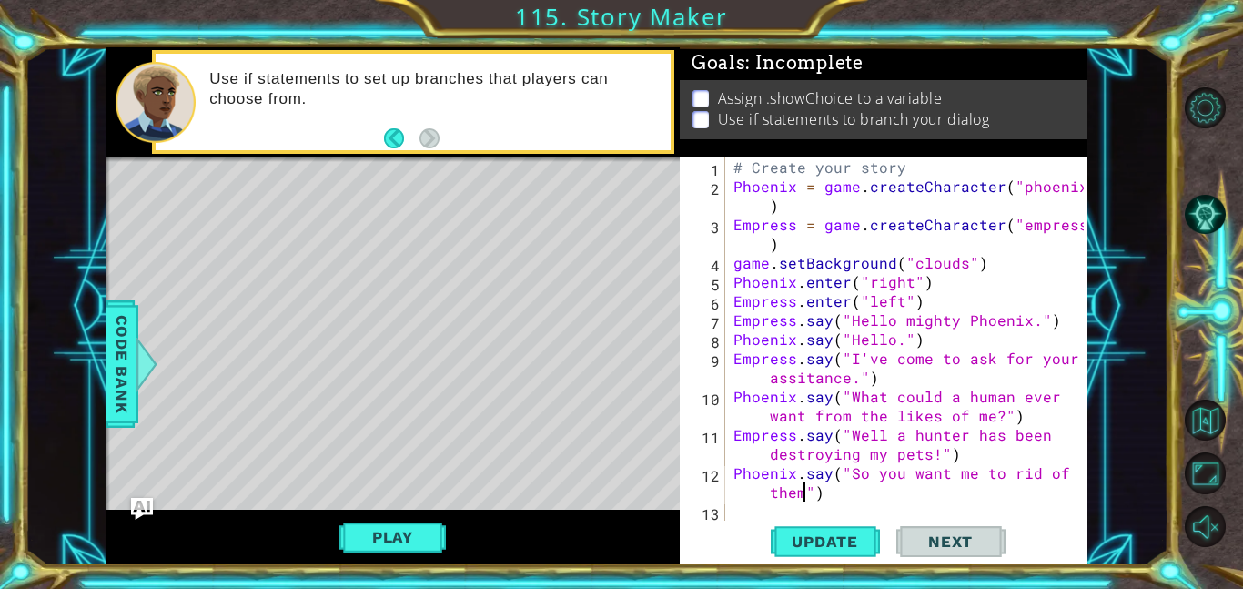
scroll to position [0, 23]
click at [845, 501] on div "# Create your story Phoenix = game . createCharacter ( "phoenix" ) Empress = ga…" at bounding box center [911, 357] width 363 height 401
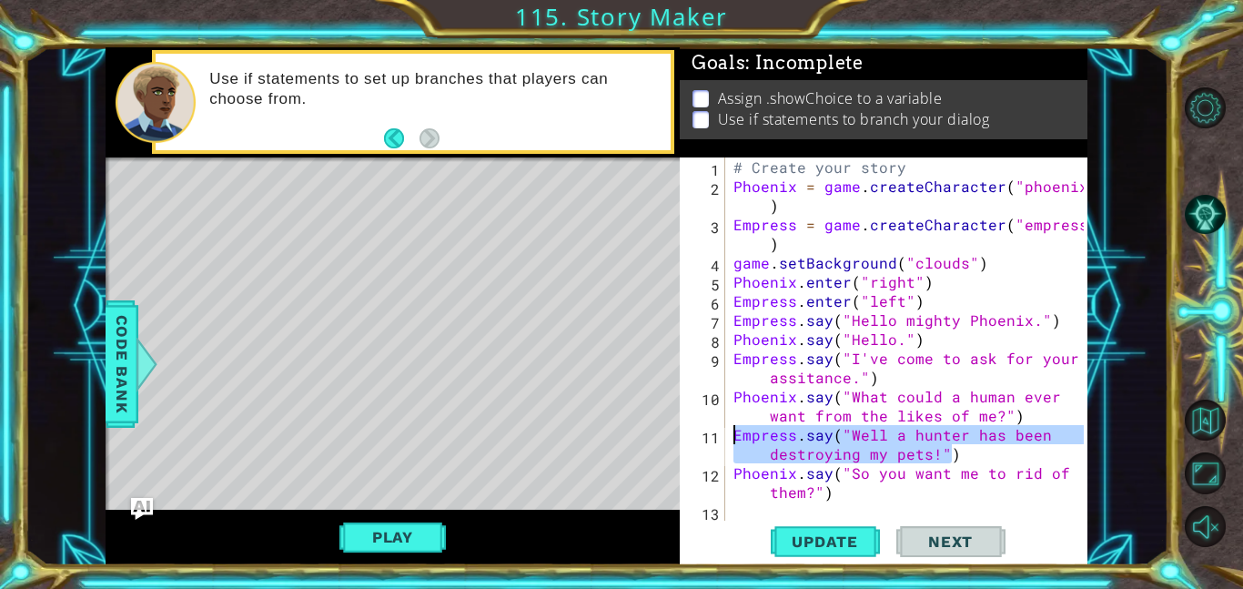
drag, startPoint x: 963, startPoint y: 453, endPoint x: 734, endPoint y: 431, distance: 230.4
click at [734, 431] on div "# Create your story Phoenix = game . createCharacter ( "phoenix" ) Empress = ga…" at bounding box center [911, 357] width 363 height 401
type textarea "Empress.say("Well a hunter has been destroying my pets!")"
click at [748, 512] on div "# Create your story Phoenix = game . createCharacter ( "phoenix" ) Empress = ga…" at bounding box center [911, 357] width 363 height 401
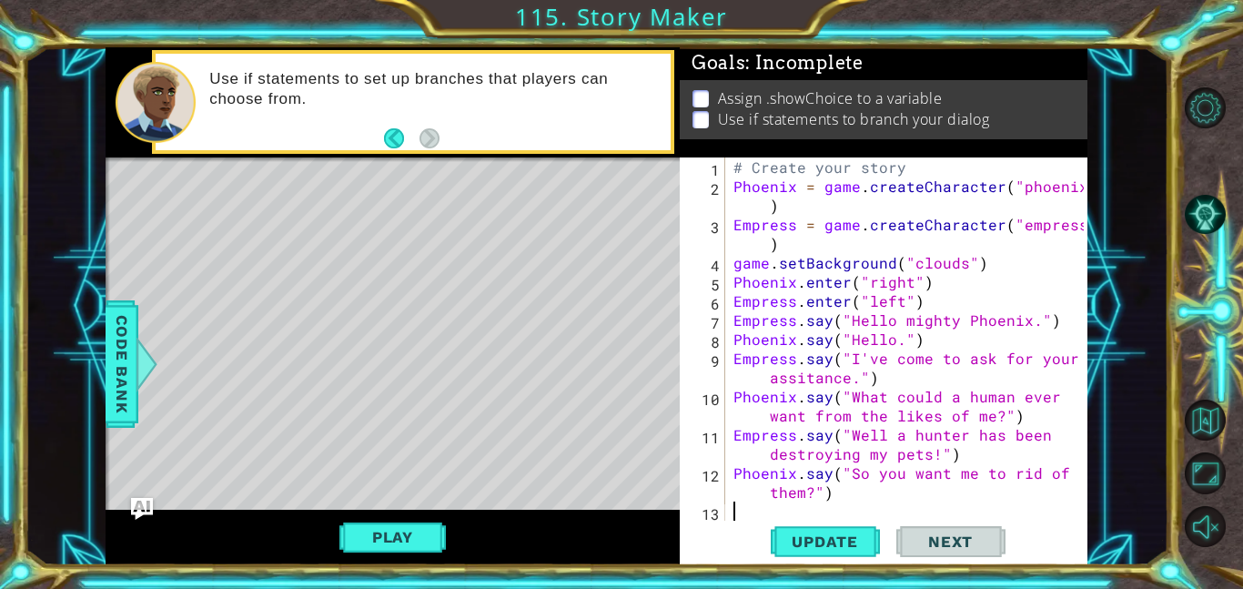
scroll to position [0, 0]
paste textarea "Empress.say("Well a hunter has been destroying my pets!")"
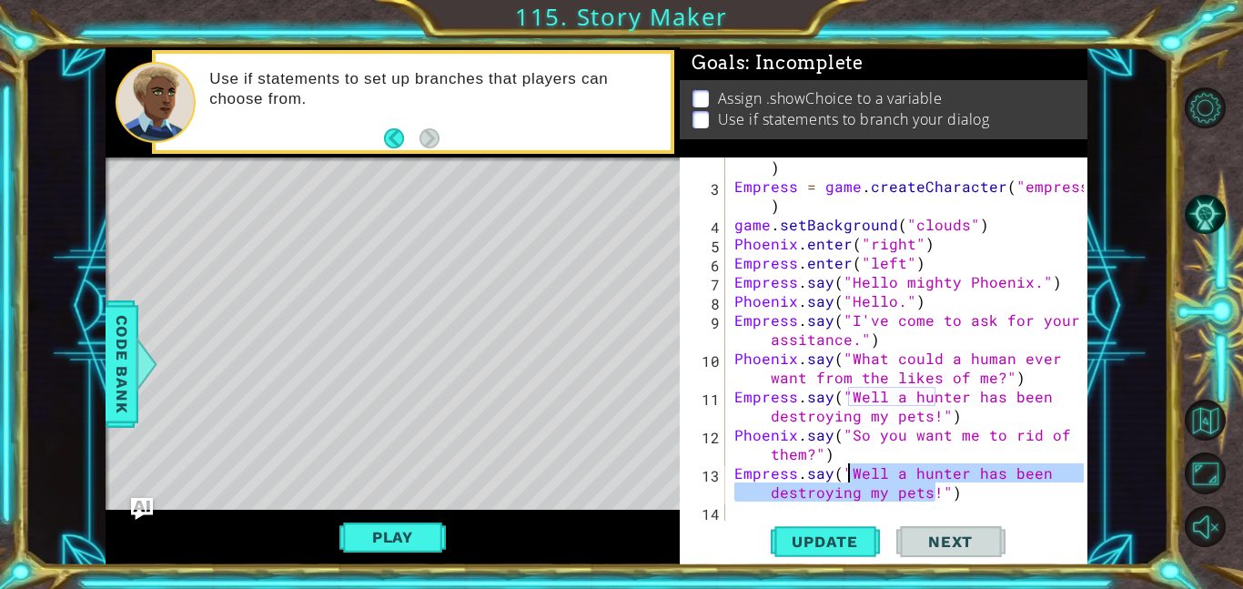
drag, startPoint x: 938, startPoint y: 496, endPoint x: 846, endPoint y: 480, distance: 93.4
click at [846, 480] on div "Phoenix = game . createCharacter ( "phoenix" ) Empress = game . createCharacter…" at bounding box center [912, 348] width 362 height 421
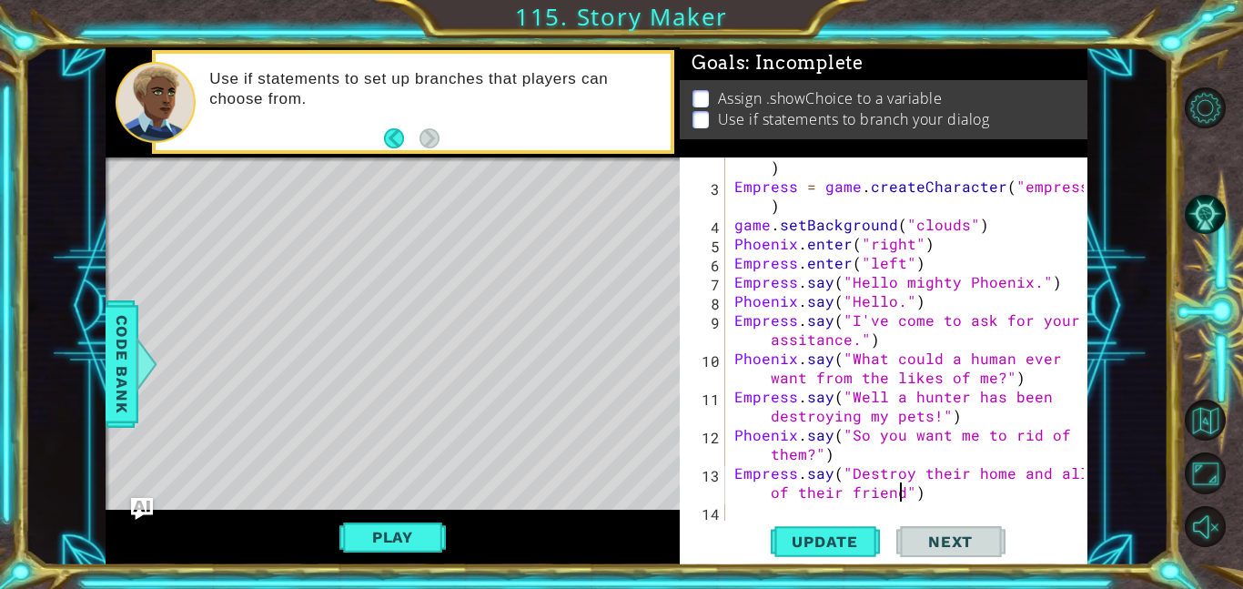
scroll to position [0, 31]
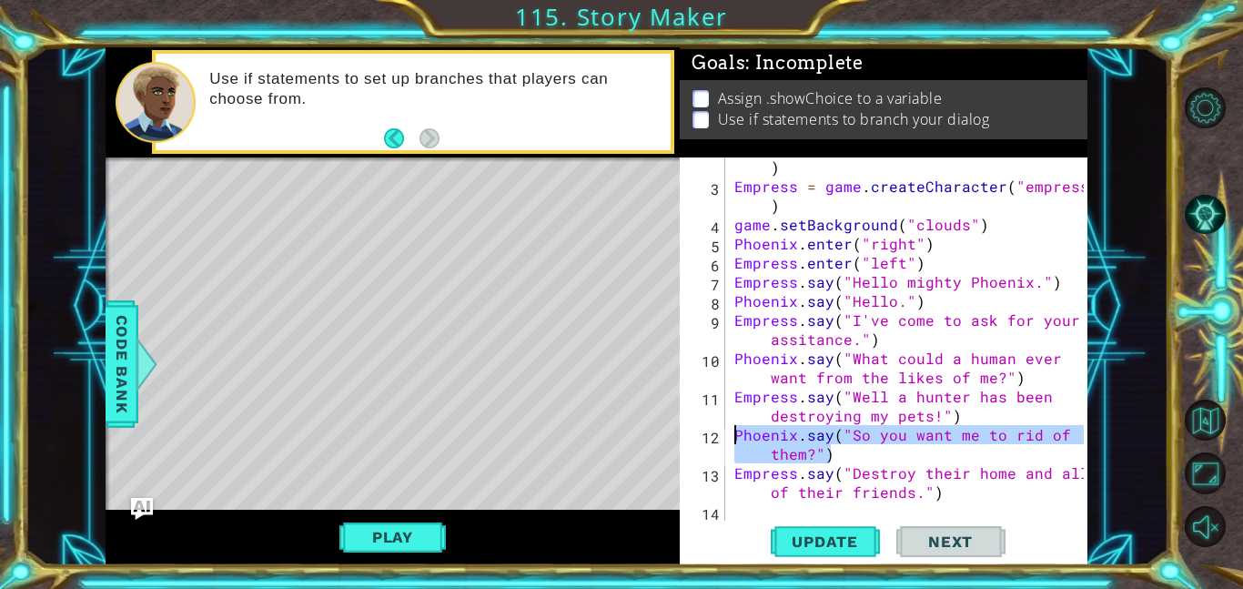
drag, startPoint x: 848, startPoint y: 460, endPoint x: 732, endPoint y: 432, distance: 119.7
click at [732, 432] on div "Phoenix = game . createCharacter ( "phoenix" ) Empress = game . createCharacter…" at bounding box center [912, 348] width 362 height 421
type textarea "Phoenix.say("So you want me to rid of them?")"
click at [741, 512] on div "Phoenix = game . createCharacter ( "phoenix" ) Empress = game . createCharacter…" at bounding box center [912, 348] width 362 height 421
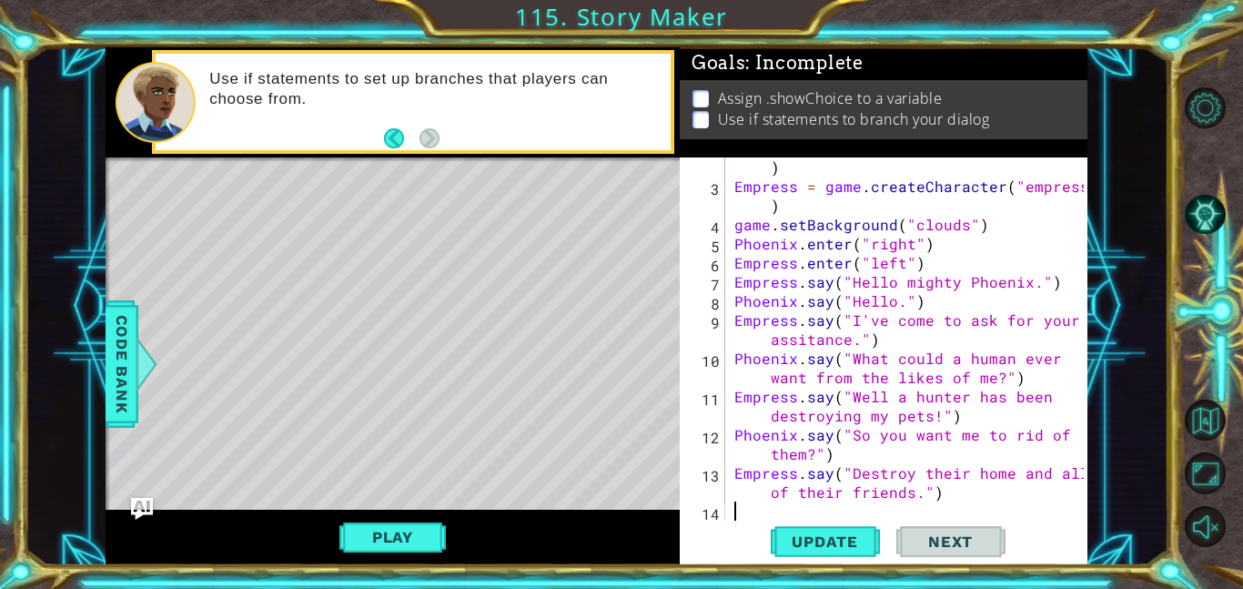
scroll to position [0, 0]
paste textarea "Phoenix.say("So you want me to rid of them?")"
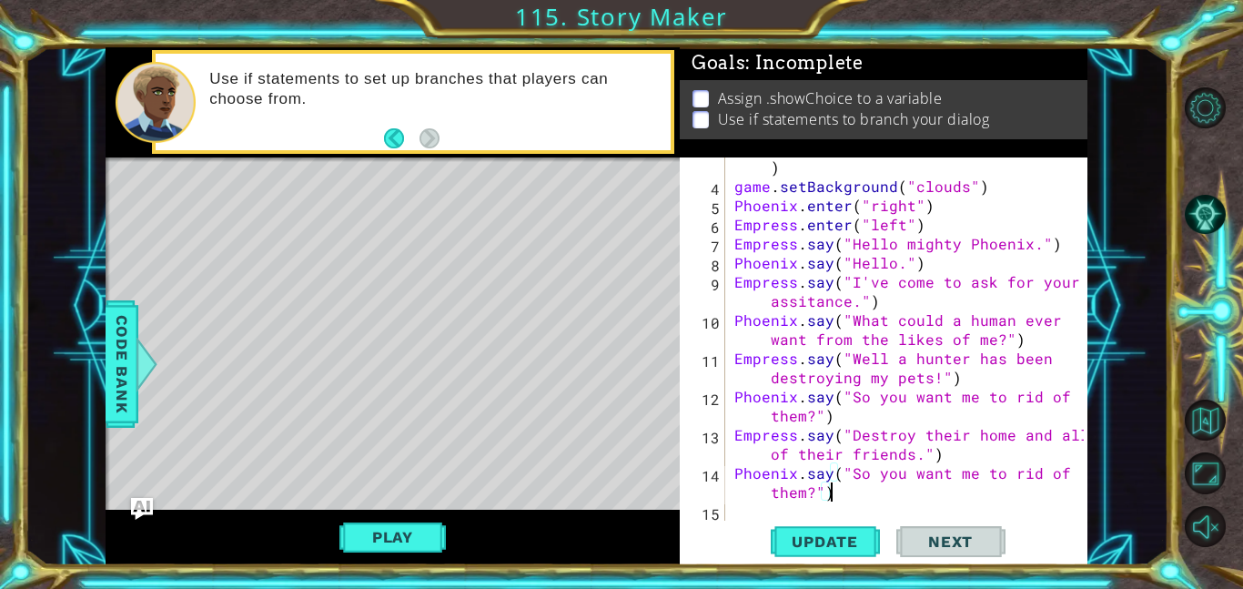
scroll to position [76, 0]
drag, startPoint x: 817, startPoint y: 494, endPoint x: 853, endPoint y: 471, distance: 42.7
click at [853, 471] on div "Empress = game . createCharacter ( "empress" ) game . setBackground ( "clouds" …" at bounding box center [912, 348] width 362 height 421
click at [853, 479] on div "Empress = game . createCharacter ( "empress" ) game . setBackground ( "clouds" …" at bounding box center [907, 338] width 353 height 363
drag, startPoint x: 847, startPoint y: 479, endPoint x: 809, endPoint y: 496, distance: 41.1
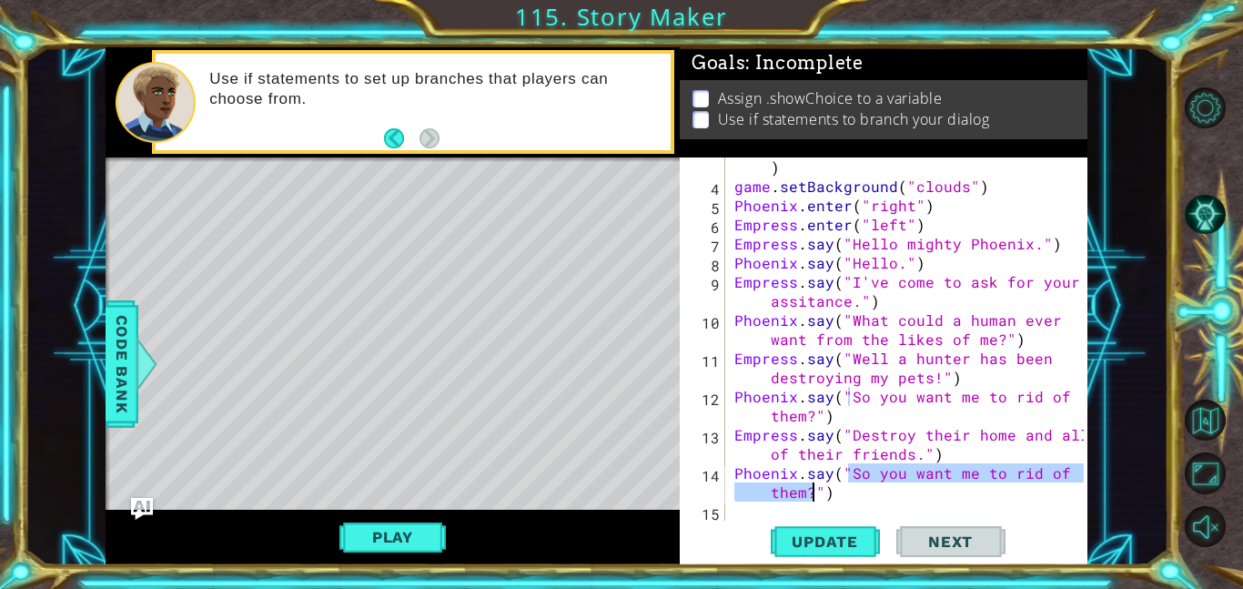
click at [809, 496] on div "Empress = game . createCharacter ( "empress" ) game . setBackground ( "clouds" …" at bounding box center [912, 348] width 362 height 421
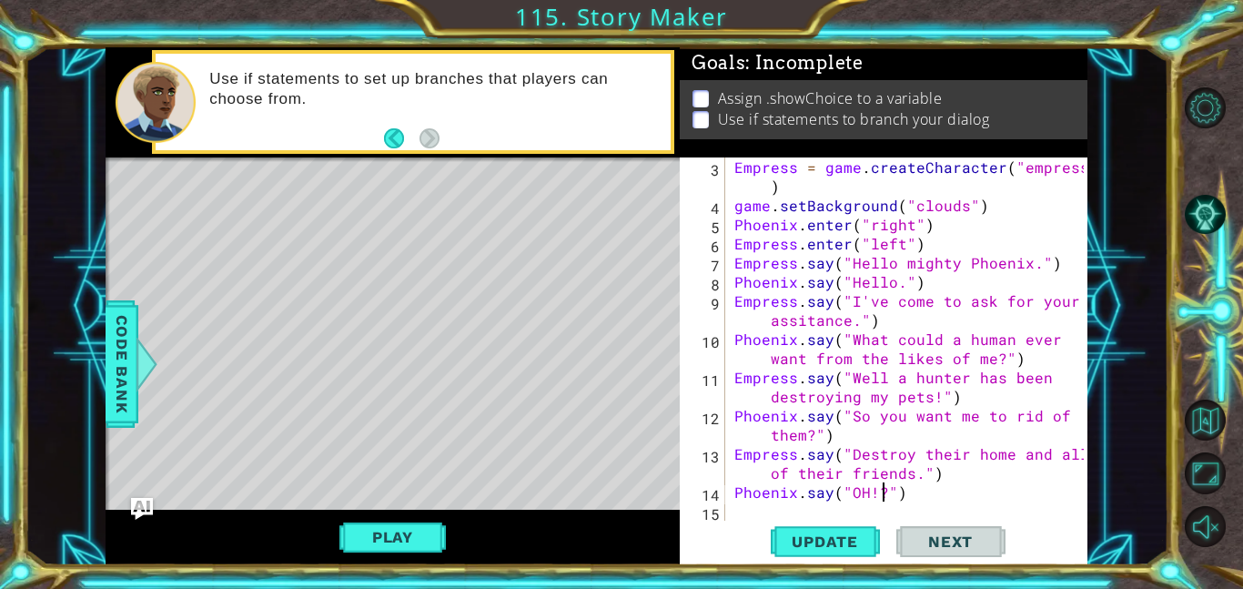
scroll to position [0, 9]
click at [802, 540] on span "Update" at bounding box center [825, 541] width 103 height 18
click at [357, 552] on button "Play" at bounding box center [393, 537] width 106 height 35
type textarea "Empress.say("Destroy their home and all of their friends.")"
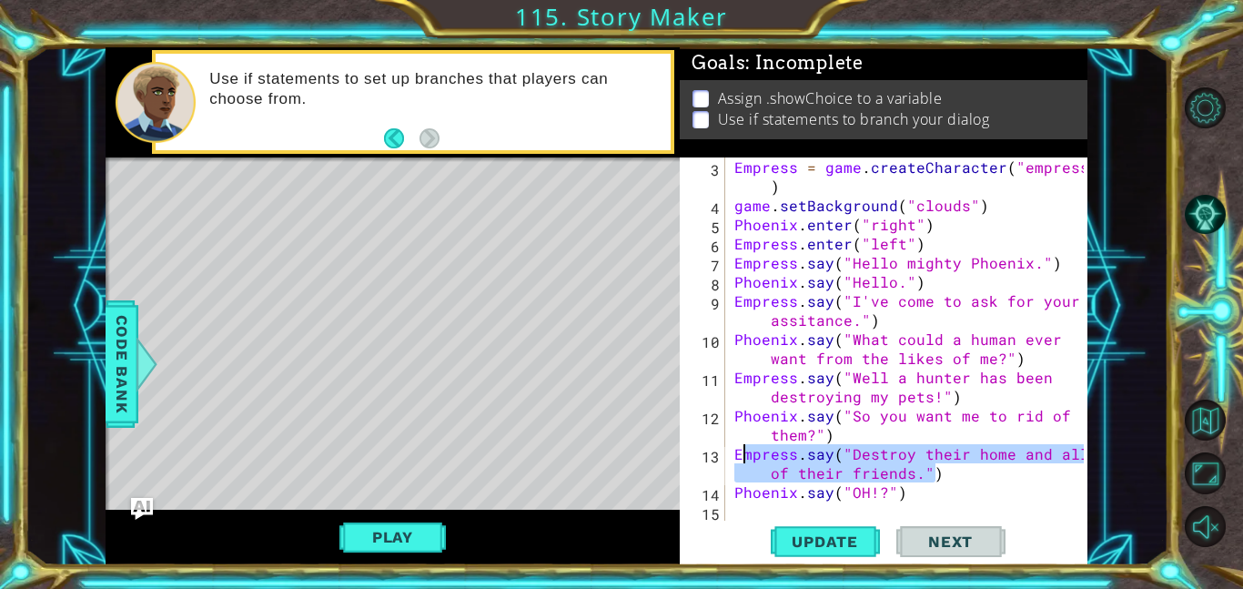
drag, startPoint x: 952, startPoint y: 477, endPoint x: 735, endPoint y: 457, distance: 218.5
click at [735, 457] on div "Empress = game . createCharacter ( "empress" ) game . setBackground ( "clouds" …" at bounding box center [912, 367] width 362 height 421
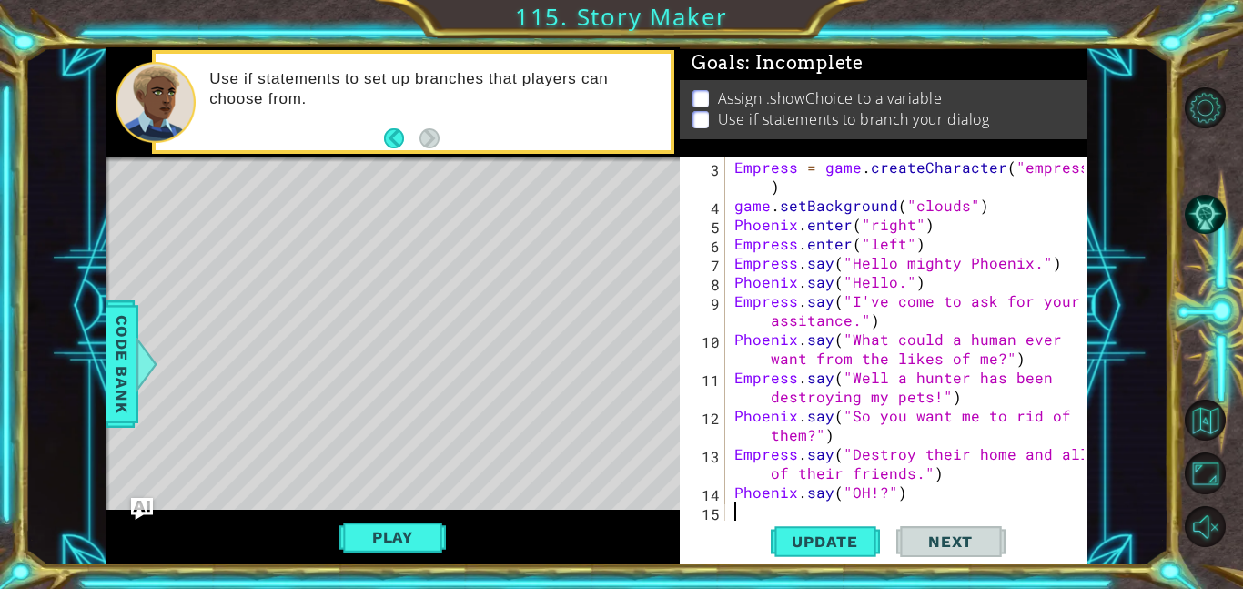
click at [739, 512] on div "Empress = game . createCharacter ( "empress" ) game . setBackground ( "clouds" …" at bounding box center [912, 367] width 362 height 421
paste textarea "Empress.say("Destroy their home and all of their friends.")"
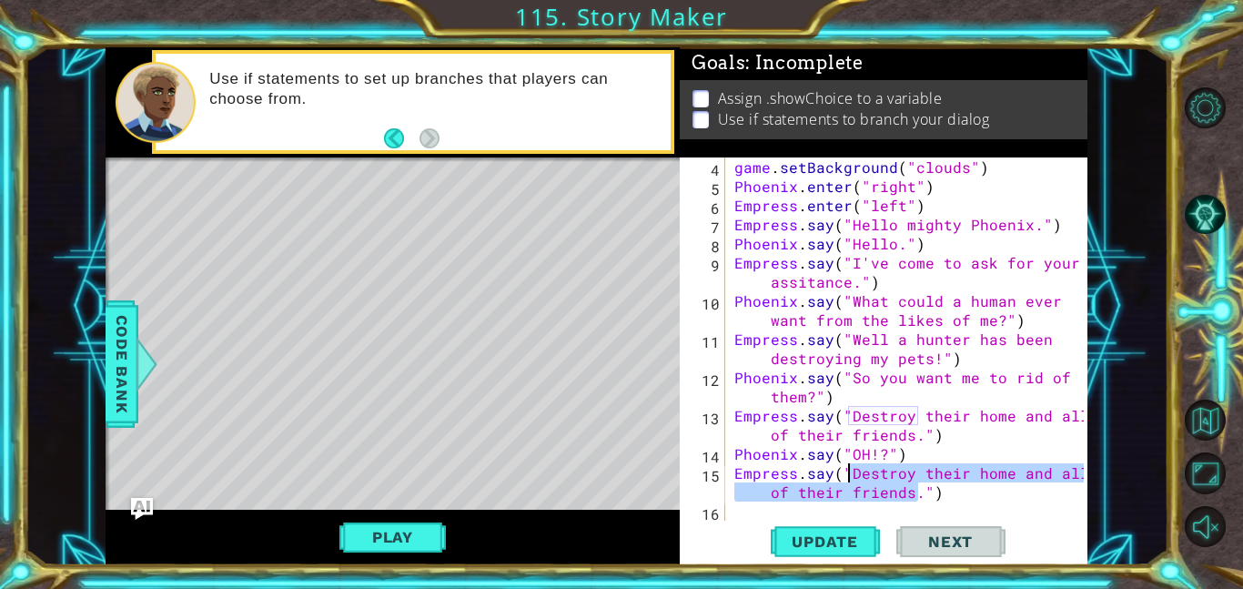
drag, startPoint x: 917, startPoint y: 497, endPoint x: 847, endPoint y: 482, distance: 71.8
click at [847, 482] on div "game . setBackground ( "clouds" ) [GEOGRAPHIC_DATA] . enter ( "right" ) Empress…" at bounding box center [912, 357] width 362 height 401
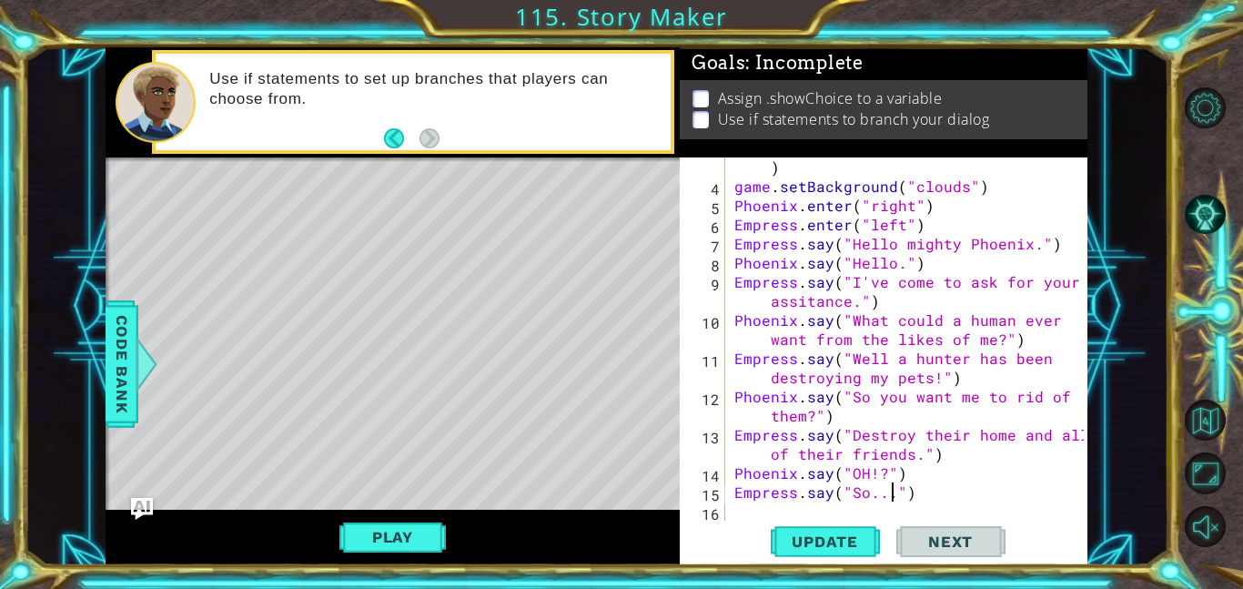
scroll to position [0, 10]
click at [873, 434] on div "Empress = game . createCharacter ( "empress" ) game . setBackground ( "clouds" …" at bounding box center [912, 348] width 362 height 421
click at [928, 498] on div "Empress = game . createCharacter ( "empress" ) game . setBackground ( "clouds" …" at bounding box center [912, 348] width 362 height 421
type textarea "Empress.say("So...?")"
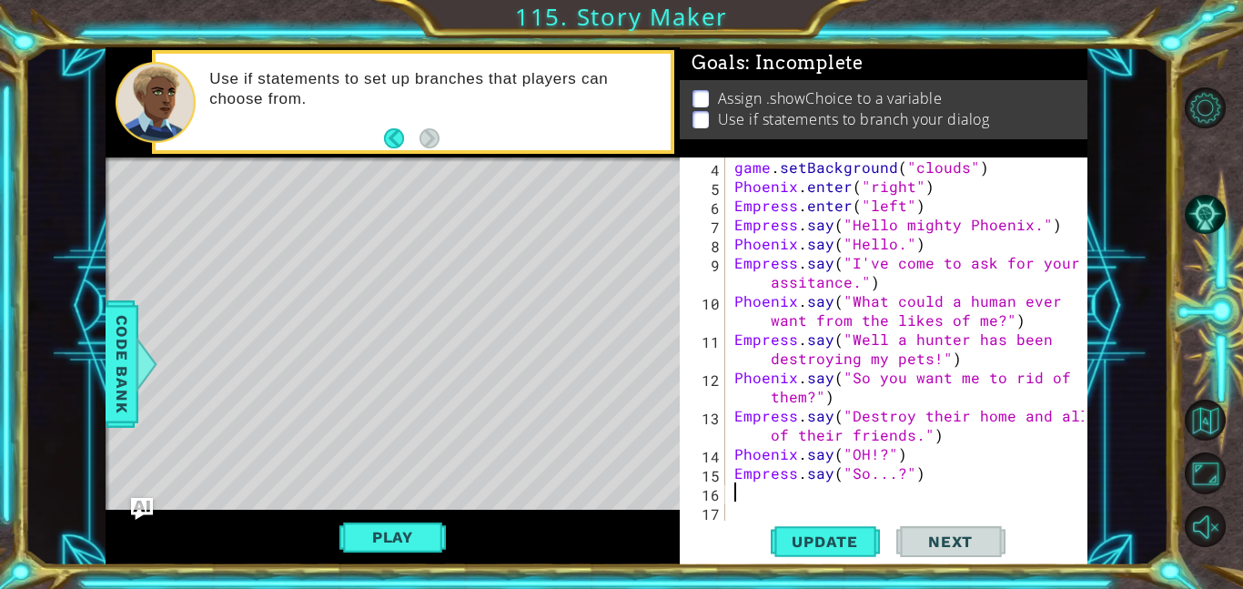
paste textarea "Empress.say("Destroy their home and all of their friends.")"
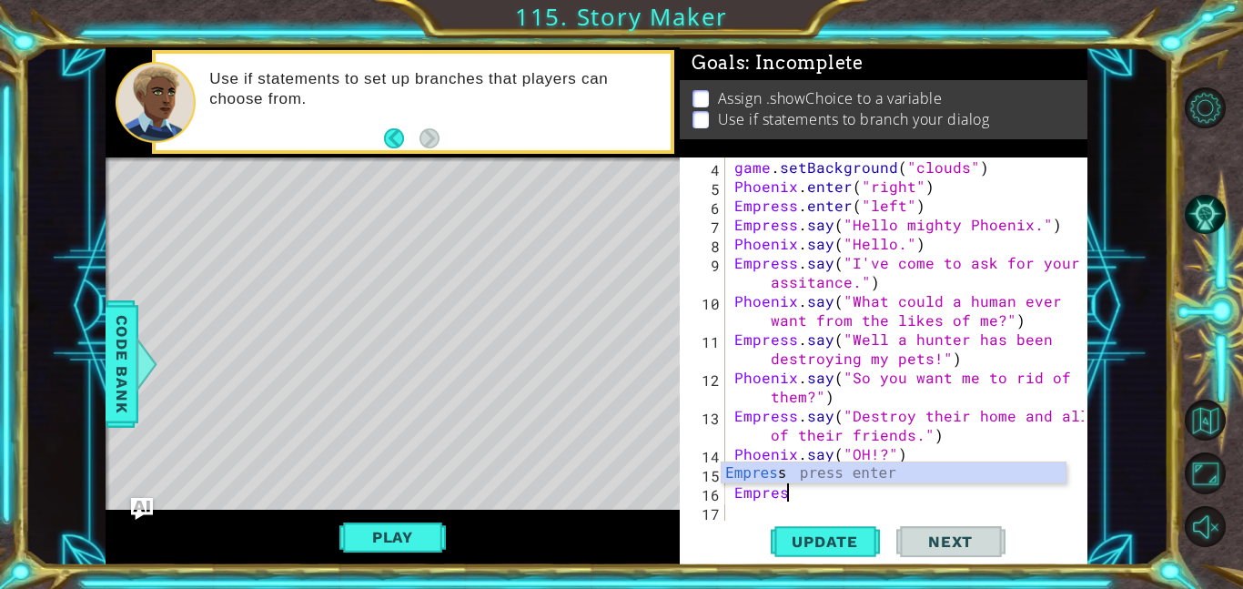
type textarea "E"
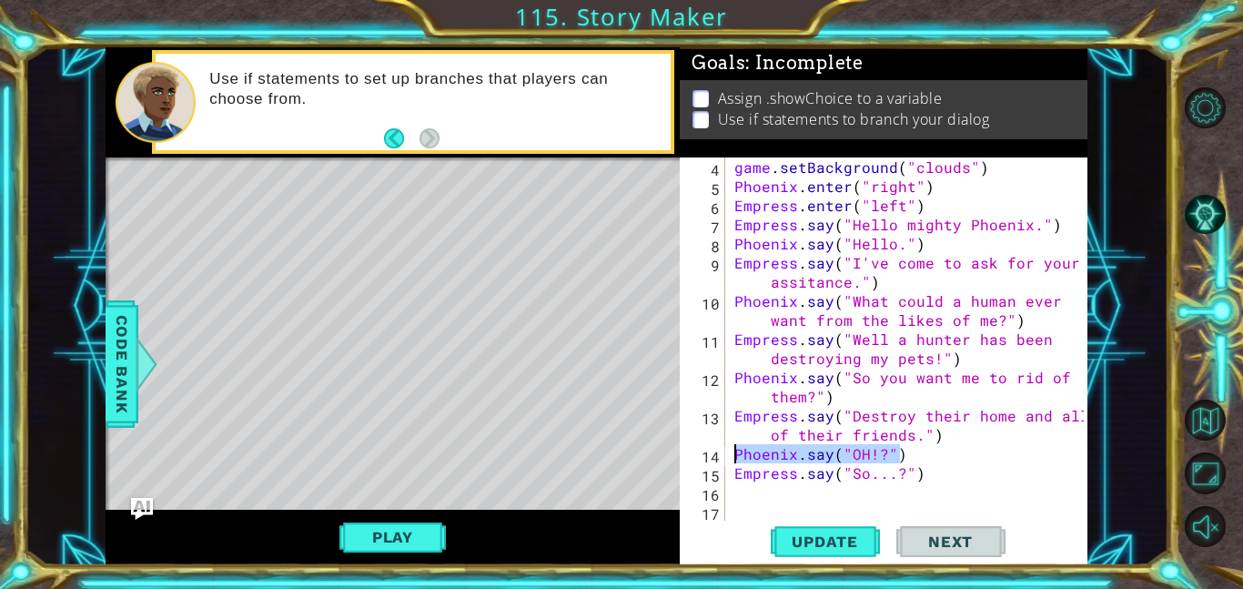
drag, startPoint x: 900, startPoint y: 452, endPoint x: 736, endPoint y: 446, distance: 164.0
click at [736, 446] on div "game . setBackground ( "clouds" ) [GEOGRAPHIC_DATA] . enter ( "right" ) Empress…" at bounding box center [912, 357] width 362 height 401
type textarea "Phoenix.say("OH!?")"
click at [747, 493] on div "game . setBackground ( "clouds" ) [GEOGRAPHIC_DATA] . enter ( "right" ) Empress…" at bounding box center [912, 357] width 362 height 401
paste textarea "Phoenix.say("OH!?")"
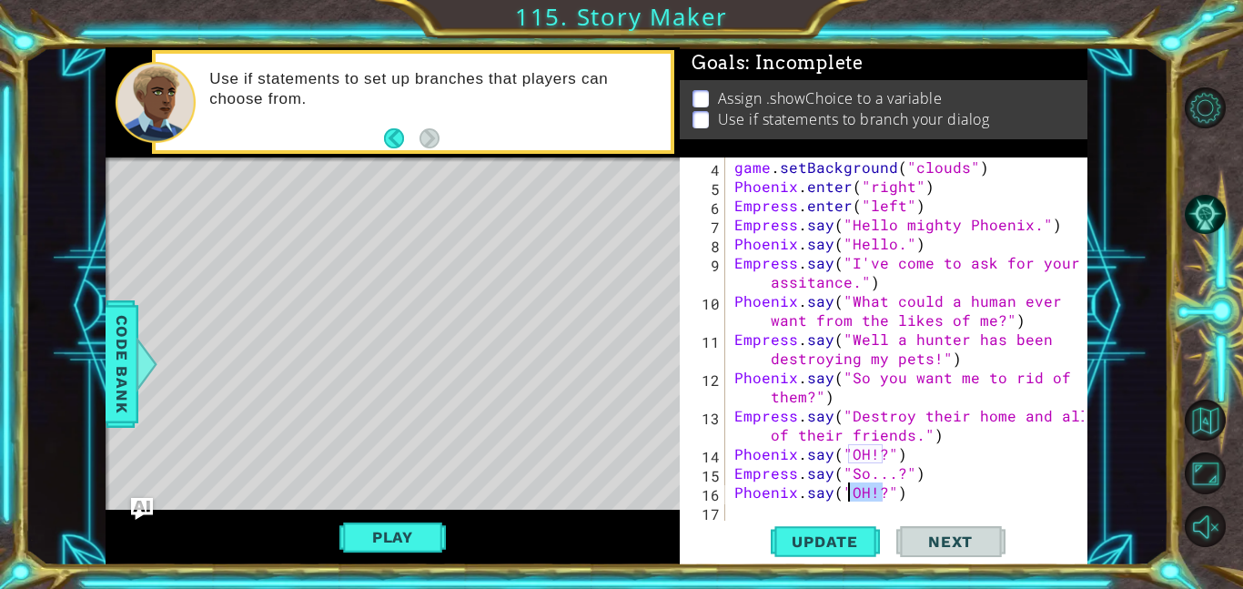
drag, startPoint x: 886, startPoint y: 494, endPoint x: 844, endPoint y: 494, distance: 41.9
click at [844, 494] on div "game . setBackground ( "clouds" ) [GEOGRAPHIC_DATA] . enter ( "right" ) Empress…" at bounding box center [912, 357] width 362 height 401
type textarea "Phoenix.say("Maybe later...")"
click at [821, 502] on div "game . setBackground ( "clouds" ) [GEOGRAPHIC_DATA] . enter ( "right" ) Empress…" at bounding box center [912, 357] width 362 height 401
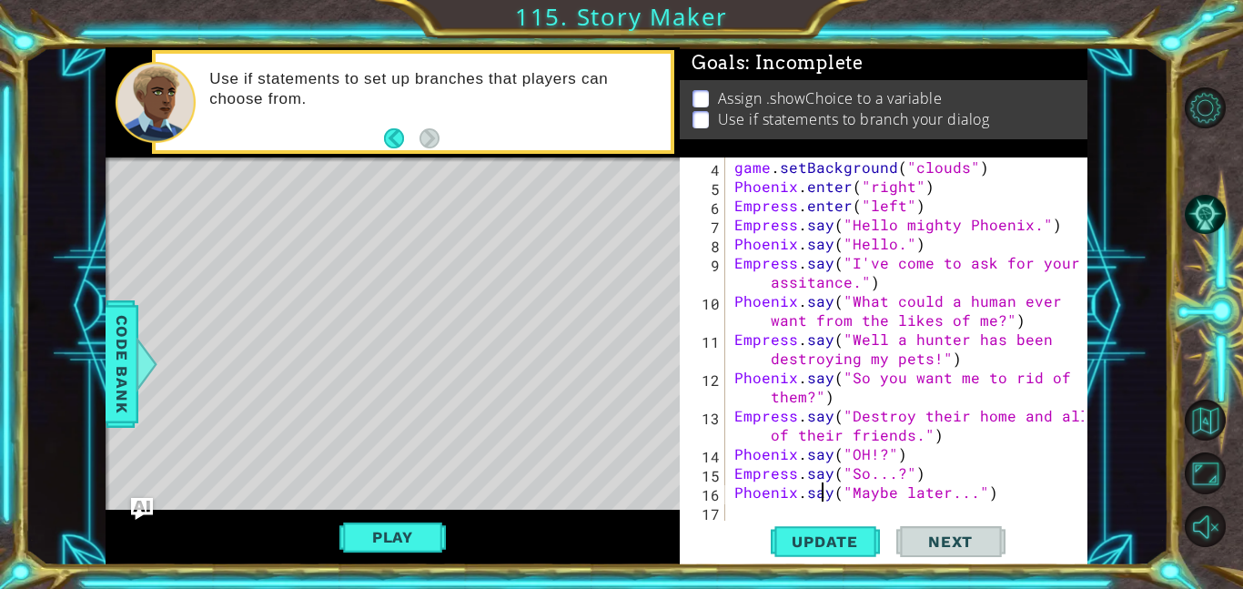
click at [991, 497] on div "game . setBackground ( "clouds" ) [GEOGRAPHIC_DATA] . enter ( "right" ) Empress…" at bounding box center [912, 357] width 362 height 401
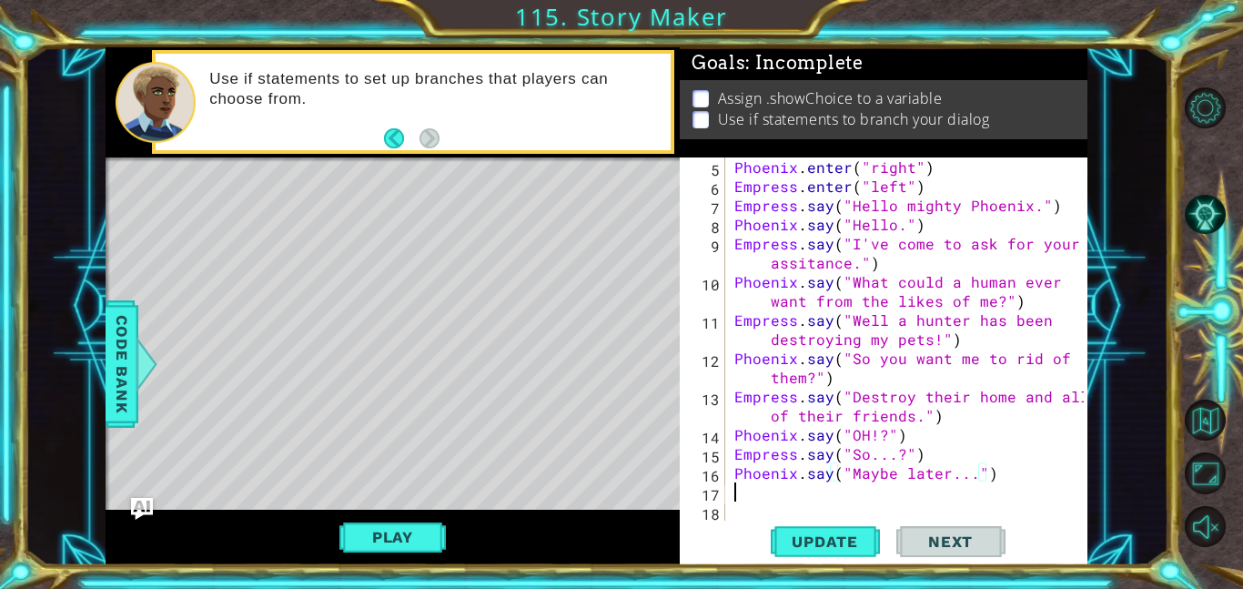
scroll to position [115, 0]
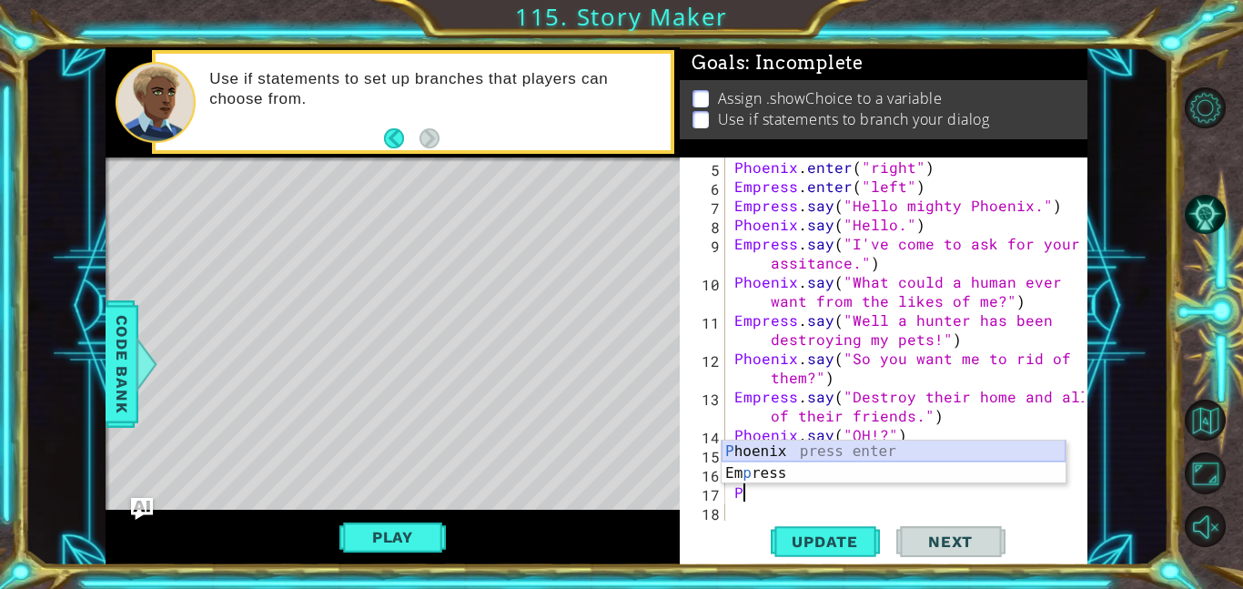
click at [965, 451] on div "P hoenix press enter [PERSON_NAME] press enter" at bounding box center [894, 484] width 344 height 87
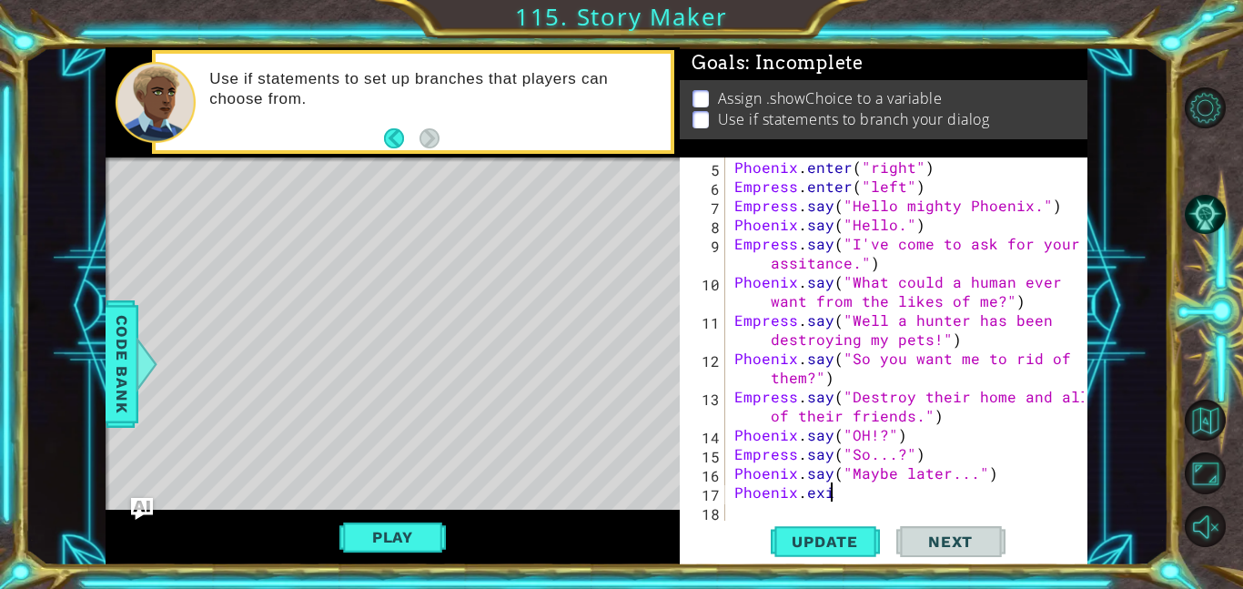
scroll to position [0, 0]
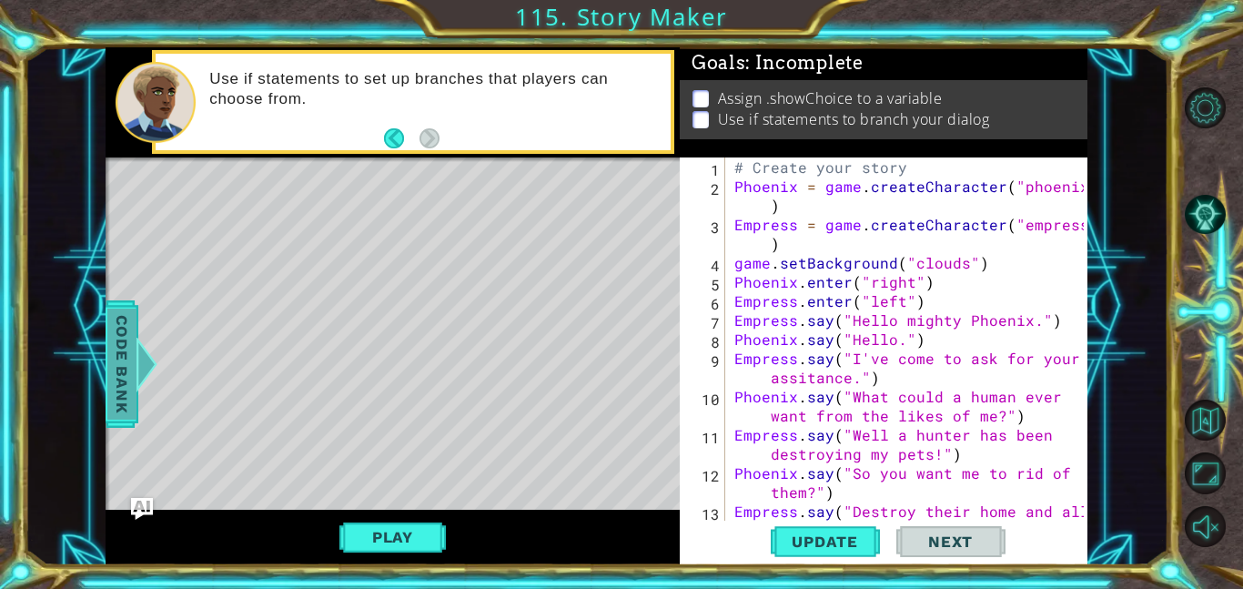
click at [111, 352] on span "Code Bank" at bounding box center [121, 364] width 29 height 111
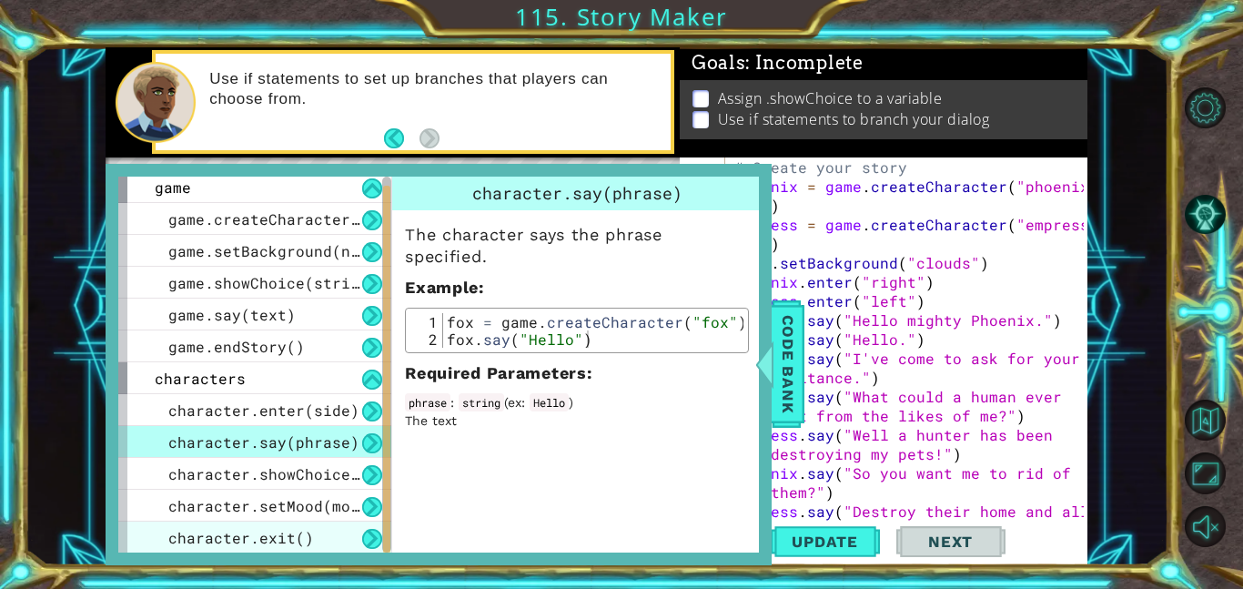
click at [320, 531] on div "character.exit()" at bounding box center [254, 538] width 273 height 32
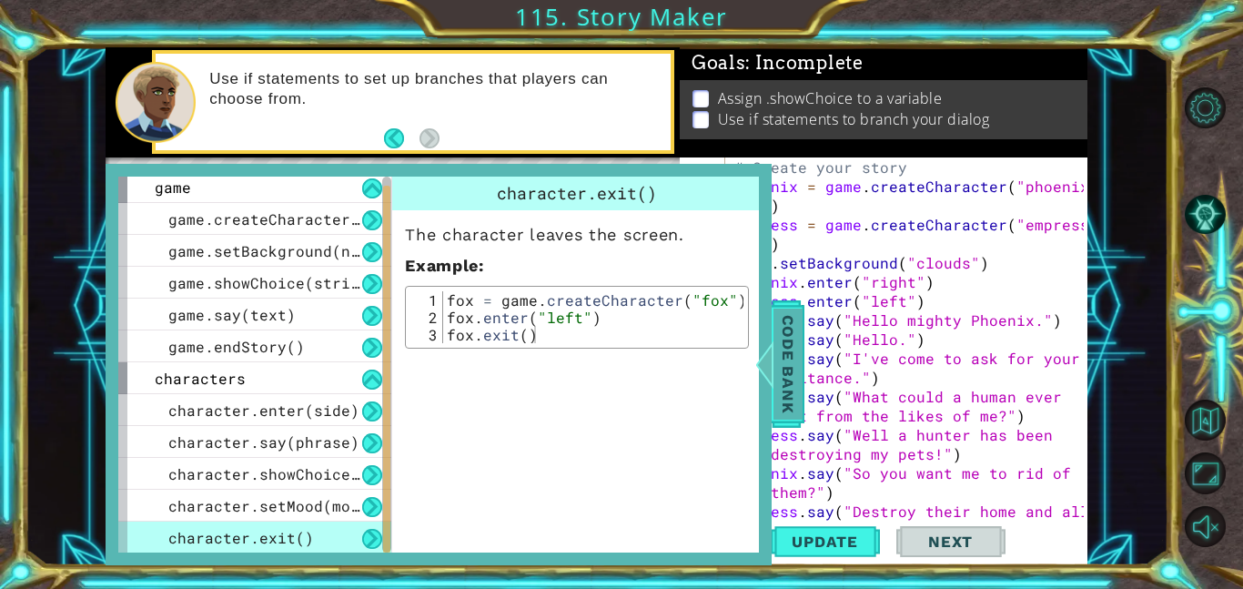
click at [777, 342] on span "Code Bank" at bounding box center [788, 364] width 29 height 111
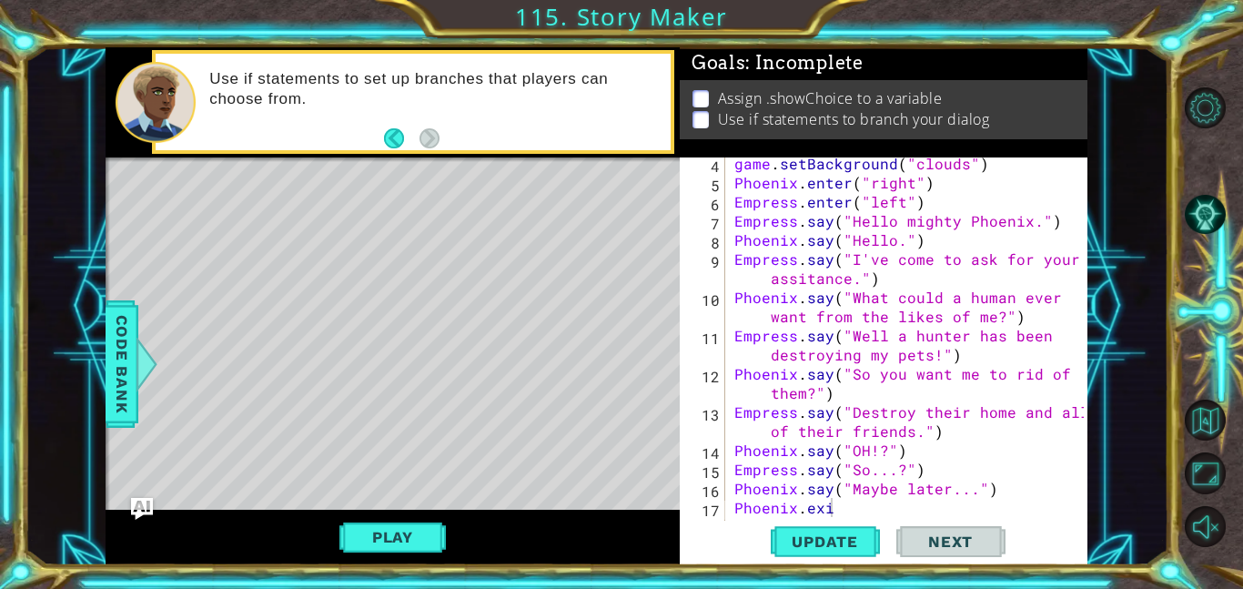
scroll to position [115, 0]
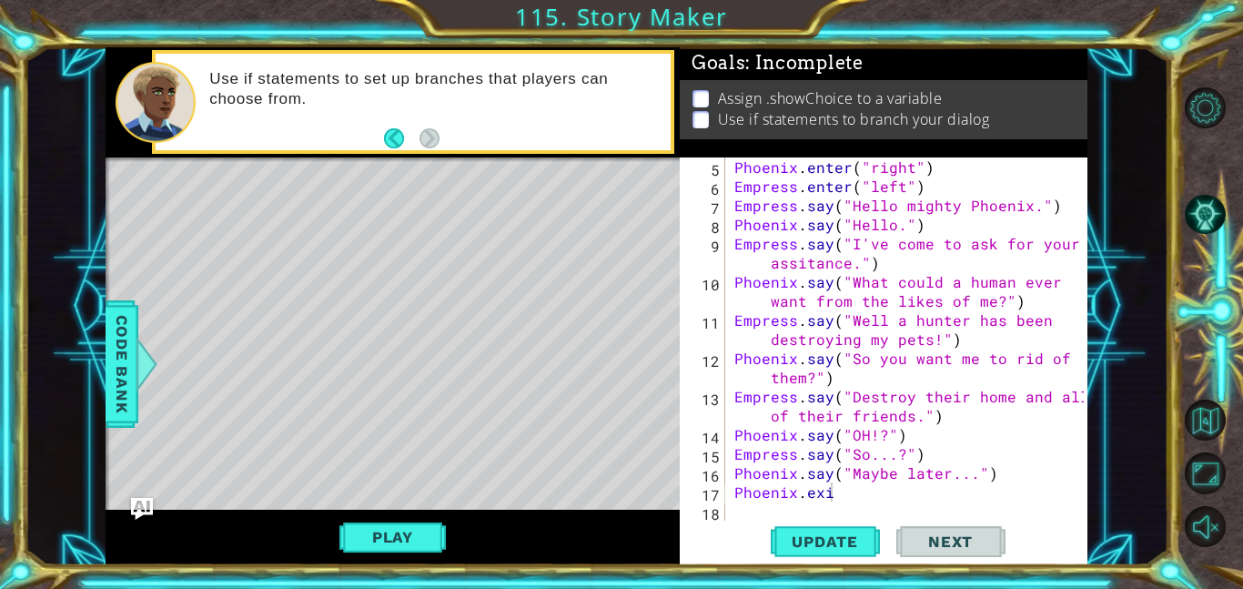
click at [930, 491] on div "Phoenix . enter ( "right" ) Empress . enter ( "left" ) Empress . say ( "Hello m…" at bounding box center [912, 357] width 362 height 401
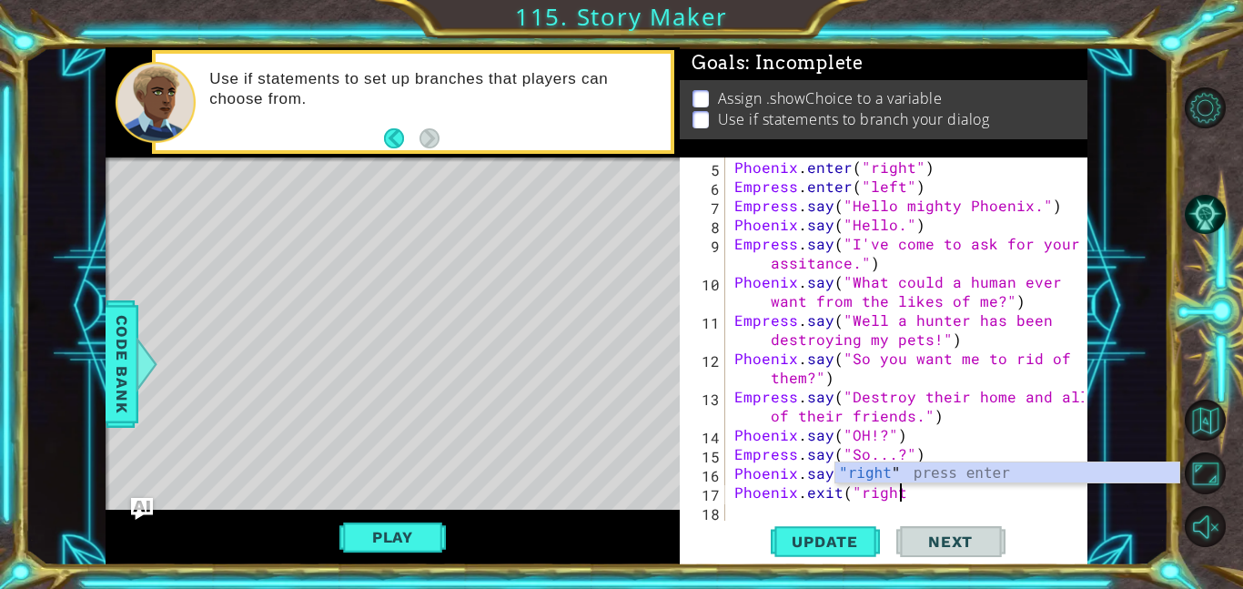
scroll to position [0, 10]
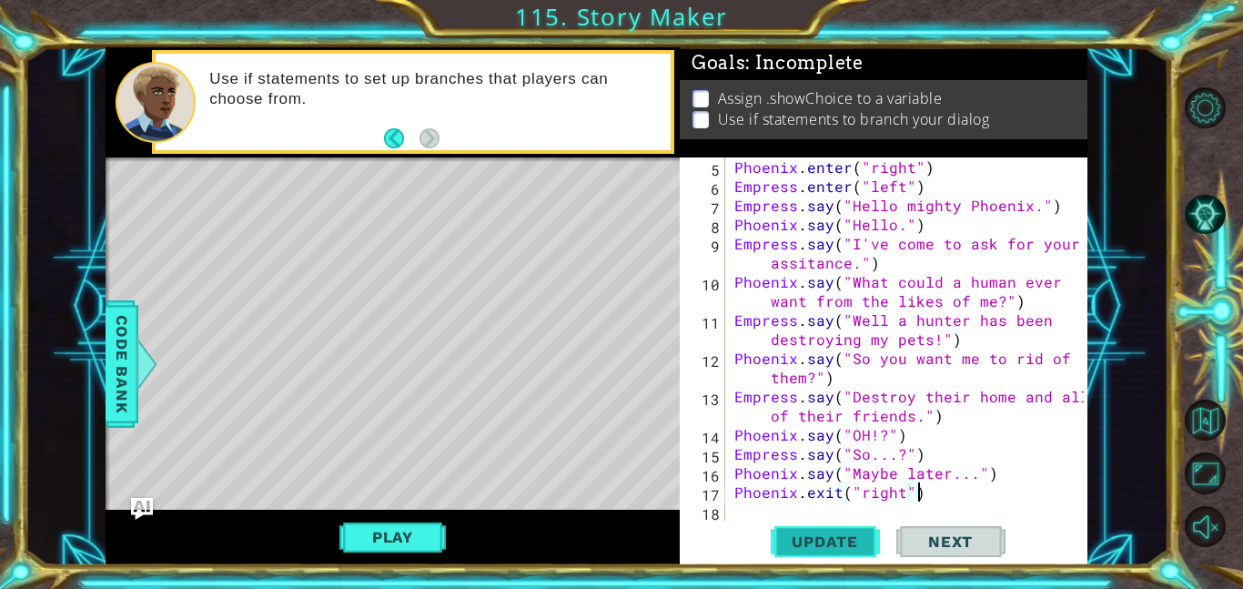
click at [820, 546] on span "Update" at bounding box center [825, 541] width 103 height 18
click at [376, 537] on button "Play" at bounding box center [393, 537] width 106 height 35
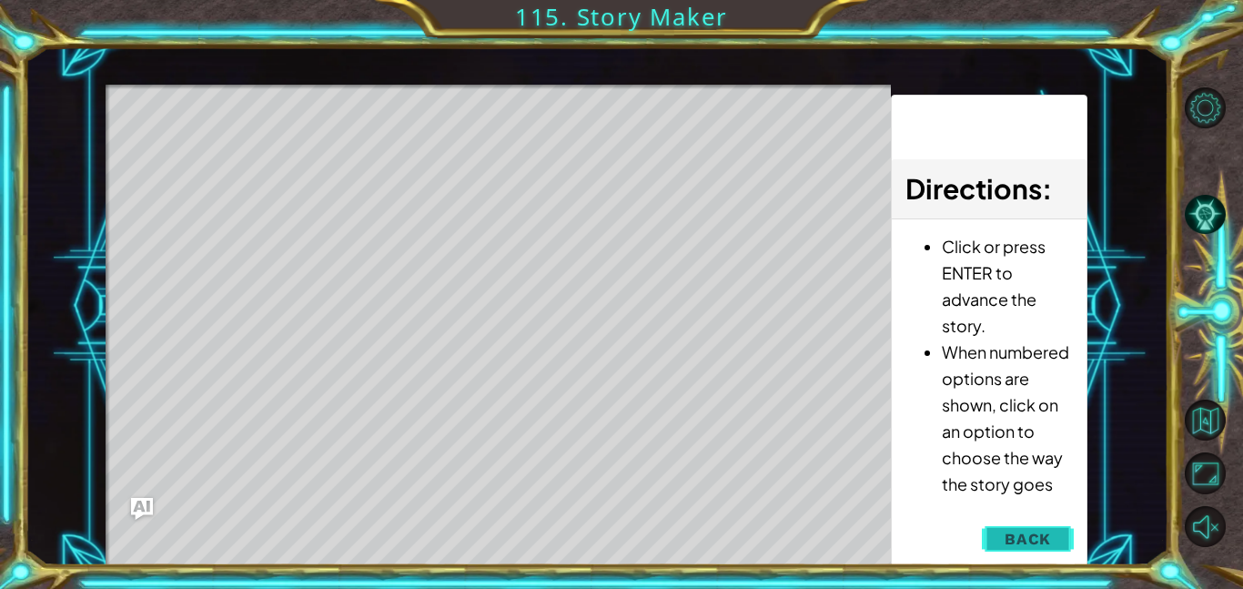
click at [1036, 527] on button "Back" at bounding box center [1028, 539] width 92 height 36
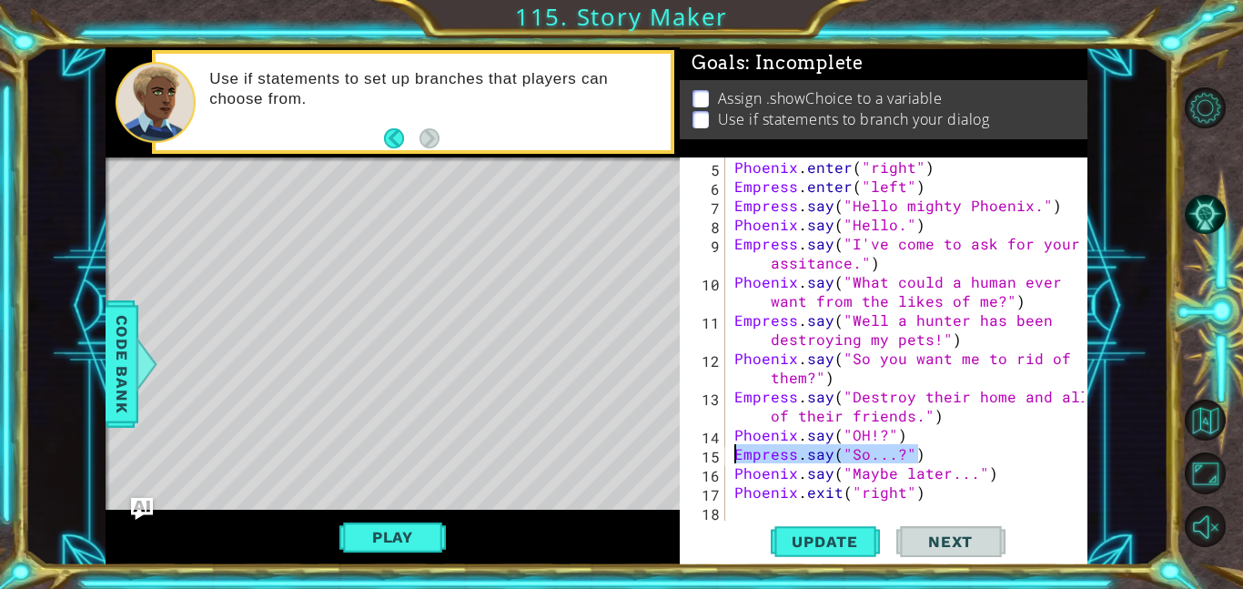
drag, startPoint x: 928, startPoint y: 459, endPoint x: 735, endPoint y: 460, distance: 192.1
click at [735, 460] on div "Phoenix . enter ( "right" ) Empress . enter ( "left" ) Empress . say ( "Hello m…" at bounding box center [912, 357] width 362 height 401
click at [979, 502] on div "Phoenix . enter ( "right" ) Empress . enter ( "left" ) Empress . say ( "Hello m…" at bounding box center [912, 357] width 362 height 401
type textarea "Phoenix.exit("right")"
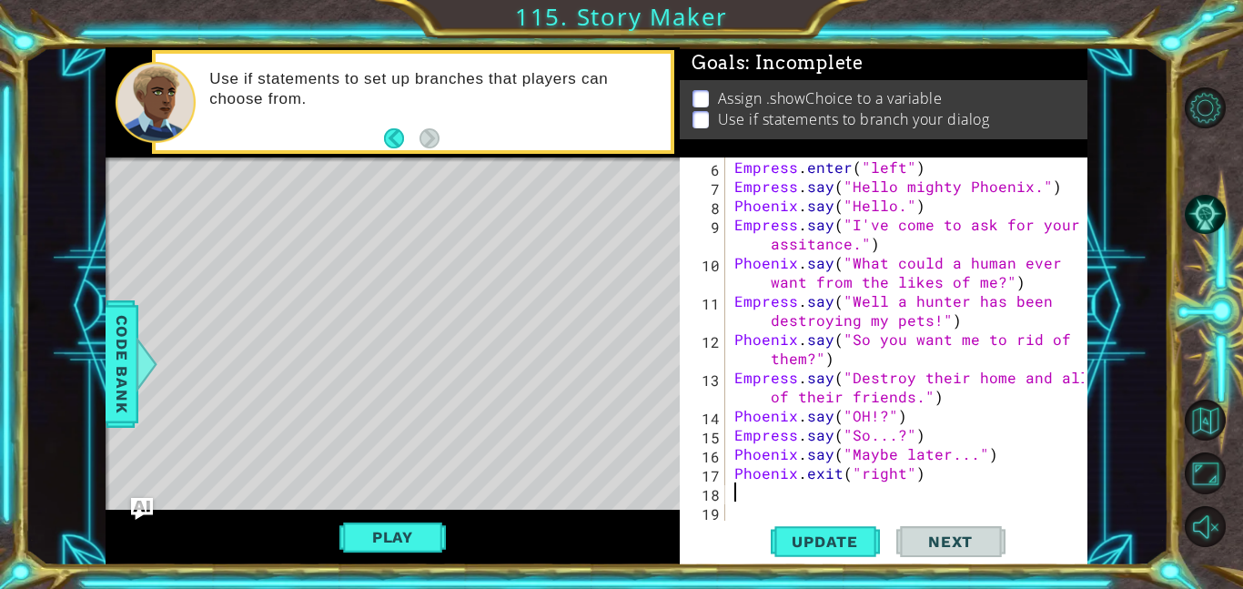
paste textarea "Empress.say("So...?")"
drag, startPoint x: 899, startPoint y: 498, endPoint x: 852, endPoint y: 498, distance: 47.3
click at [852, 498] on div "Empress . enter ( "left" ) Empress . say ( "Hello mighty Phoenix." ) [GEOGRAPHI…" at bounding box center [912, 357] width 362 height 401
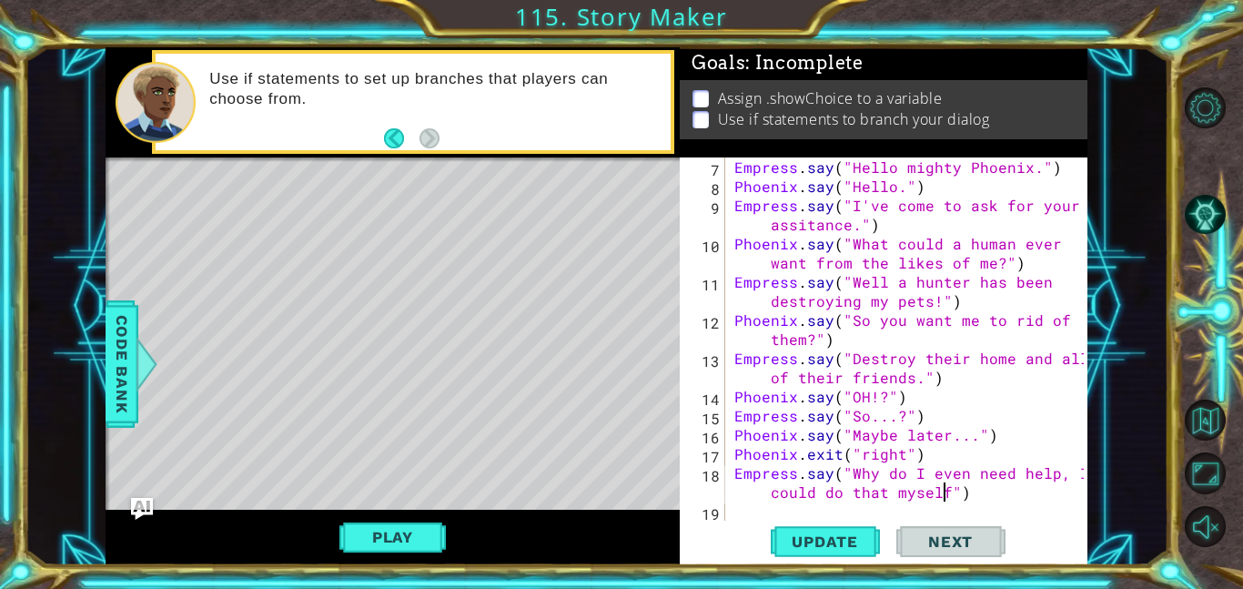
scroll to position [0, 33]
type textarea "Empress.say("Why do I even need help, I could do that myself.")"
click at [799, 490] on div "Empress . say ( "Hello mighty Phoenix." ) [GEOGRAPHIC_DATA] . say ( "Hello." ) …" at bounding box center [912, 357] width 362 height 401
click at [754, 506] on div "Empress . say ( "Hello mighty Phoenix." ) [GEOGRAPHIC_DATA] . say ( "Hello." ) …" at bounding box center [912, 357] width 362 height 401
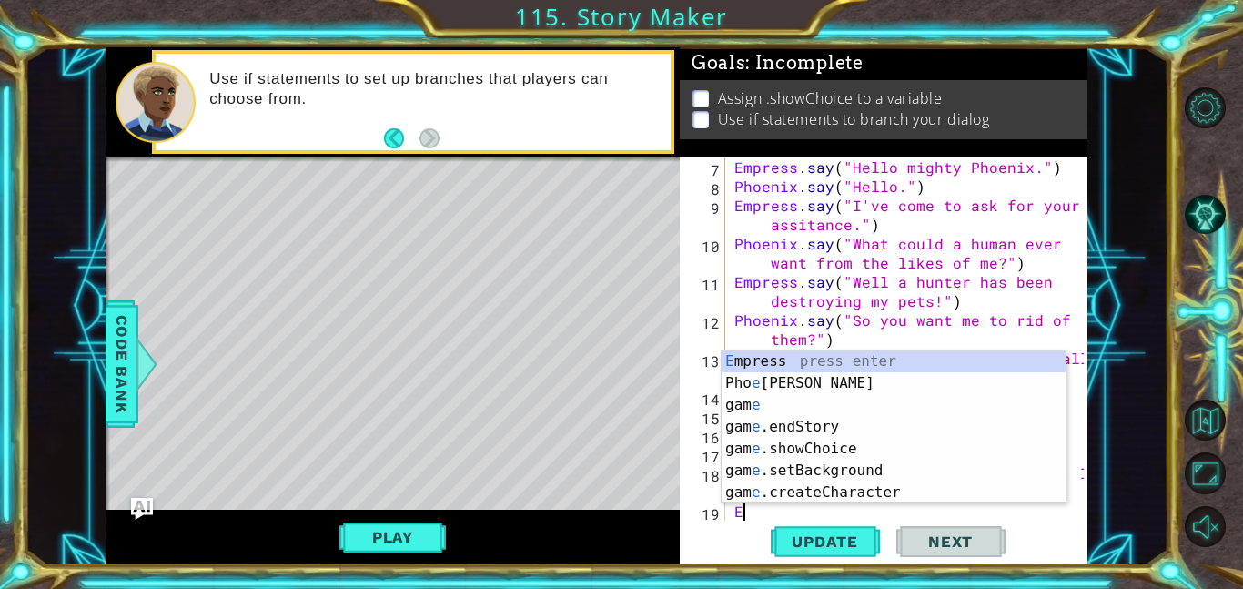
scroll to position [172, 0]
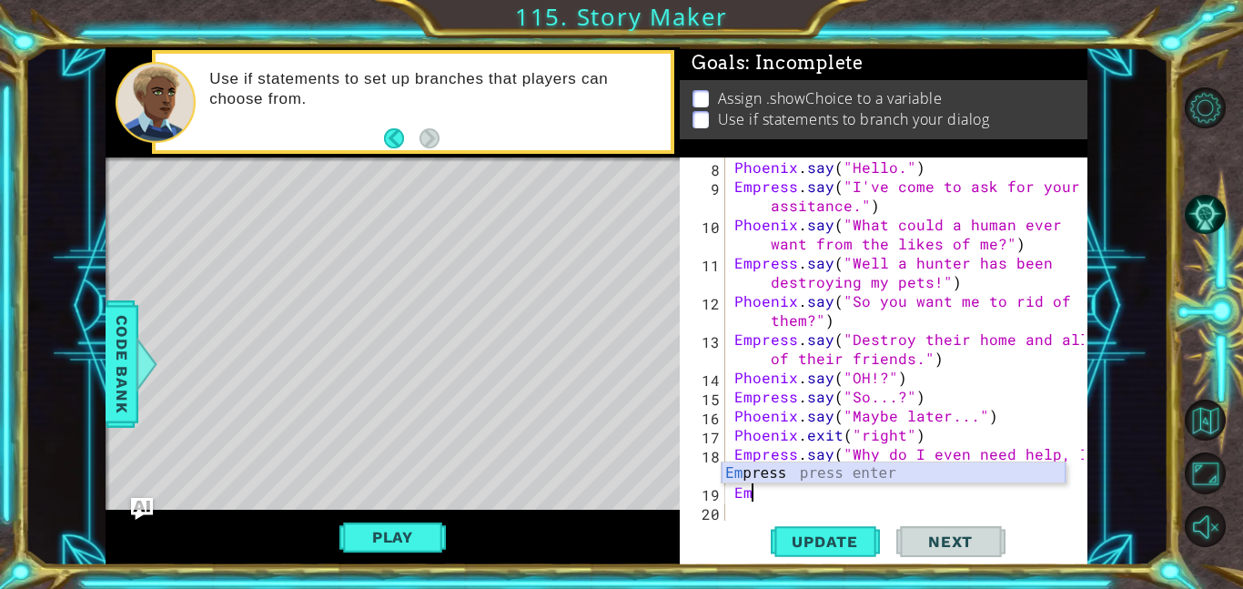
click at [771, 473] on div "Em press press enter" at bounding box center [894, 495] width 344 height 66
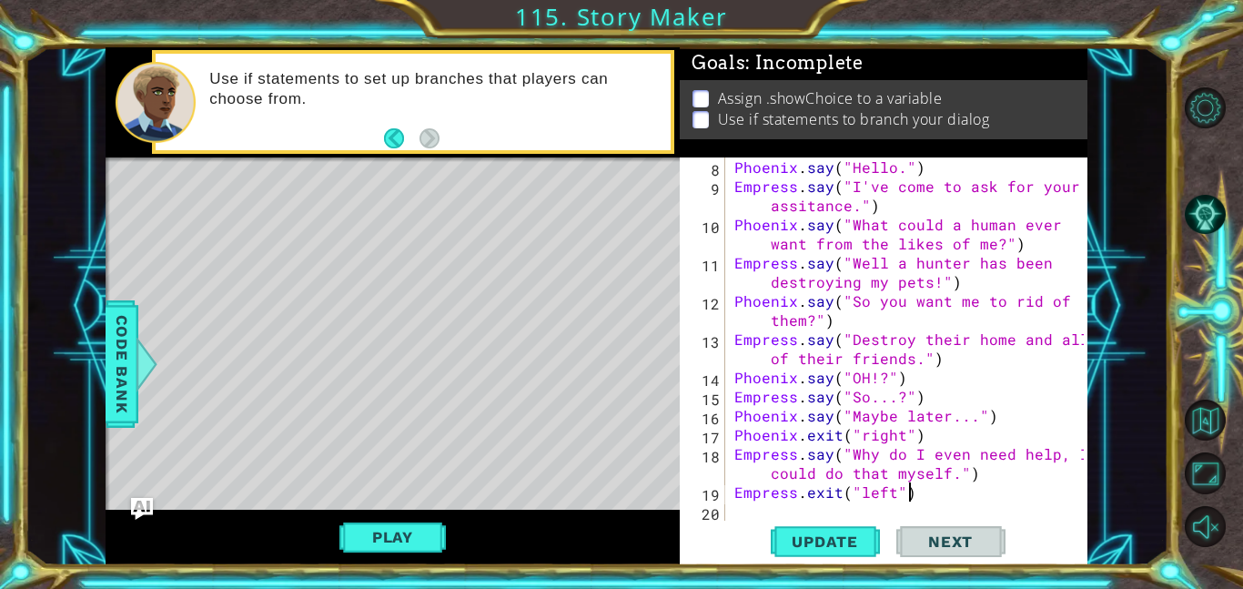
scroll to position [0, 10]
type textarea "Empress.exit("left")"
click at [814, 550] on button "Update" at bounding box center [825, 541] width 109 height 41
click at [387, 527] on button "Play" at bounding box center [393, 537] width 106 height 35
click at [789, 549] on span "Update" at bounding box center [825, 541] width 103 height 18
